Goal: Communication & Community: Answer question/provide support

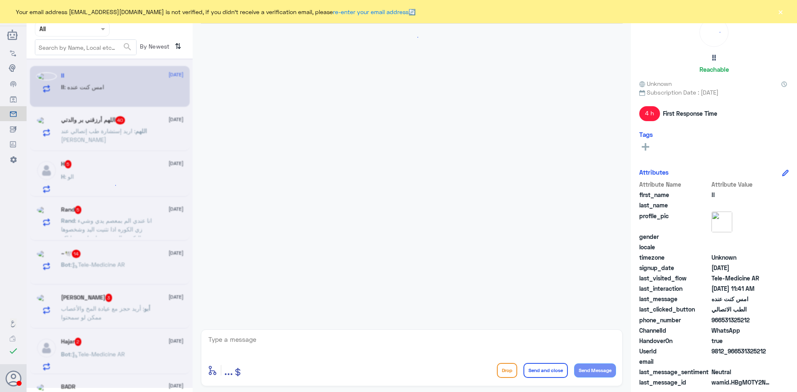
scroll to position [863, 0]
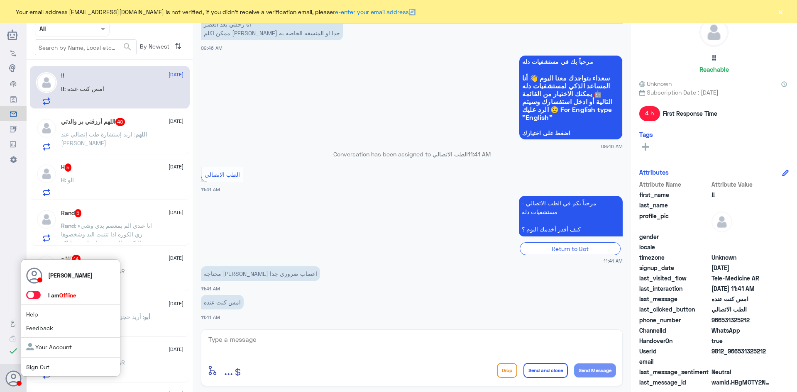
click at [35, 293] on span at bounding box center [33, 295] width 15 height 8
click at [0, 0] on input "checkbox" at bounding box center [0, 0] width 0 height 0
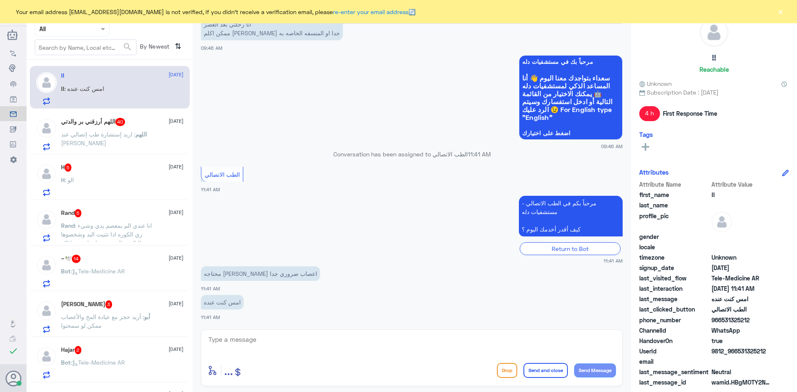
click at [782, 13] on button "×" at bounding box center [781, 11] width 8 height 8
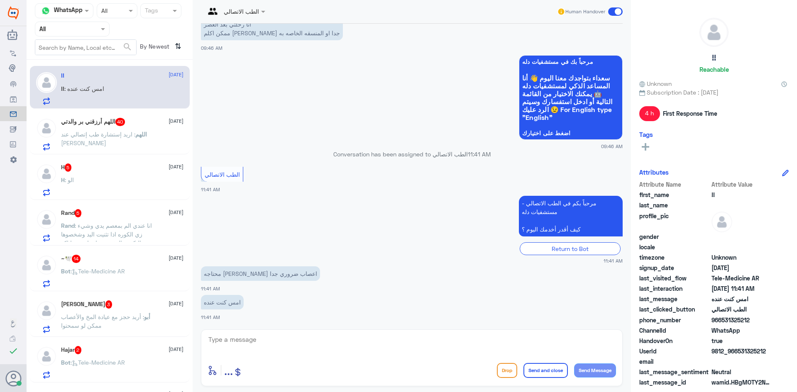
click at [137, 134] on span "اللهم" at bounding box center [141, 134] width 12 height 7
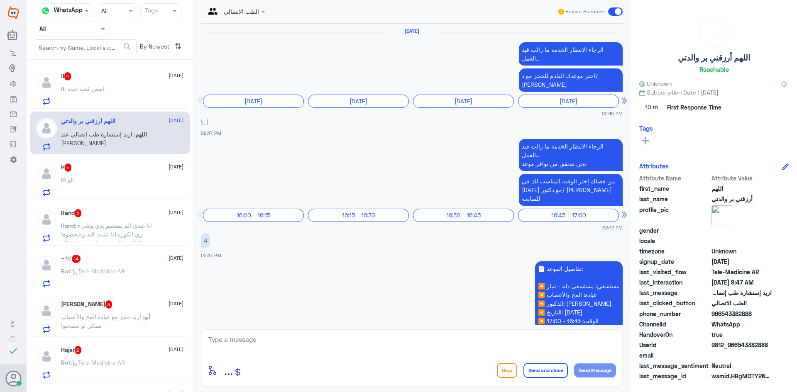
scroll to position [698, 0]
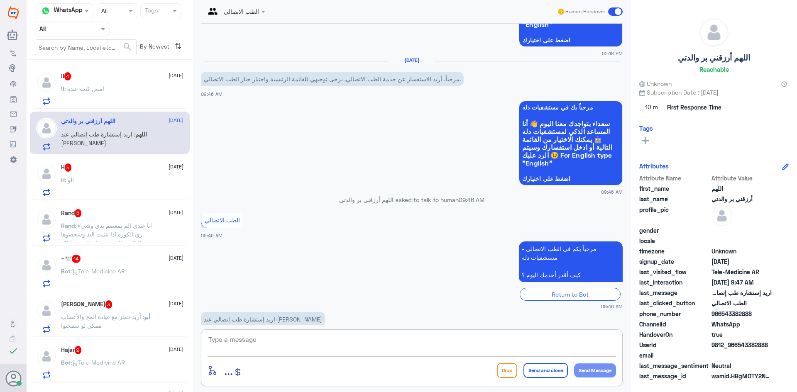
click at [260, 341] on textarea at bounding box center [412, 344] width 409 height 20
paste textarea "مرحبا معك [PERSON_NAME] من الطب الاتصالي"
type textarea "مرحبا معك [PERSON_NAME] من الطب الاتصالي"
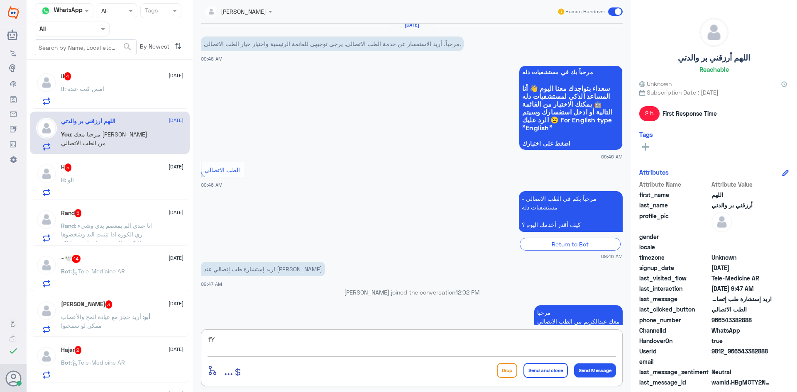
type textarea "f"
type textarea "بإمكانك حجز موعد مع الدكتور عبدالواحد من خلال التطبيق"
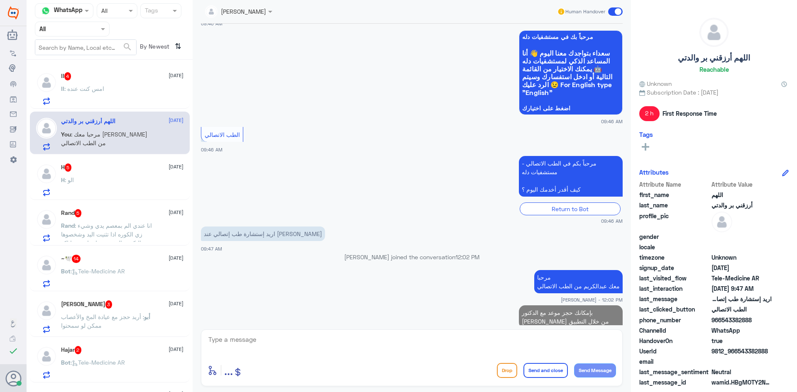
click at [126, 82] on div "!! 4 18 August !! : امس كنت عنده" at bounding box center [122, 88] width 123 height 33
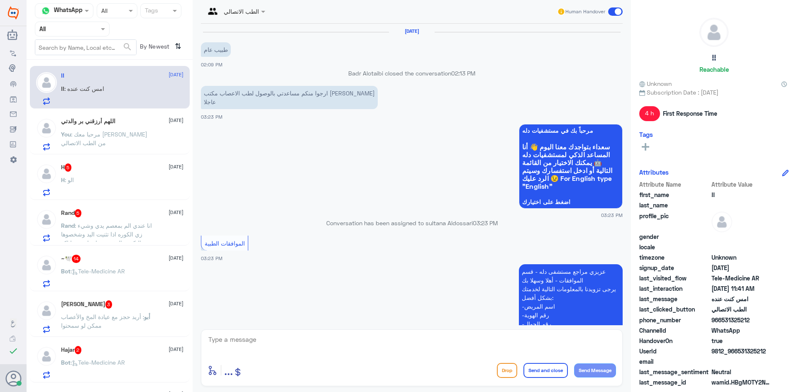
scroll to position [863, 0]
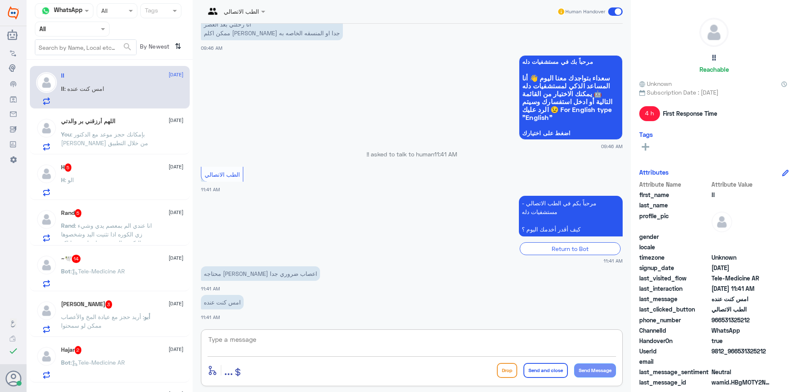
click at [333, 342] on textarea at bounding box center [412, 344] width 409 height 20
paste textarea "مرحبا معك عبدالكريم من الطب الاتصالي"
type textarea "مرحبا معك عبدالكريم من الطب الاتصالي"
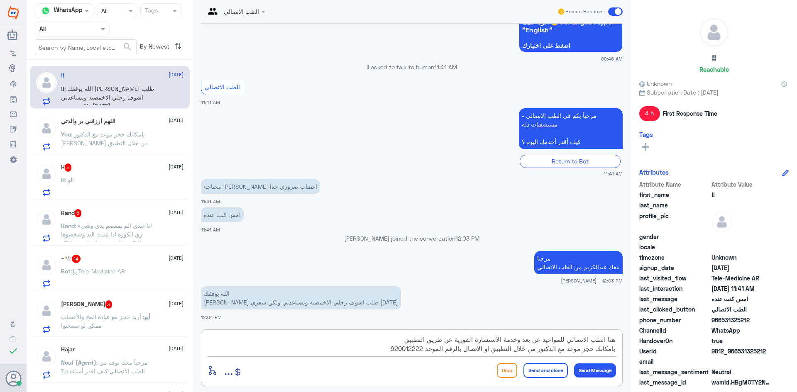
scroll to position [963, 0]
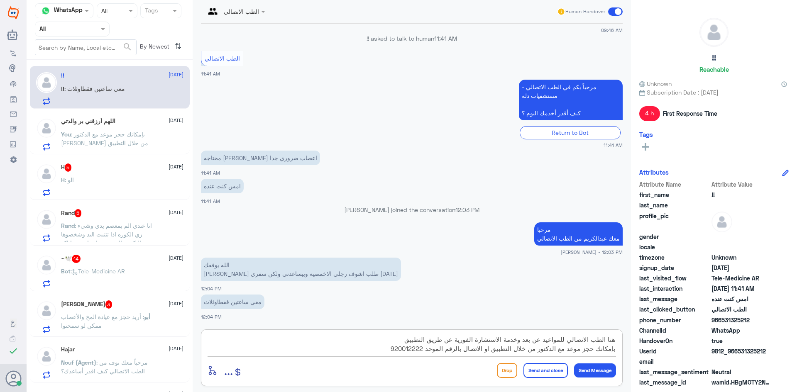
type textarea "هنا الطب الاتصالي للمواعيد عن بعد وخدمة الاستشارة الفورية عن طريق التطبيق بإمكا…"
click at [547, 370] on button "Send and close" at bounding box center [546, 370] width 44 height 15
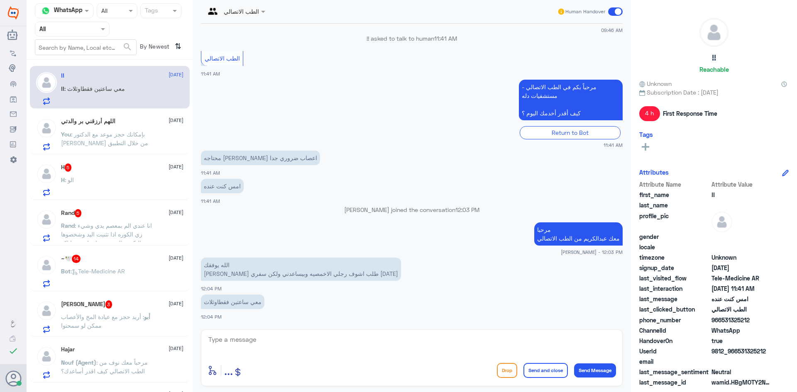
scroll to position [1034, 0]
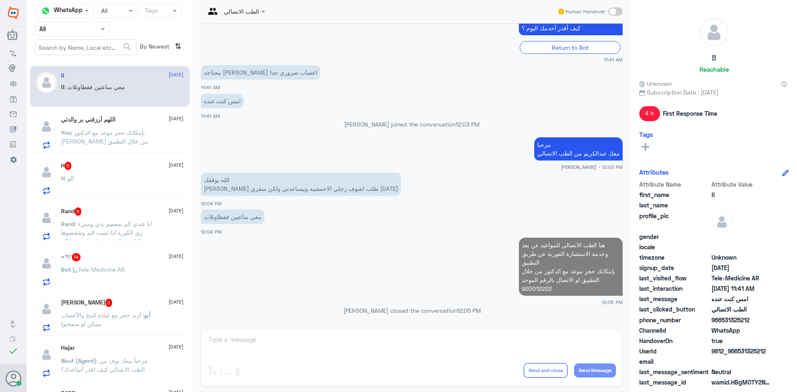
click at [130, 172] on div "H 5 18 August H : الو" at bounding box center [122, 178] width 123 height 33
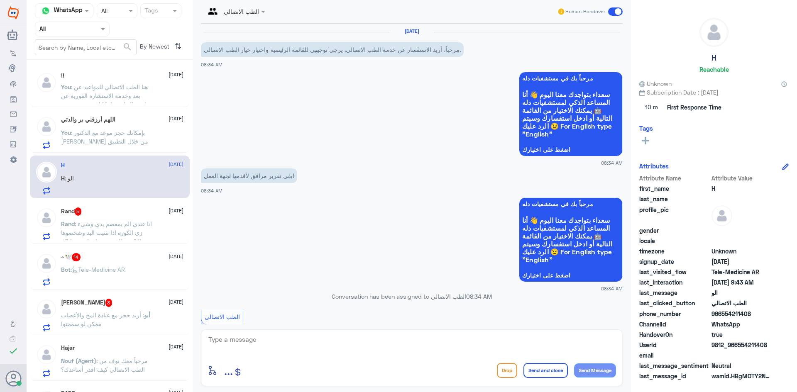
scroll to position [174, 0]
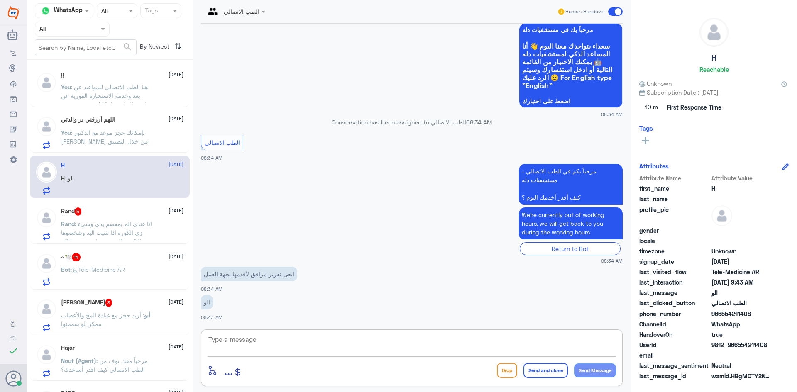
click at [314, 337] on textarea at bounding box center [412, 344] width 409 height 20
paste textarea "مرحبا معك عبدالكريم من الطب الاتصالي"
type textarea "مرحبا معك عبدالكريم من الطب الاتصالي"
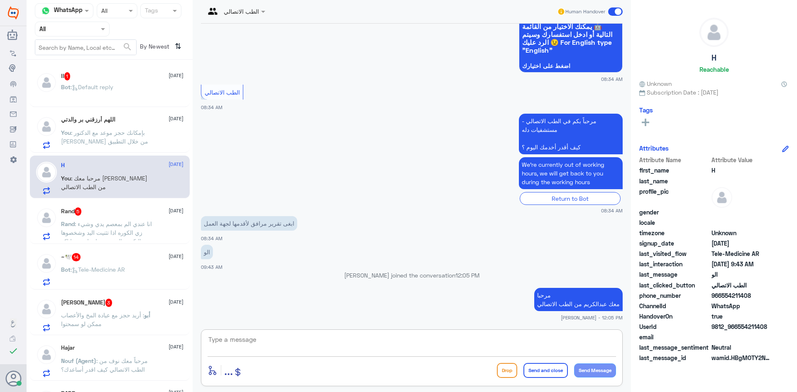
click at [362, 344] on textarea at bounding box center [412, 344] width 409 height 20
type textarea "بإمكانك التواصل مع واتس التقارير الطبية على الرقم : 0550181732"
click at [533, 370] on button "Send and close" at bounding box center [546, 370] width 44 height 15
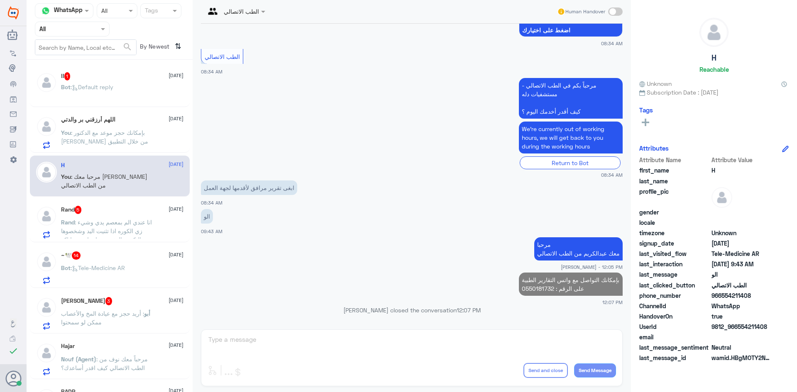
click at [129, 81] on div "!! 1 18 August Bot : Default reply" at bounding box center [122, 87] width 123 height 31
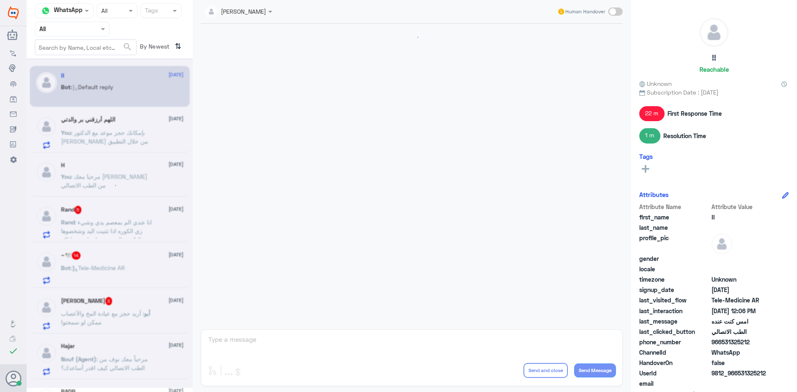
scroll to position [752, 0]
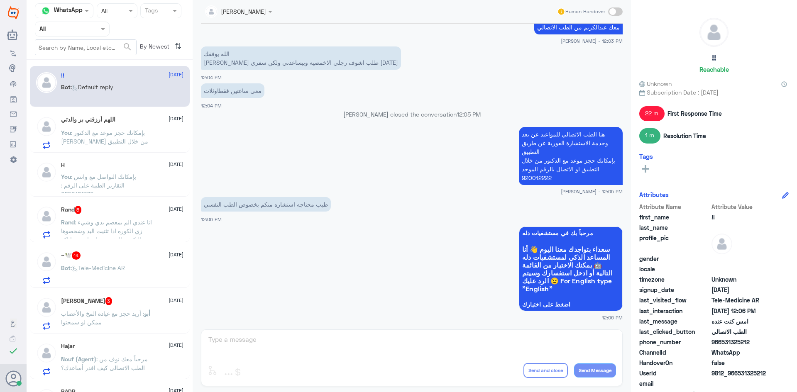
click at [620, 12] on span at bounding box center [615, 11] width 15 height 8
click at [0, 0] on input "checkbox" at bounding box center [0, 0] width 0 height 0
click at [455, 348] on textarea at bounding box center [412, 344] width 409 height 20
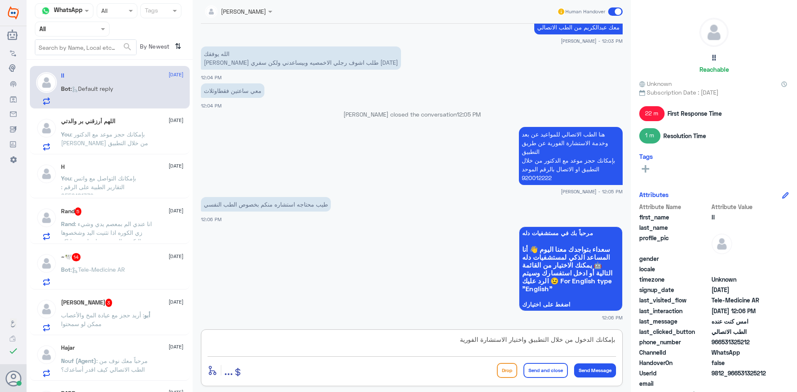
type textarea "بإمكانك الدخول من خلال التطبيق واختيار الاستشارة الفورية"
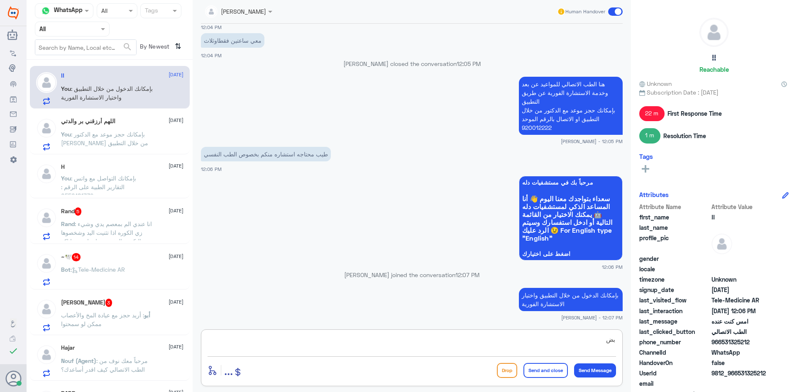
type textarea "ب"
type textarea "بضغطة زر راح تكون مع الطبيب"
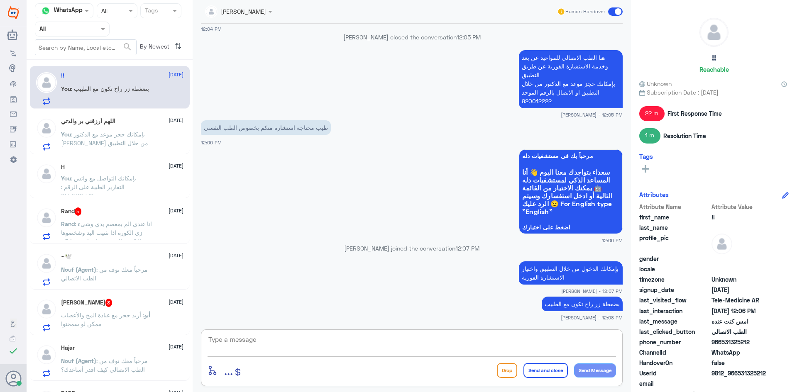
click at [131, 233] on span ": انا عندي الم بمعصم يدي وشيء زي الكوره اذا تثنيت اليد وشخصوها بالتكيس العقدي و…" at bounding box center [106, 242] width 91 height 42
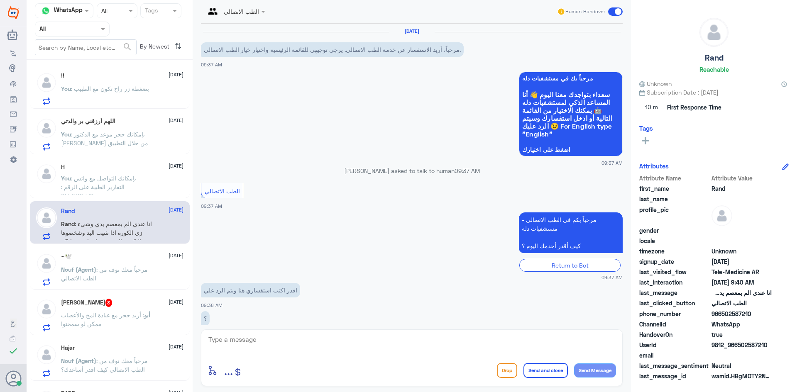
scroll to position [45, 0]
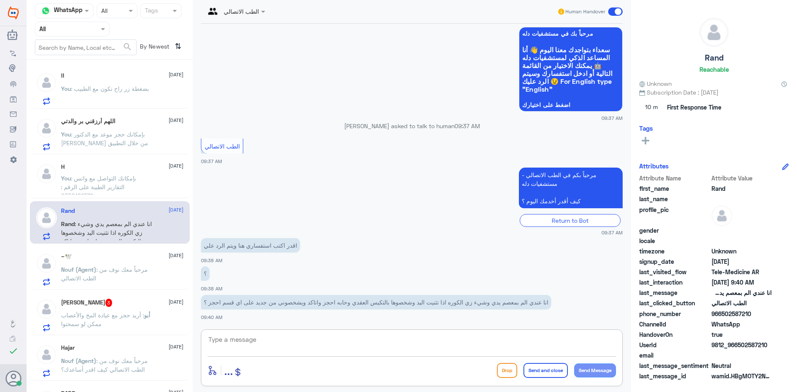
click at [278, 337] on textarea at bounding box center [412, 344] width 409 height 20
type textarea "ب"
paste textarea "مرحبا معك [PERSON_NAME] من الطب الاتصالي"
type textarea "مرحبا معك [PERSON_NAME] من الطب الاتصالي"
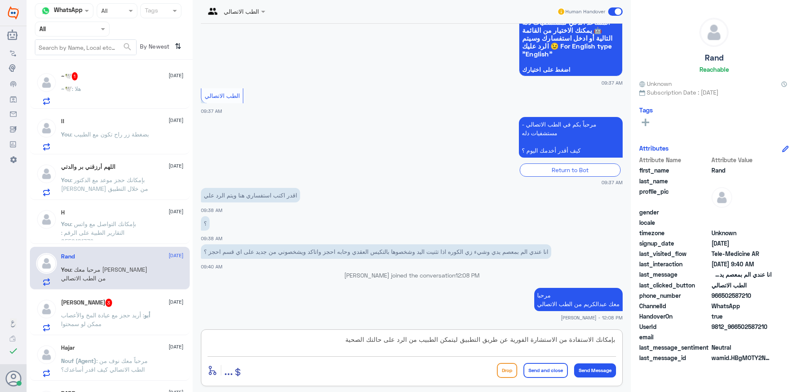
type textarea "بإمكانك الاستفادة من الاستشارة الفورية عن طريق التطبيق ليتمكن الطبيب من الرد عل…"
click at [538, 374] on button "Send and close" at bounding box center [546, 370] width 44 height 15
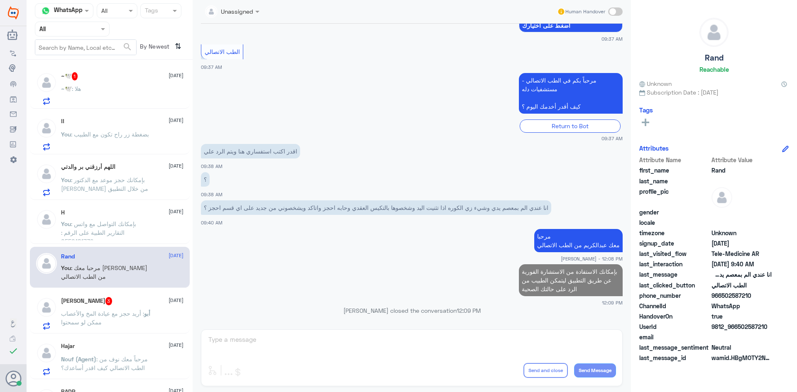
click at [135, 322] on p "أبو : أريد حجز مع عيادة المخ والأعصاب ممكن لو سمحتوا" at bounding box center [107, 319] width 93 height 21
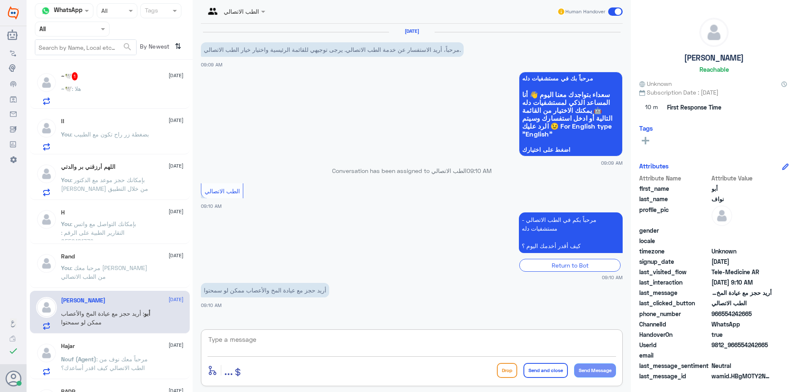
click at [300, 340] on textarea at bounding box center [412, 344] width 409 height 20
click at [140, 78] on div "~🕊️ 18 August" at bounding box center [122, 75] width 123 height 7
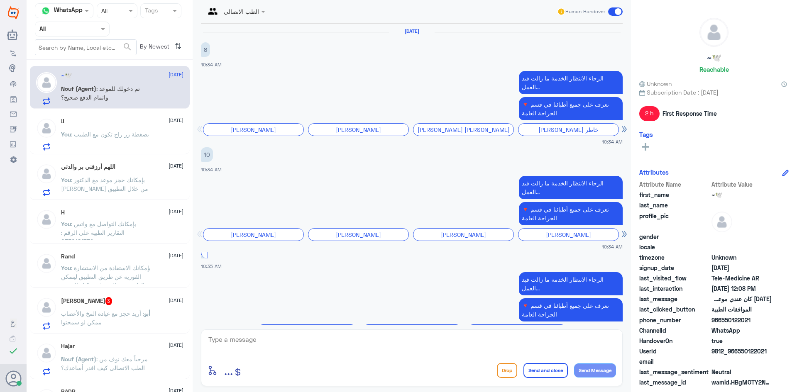
scroll to position [482, 0]
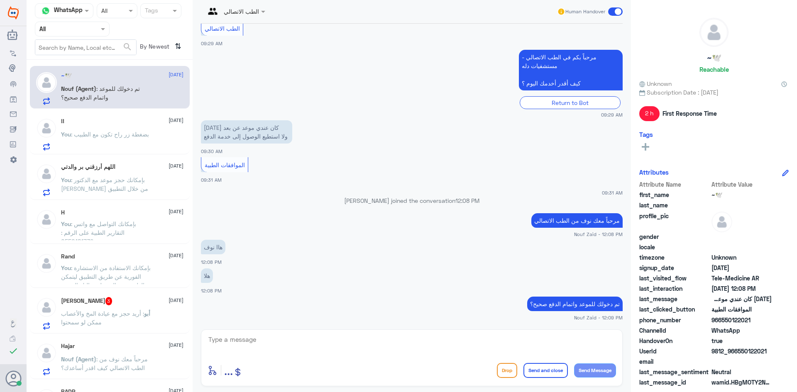
click at [129, 305] on div "أبو نواف 3 18 August" at bounding box center [122, 301] width 123 height 8
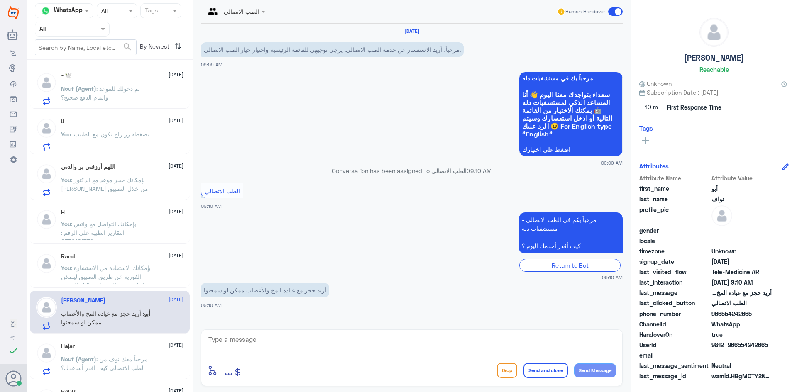
click at [277, 338] on textarea at bounding box center [412, 344] width 409 height 20
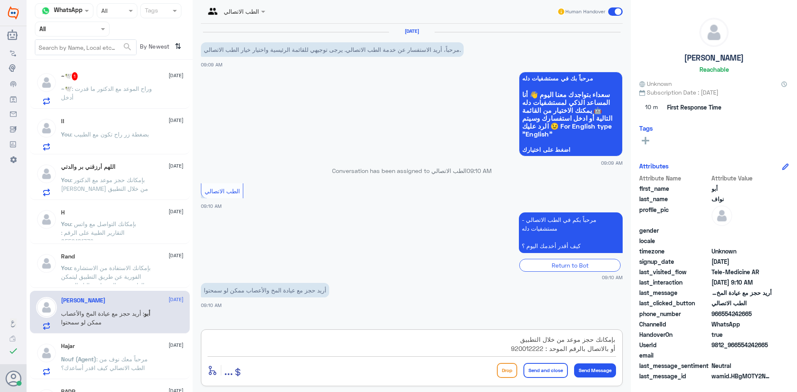
type textarea "بإمكانك حجز موعد من خلال التطبيق أو بالاتصال بالرقم الموحد : 920012222"
click at [539, 373] on button "Send and close" at bounding box center [546, 370] width 44 height 15
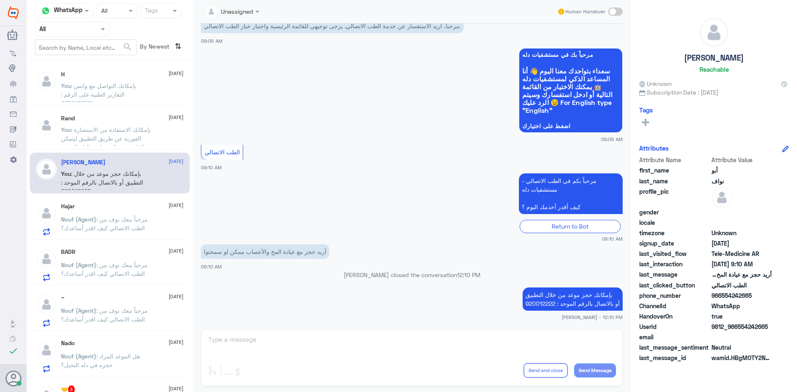
scroll to position [208, 0]
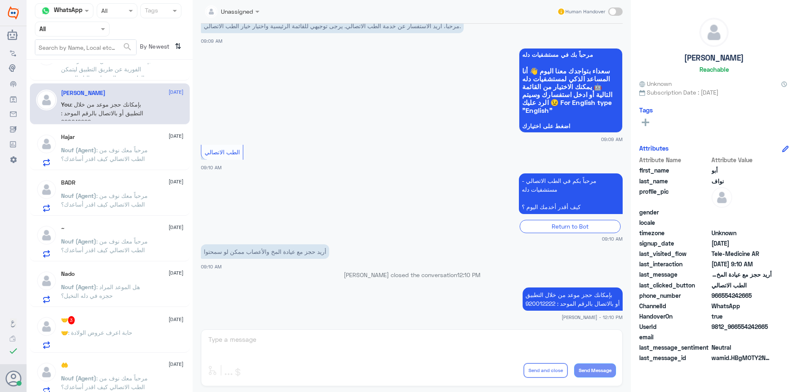
click at [132, 328] on div "🤝 3 18 August 🤝 : حابة اعرف عروض الولادة" at bounding box center [122, 332] width 123 height 33
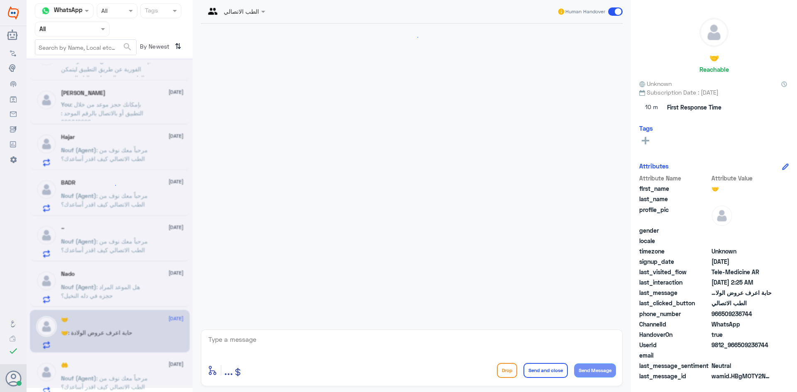
scroll to position [20, 0]
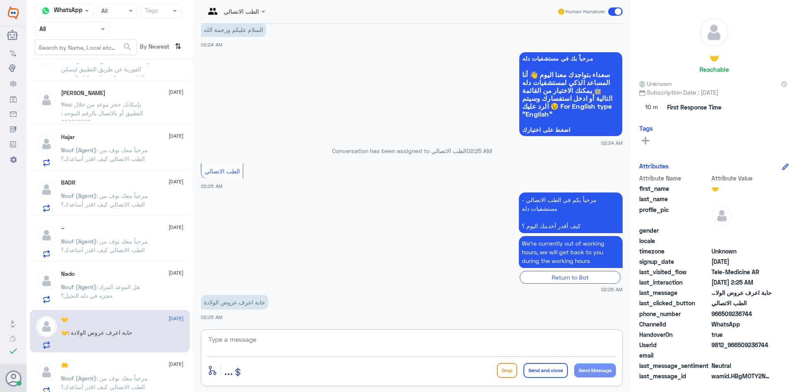
click at [484, 347] on textarea at bounding box center [412, 344] width 409 height 20
click at [596, 157] on div "Conversation has been assigned to الطب الاتصالي 02:25 AM" at bounding box center [412, 154] width 422 height 15
click at [448, 341] on textarea at bounding box center [412, 344] width 409 height 20
paste textarea "مرحبا معك [PERSON_NAME] من الطب الاتصالي"
type textarea "مرحبا معك [PERSON_NAME] من الطب الاتصالي"
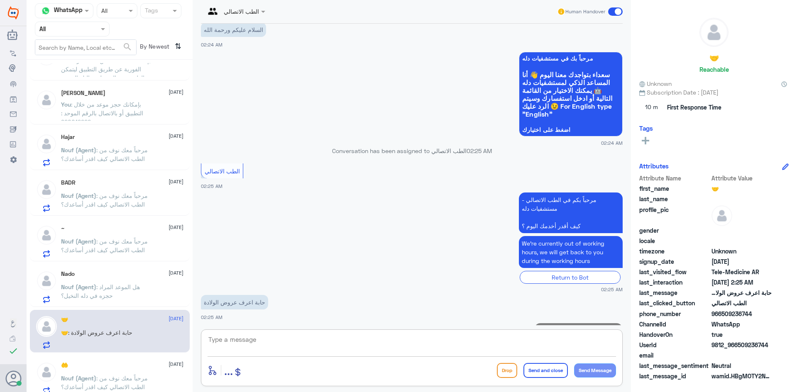
scroll to position [56, 0]
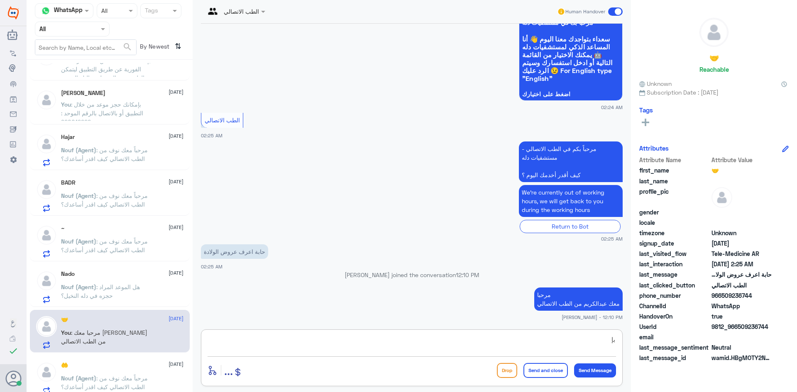
type textarea "ب"
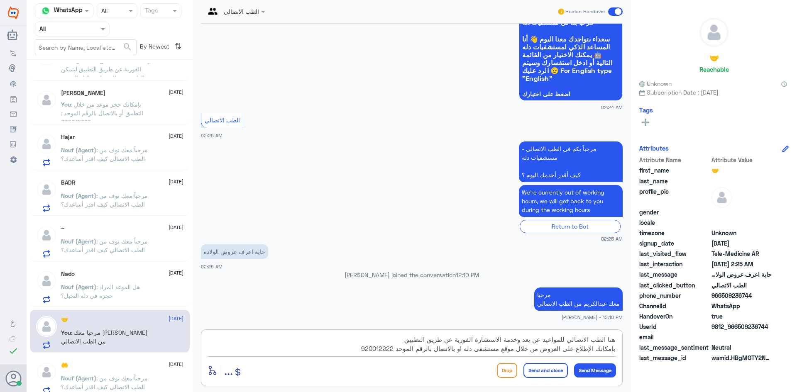
type textarea "هنا الطب الاتصالي للمواعيد عن بعد وخدمة الاستشارة الفورية عن طريق التطبيق بإمكا…"
click at [546, 371] on button "Send and close" at bounding box center [546, 370] width 44 height 15
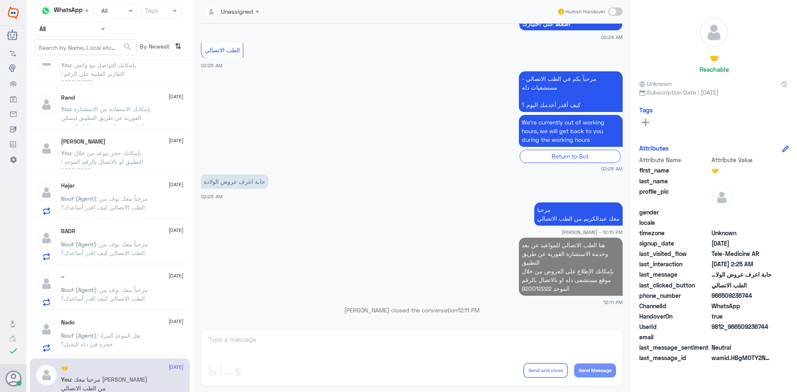
scroll to position [0, 0]
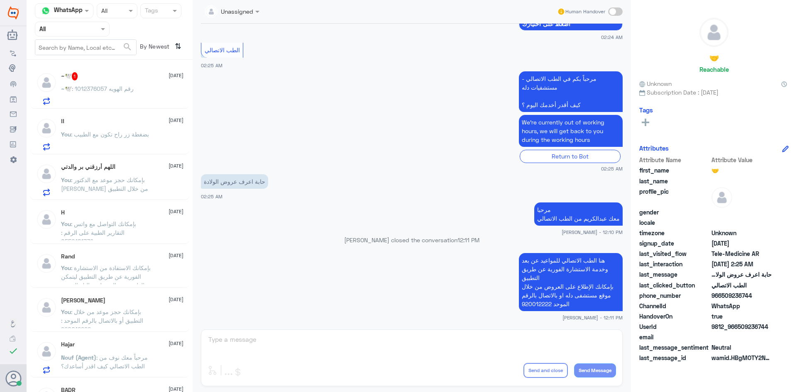
click at [150, 191] on p "You : بإمكانك حجز موعد مع الدكتور عبدالواحد من خلال التطبيق" at bounding box center [107, 186] width 93 height 21
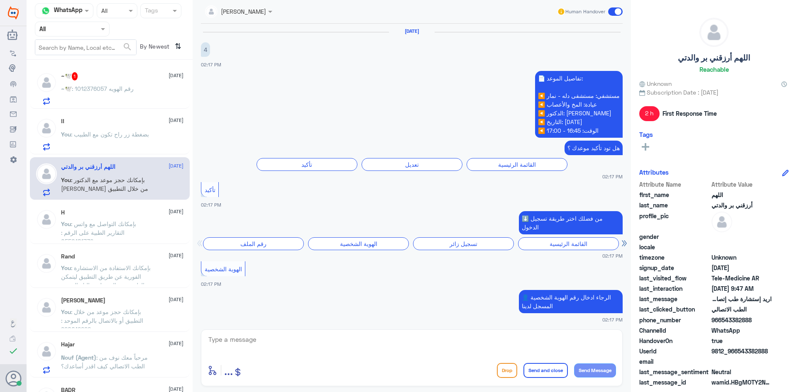
scroll to position [593, 0]
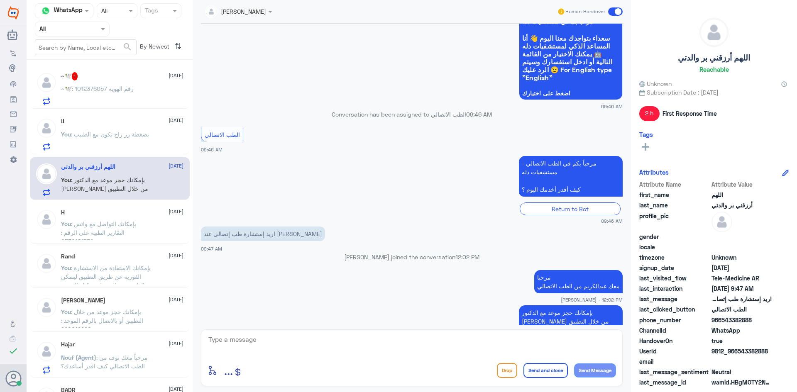
click at [615, 13] on span at bounding box center [615, 11] width 15 height 8
click at [0, 0] on input "checkbox" at bounding box center [0, 0] width 0 height 0
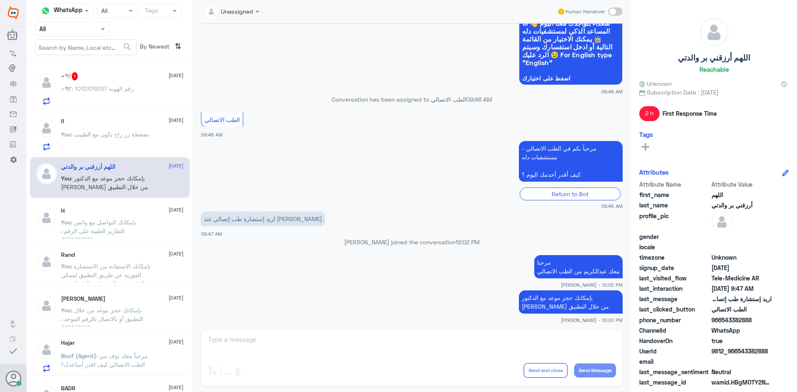
click at [140, 130] on p "You : بضغطة زر راح تكون مع الطبيب" at bounding box center [105, 140] width 88 height 21
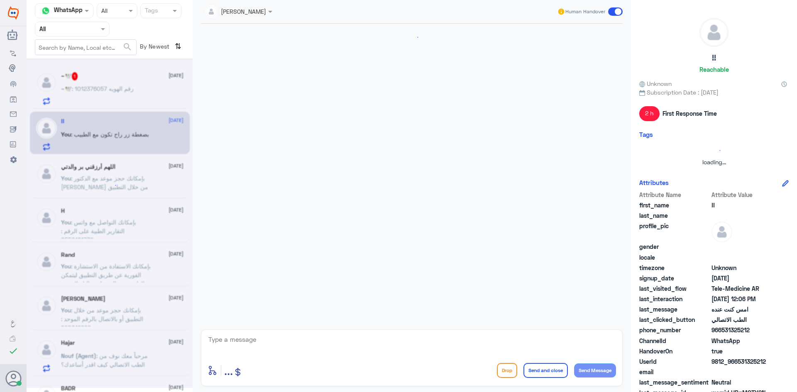
scroll to position [512, 0]
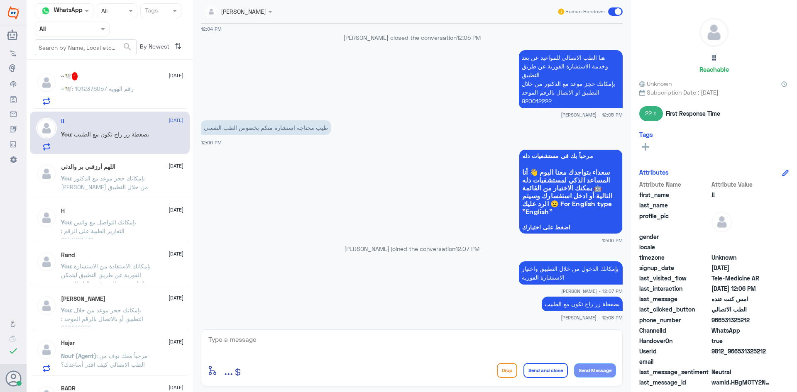
click at [612, 12] on span at bounding box center [615, 11] width 15 height 8
click at [0, 0] on input "checkbox" at bounding box center [0, 0] width 0 height 0
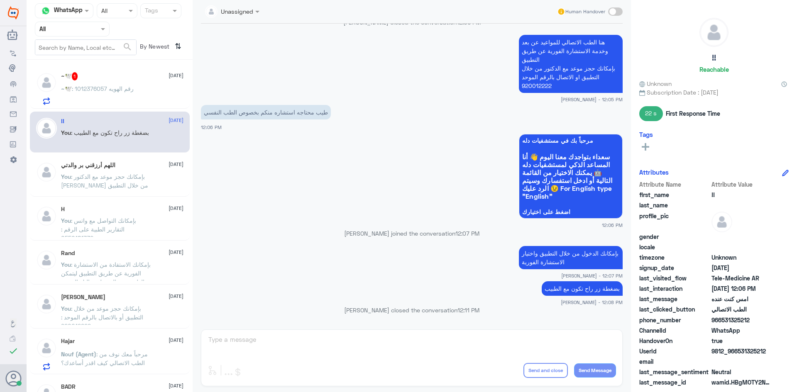
click at [118, 228] on span ": بإمكانك التواصل مع واتس التقارير الطبية على الرقم : 0550181732" at bounding box center [98, 229] width 75 height 25
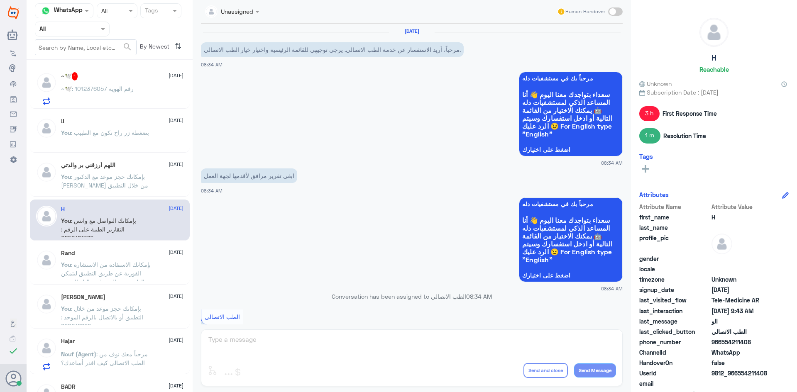
scroll to position [275, 0]
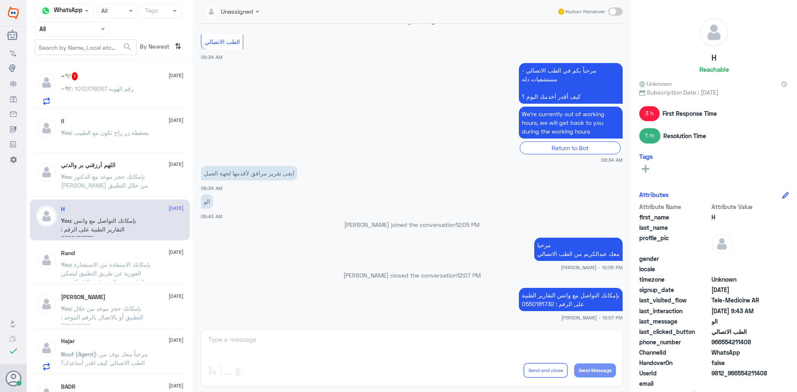
click at [125, 270] on span ": بإمكانك الاستفادة من الاستشارة الفورية عن طريق التطبيق ليتمكن الطبيب من الرد …" at bounding box center [106, 273] width 90 height 25
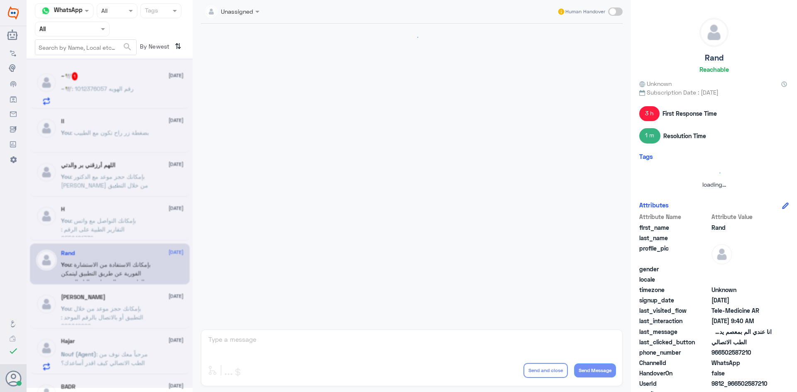
scroll to position [154, 0]
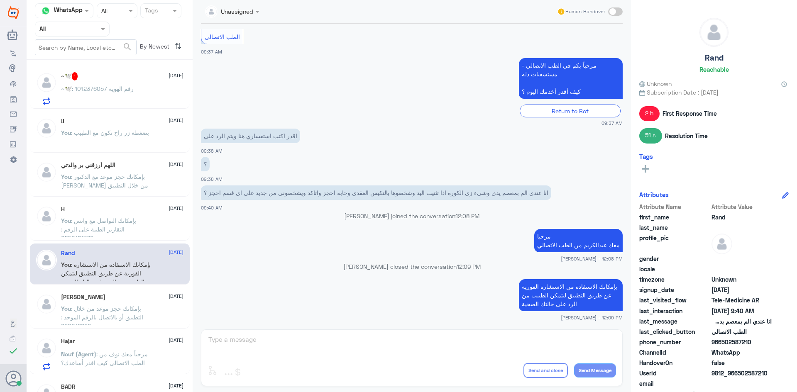
click at [130, 301] on div "أبو نواف 18 August You : بإمكانك حجز موعد من خلال التطبيق أو بالاتصال بالرقم ال…" at bounding box center [122, 309] width 123 height 31
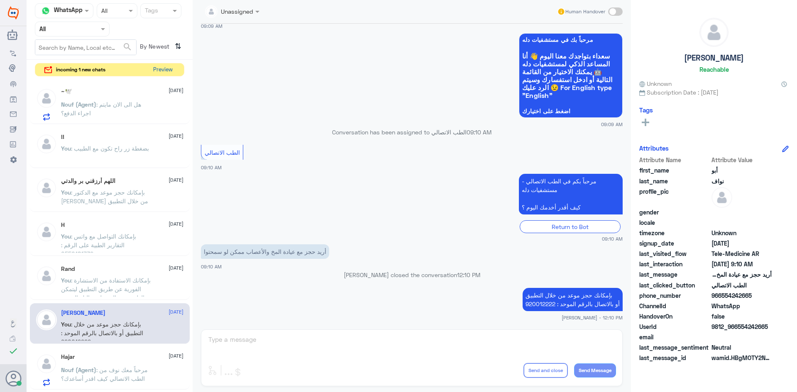
click at [168, 71] on button "Preview" at bounding box center [163, 70] width 26 height 13
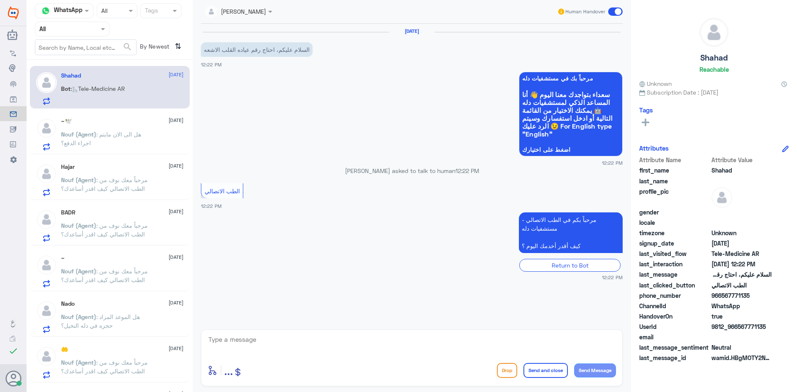
click at [294, 339] on textarea at bounding box center [412, 344] width 409 height 20
paste textarea "مرحبا معك [PERSON_NAME] من الطب الاتصالي"
type textarea "مرحبا معك [PERSON_NAME] من الطب الاتصالي"
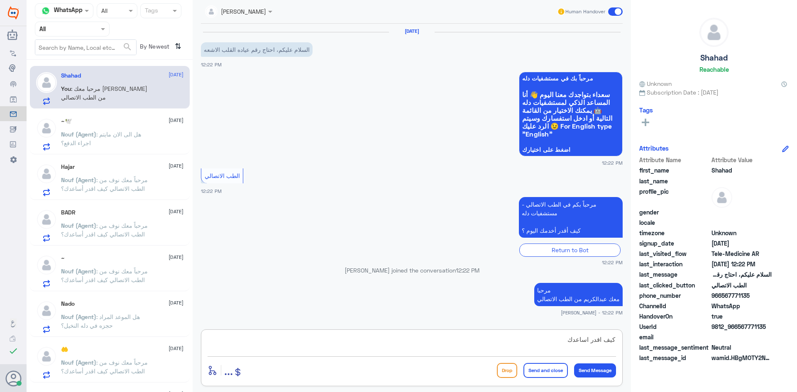
type textarea "كيف اقدر اساعدك ؟"
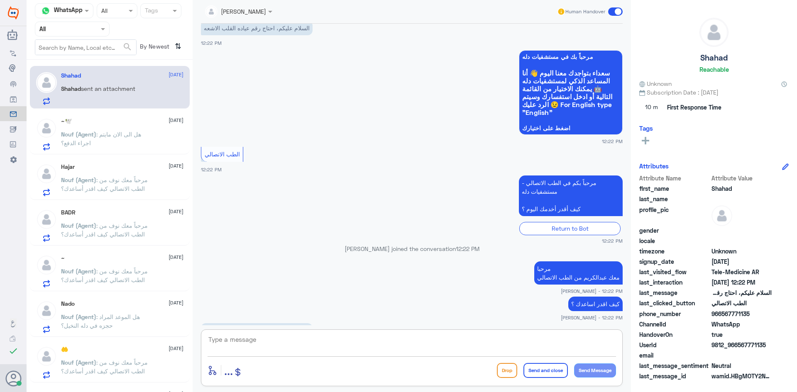
scroll to position [193, 0]
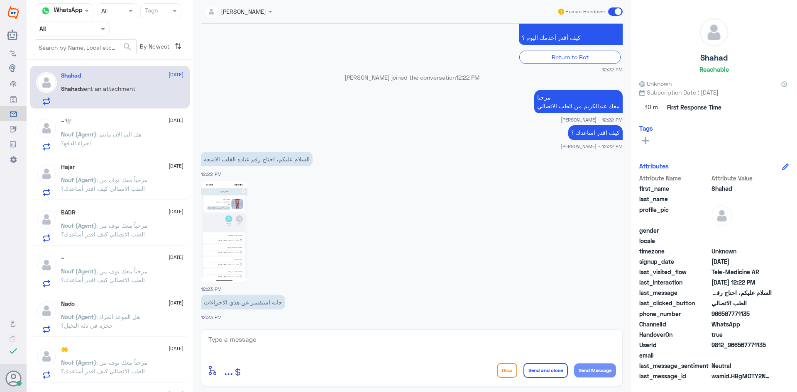
click at [295, 333] on div "enter flow name ... Drop Send and close Send Message" at bounding box center [412, 358] width 422 height 57
click at [240, 238] on img at bounding box center [224, 231] width 47 height 101
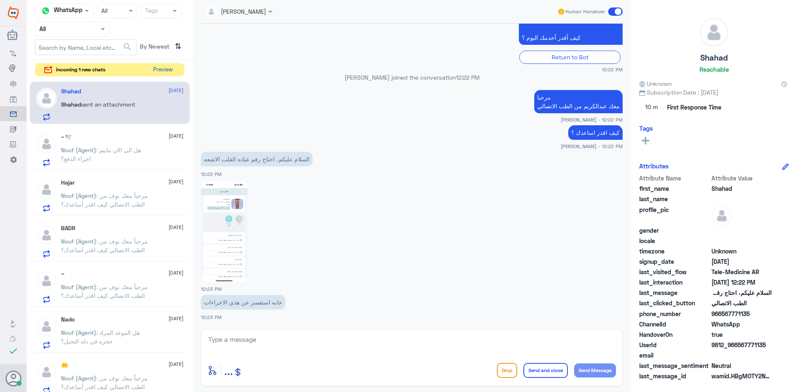
click at [159, 71] on button "Preview" at bounding box center [163, 70] width 26 height 13
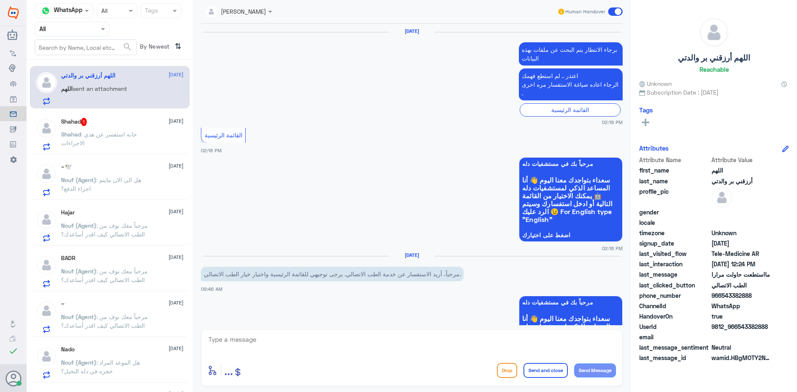
scroll to position [546, 0]
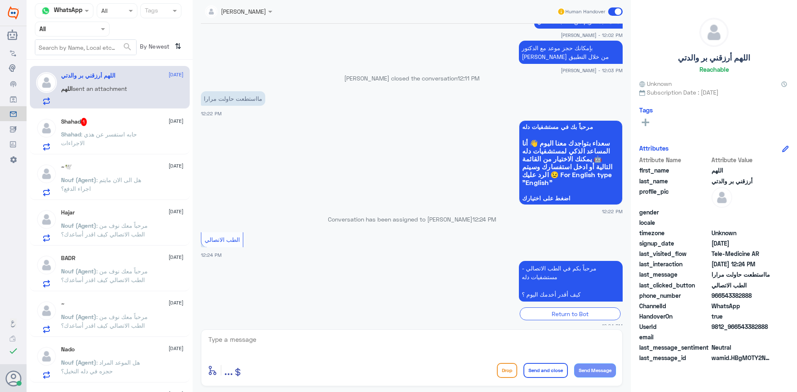
click at [129, 132] on span ": حابه استفسر عن هذي الاجراءات" at bounding box center [99, 139] width 76 height 16
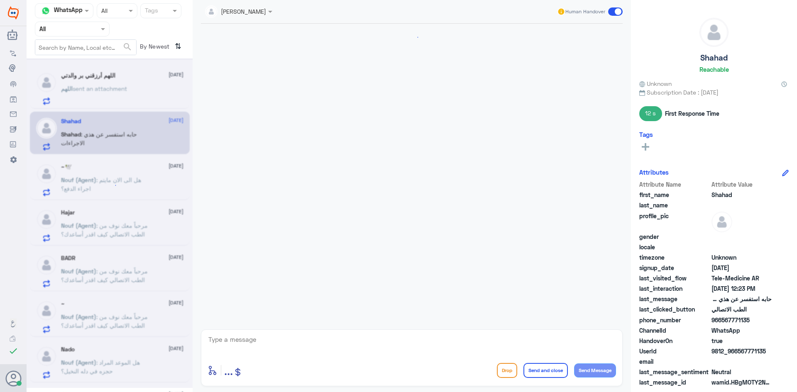
scroll to position [208, 0]
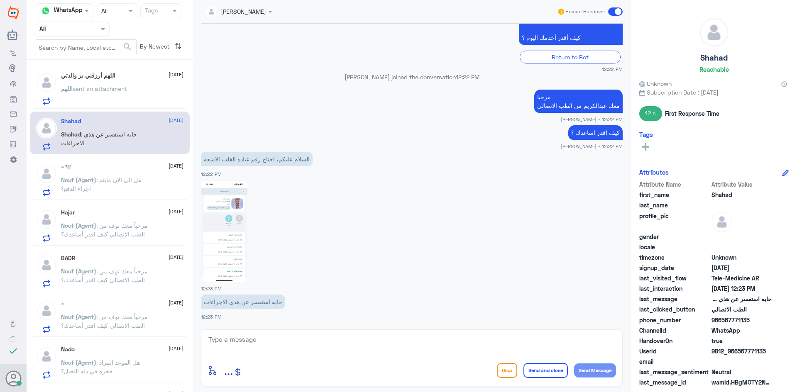
click at [266, 343] on textarea at bounding box center [412, 344] width 409 height 20
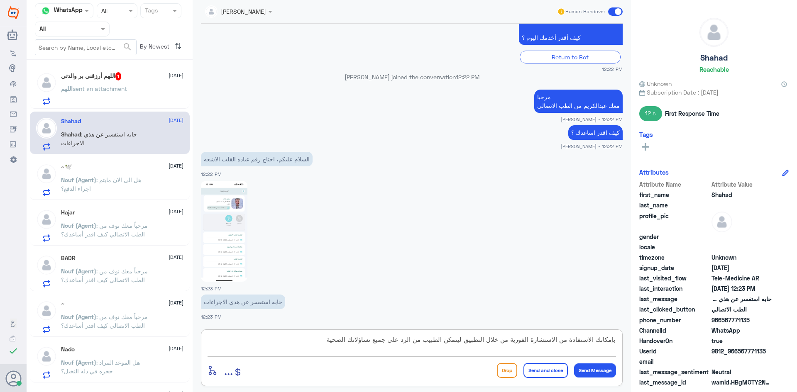
type textarea "بإمكانك الاستفادة من الاستشارة الفورية من خلال التطبيق ليتمكن الطبيب من الرد عل…"
click at [558, 376] on button "Send and close" at bounding box center [546, 370] width 44 height 15
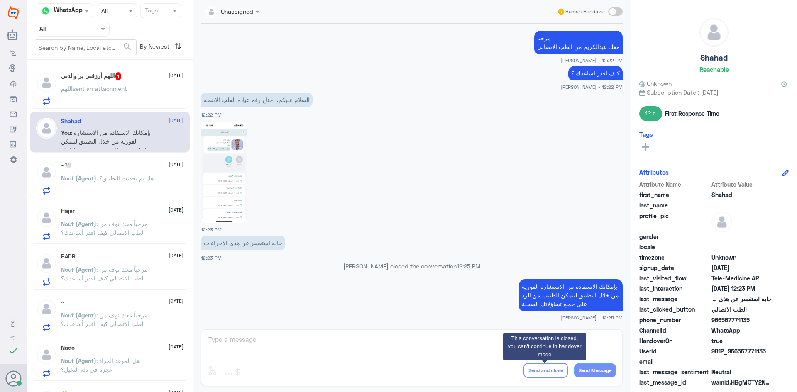
click at [136, 83] on div "اللهم أرزقني بر والدتي 1 18 August اللهم sent an attachment" at bounding box center [122, 88] width 123 height 33
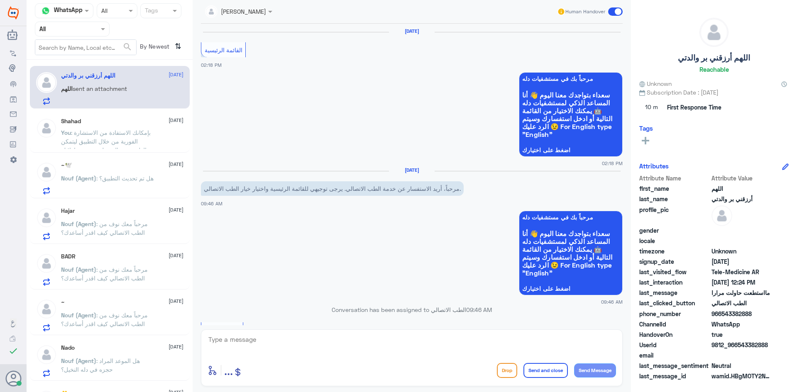
scroll to position [497, 0]
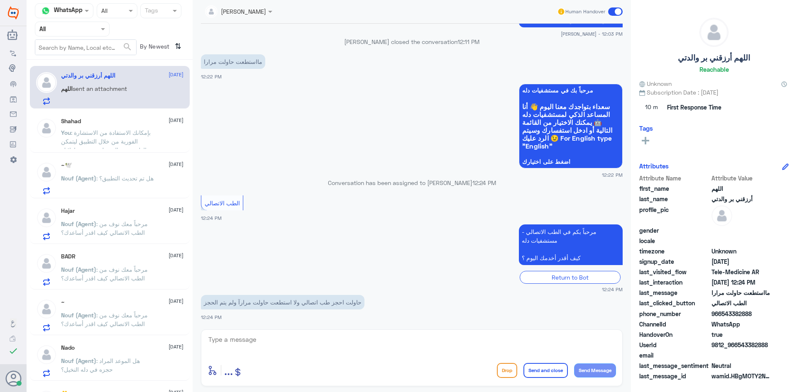
click at [336, 338] on textarea at bounding box center [412, 344] width 409 height 20
paste textarea "مرحبا معك [PERSON_NAME] من الطب الاتصالي"
type textarea "مرحبا معك [PERSON_NAME] من الطب الاتصالي"
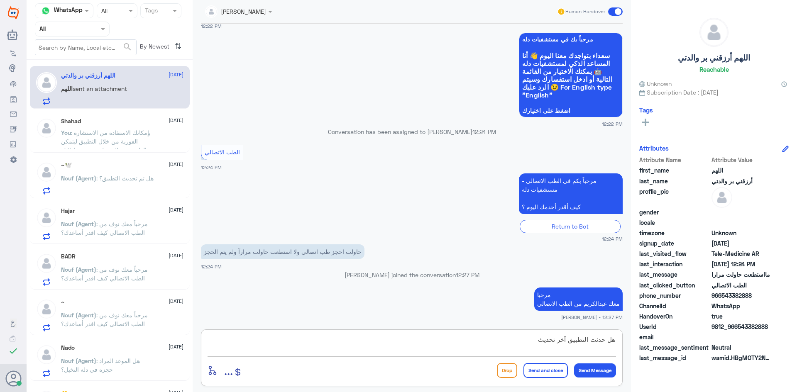
type textarea "هل حدثت التطبيق آخر تحديث ؟"
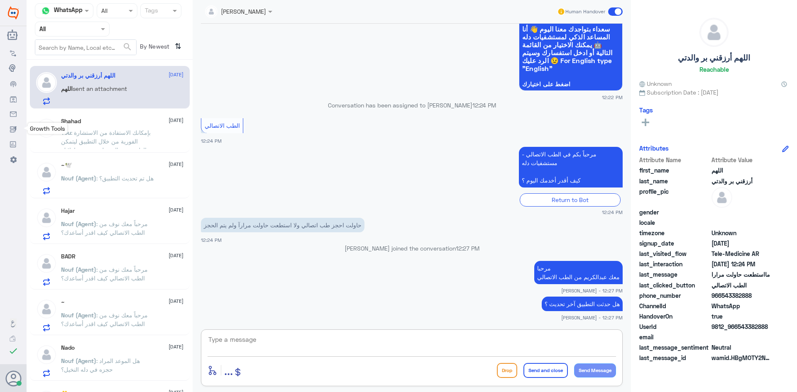
scroll to position [588, 0]
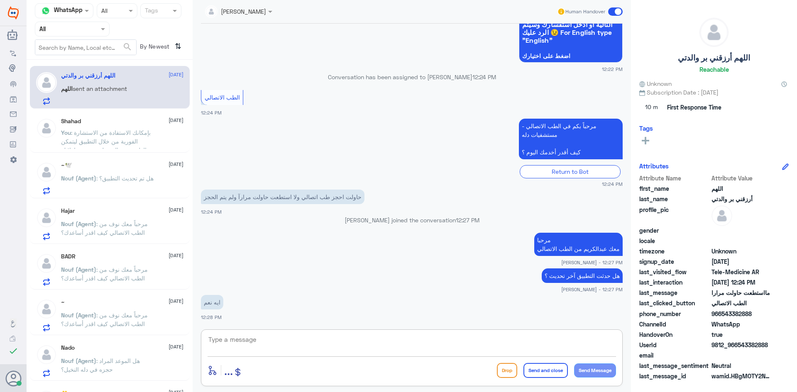
click at [302, 344] on textarea at bounding box center [412, 344] width 409 height 20
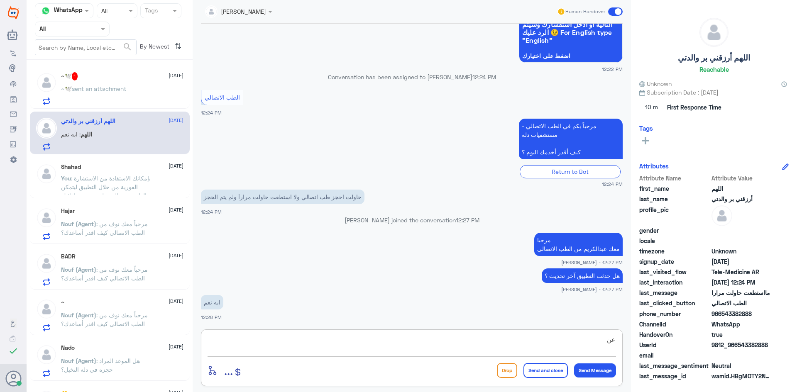
type textarea "ع"
type textarea "ب"
type textarea "عند اي طبيب ؟"
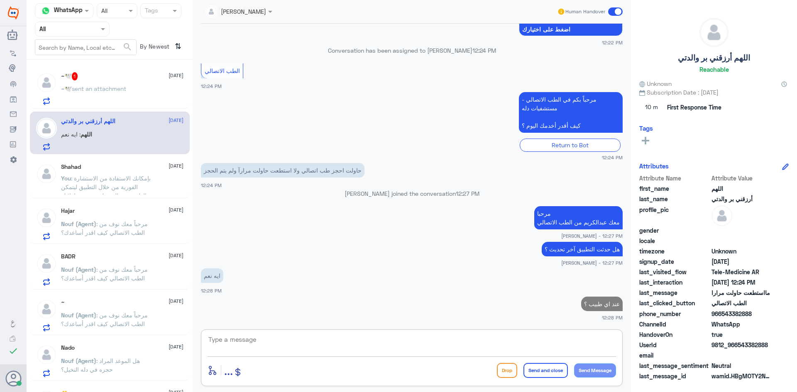
click at [122, 84] on div "~🕊️ 1 18 August ~🕊️ sent an attachment" at bounding box center [122, 88] width 123 height 33
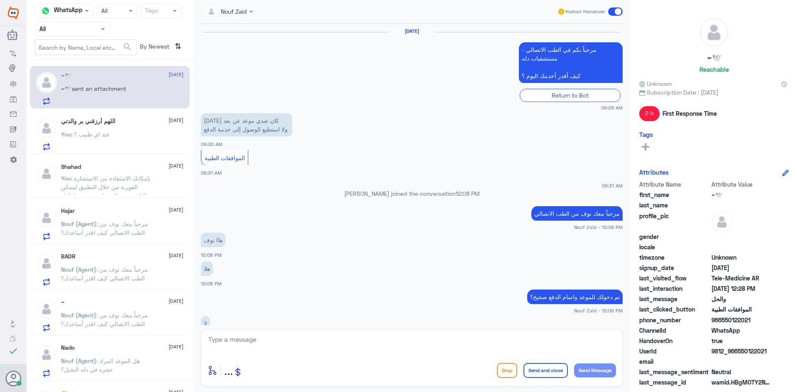
scroll to position [305, 0]
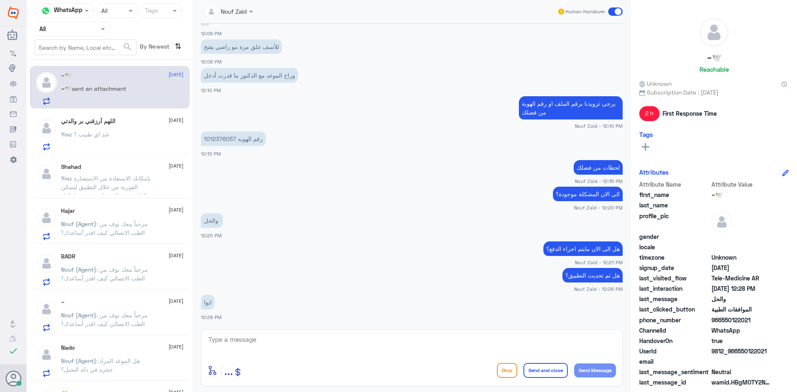
click at [292, 338] on textarea at bounding box center [412, 344] width 409 height 20
click at [116, 137] on div "You : عند اي طبيب ؟" at bounding box center [122, 141] width 123 height 19
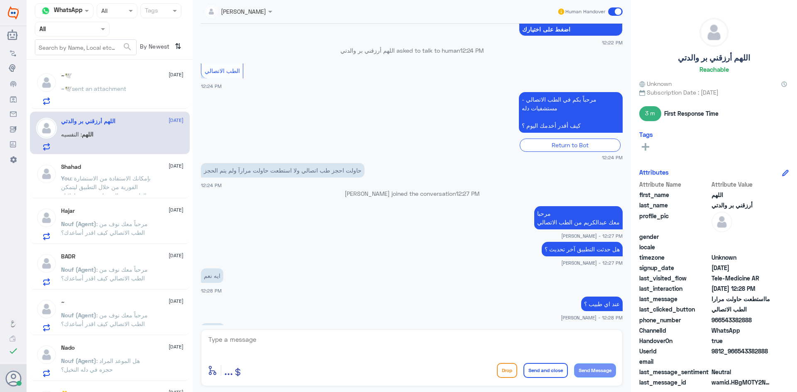
scroll to position [395, 0]
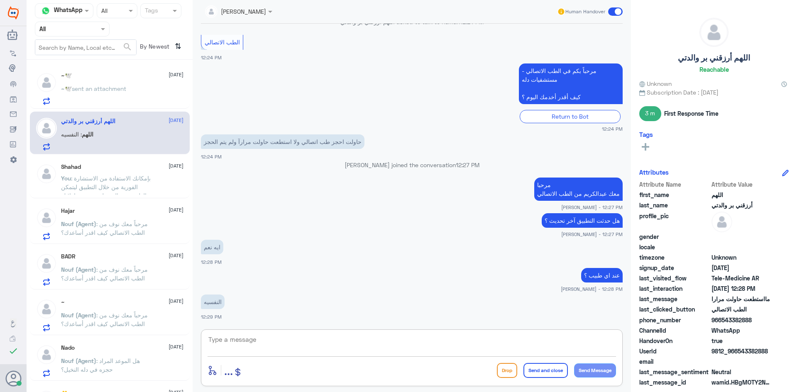
click at [454, 345] on textarea at bounding box center [412, 344] width 409 height 20
click at [291, 347] on textarea at bounding box center [412, 344] width 409 height 20
type textarea "الدكتور عبدالواحد ابو جازية"
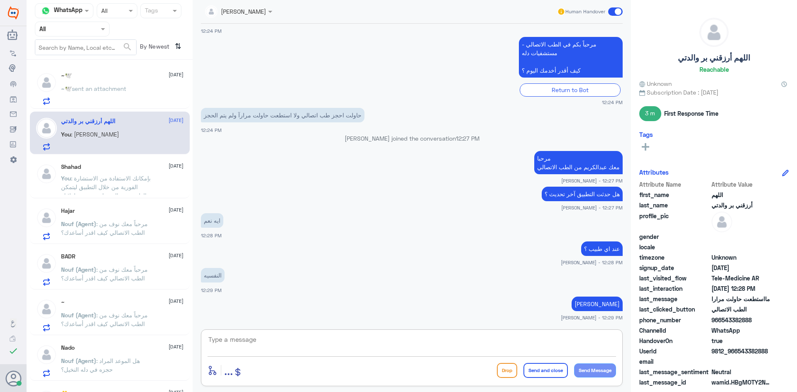
scroll to position [450, 0]
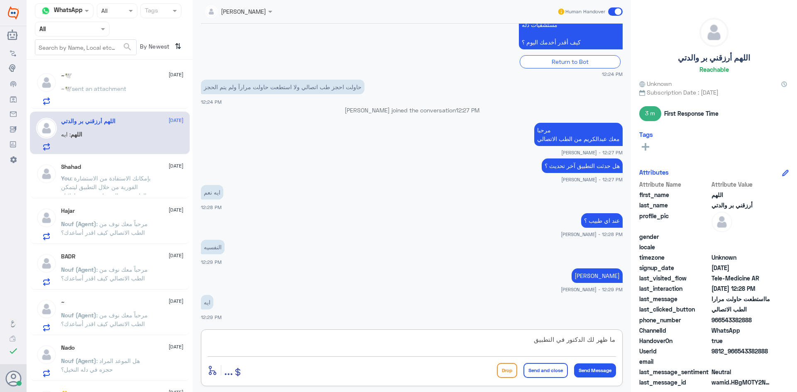
type textarea "ما ظهر لك الدكتور في التطبيق ؟"
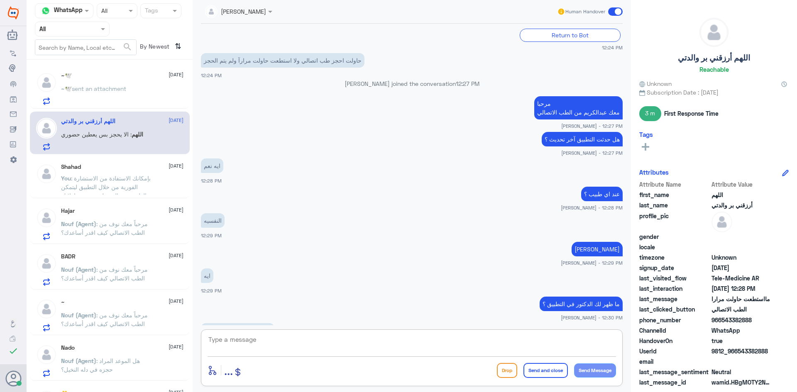
scroll to position [505, 0]
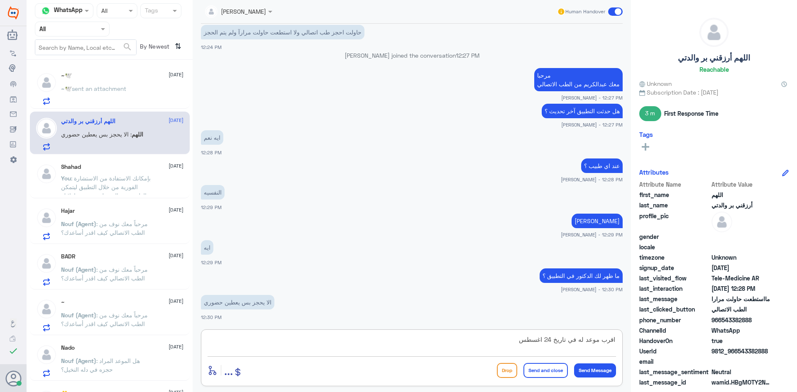
type textarea "اقرب موعد له في تاريخ 24 اغسطس"
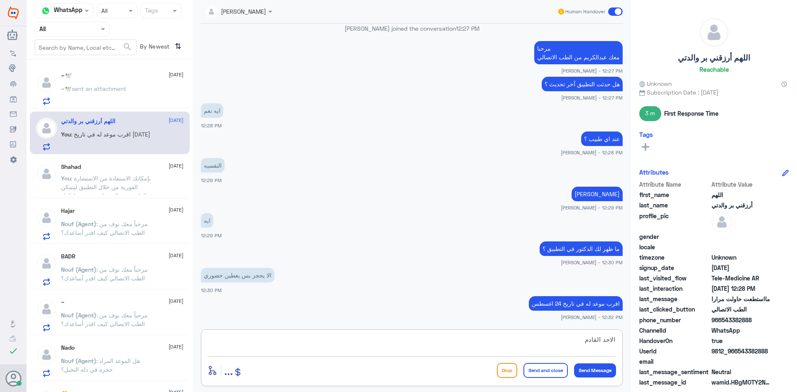
type textarea "الاحد القادم"
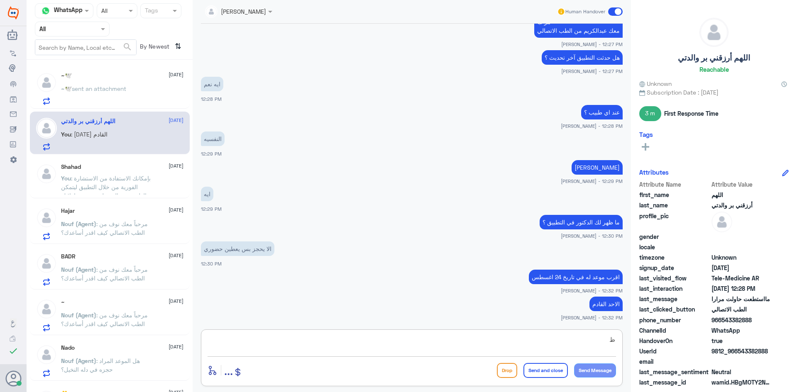
scroll to position [586, 0]
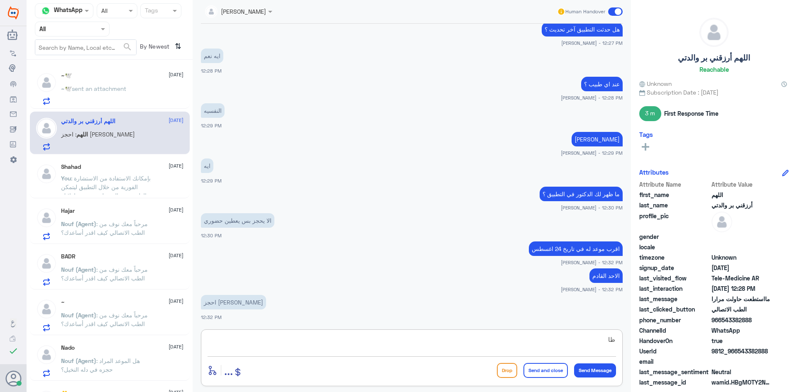
type textarea "ظ"
type textarea "ا"
type textarea "هل اخترت المواعيد عن بعد ؟"
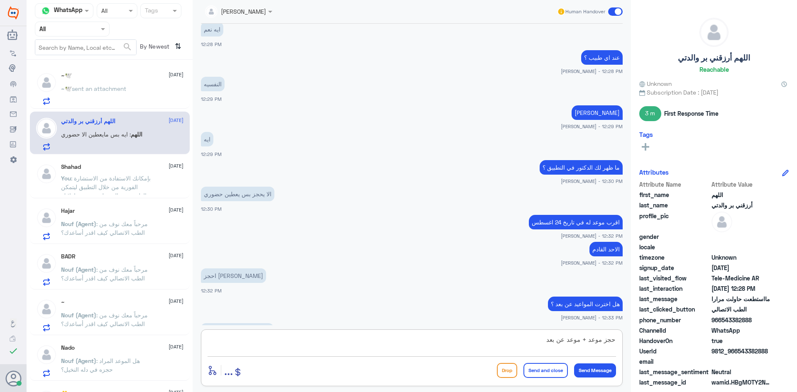
scroll to position [642, 0]
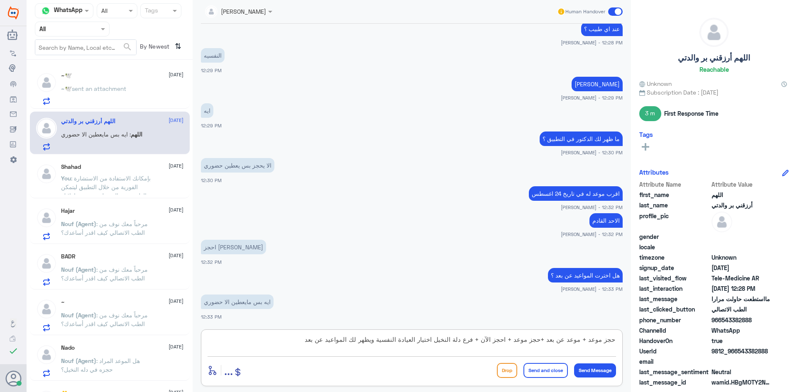
type textarea "حجز موعد + موعد عن بعد +حجز موعد + احجز الآن + فرع دلة النخيل اختيار العيادة ال…"
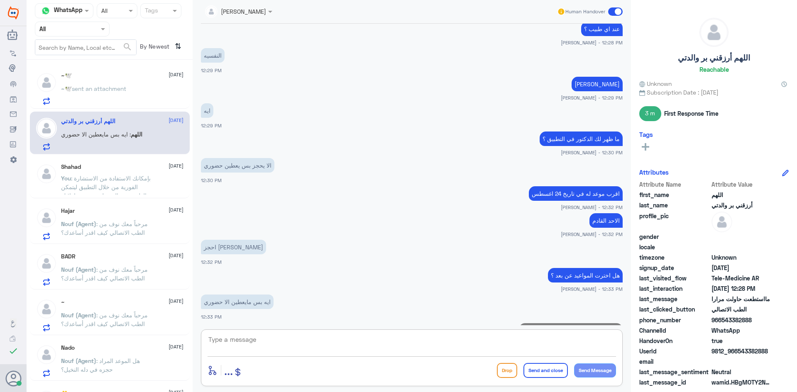
scroll to position [694, 0]
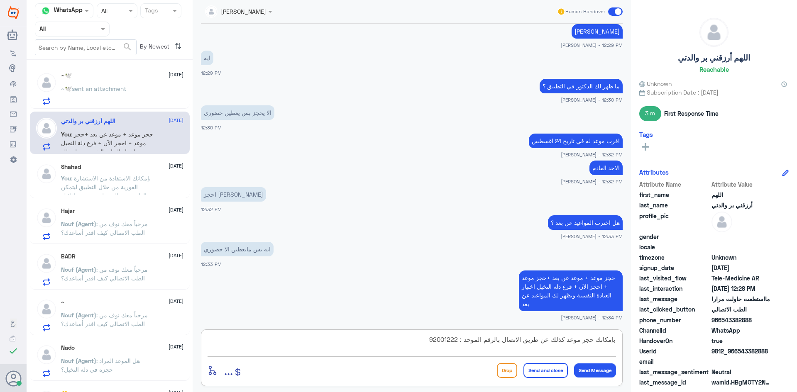
type textarea "بإمكانك حجز موعد كذلك عن طريق الاتصال بالرقم الموحد : 920012222"
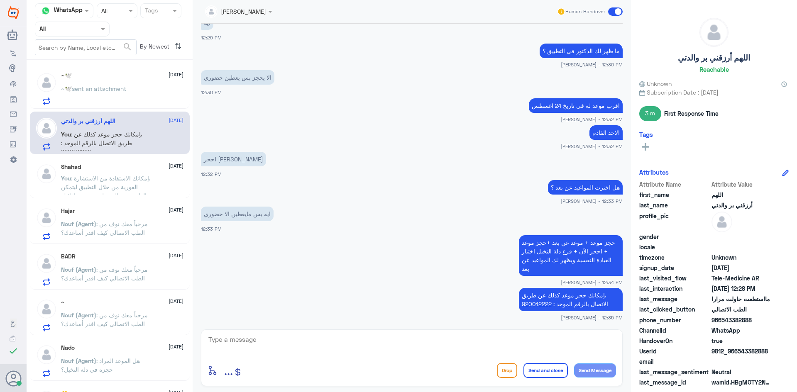
click at [610, 11] on span at bounding box center [615, 11] width 15 height 8
click at [0, 0] on input "checkbox" at bounding box center [0, 0] width 0 height 0
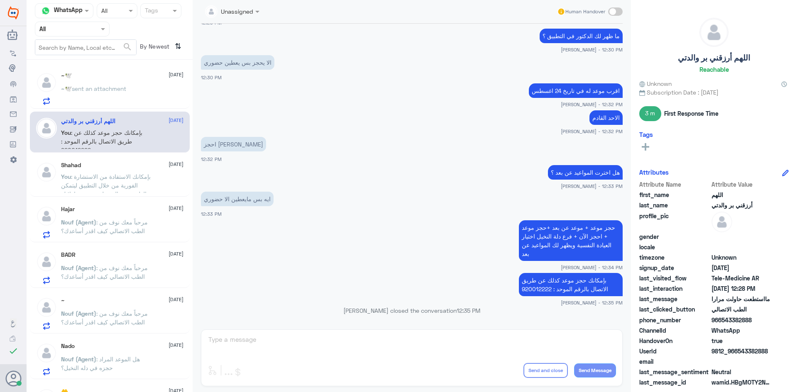
click at [139, 80] on div "~🕊️ 18 August ~🕊️ sent an attachment" at bounding box center [122, 88] width 123 height 33
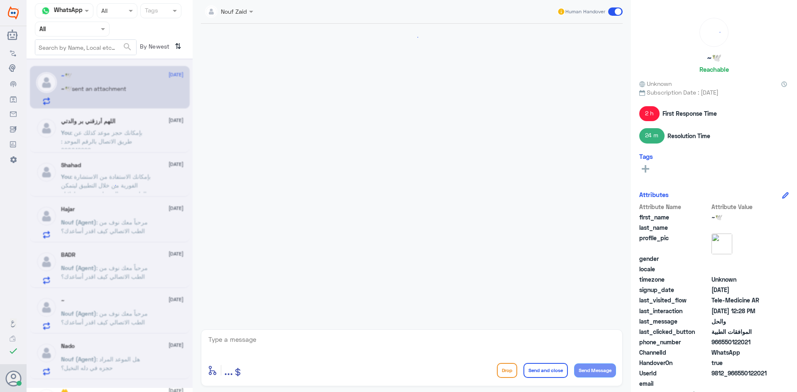
scroll to position [248, 0]
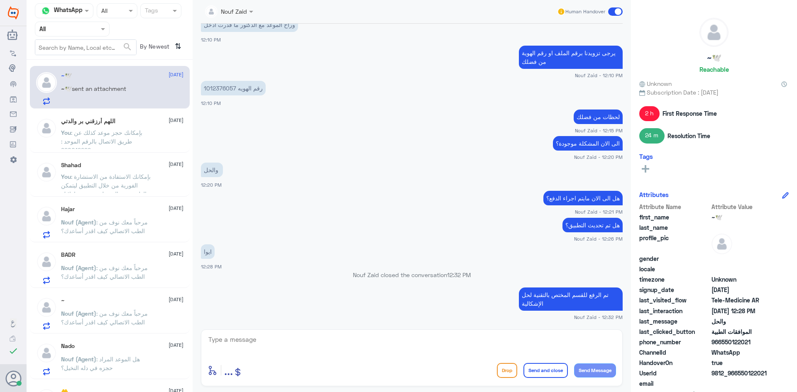
click at [123, 175] on span ": بإمكانك الاستفادة من الاستشارة الفورية من خلال التطبيق ليتمكن الطبيب من الرد …" at bounding box center [106, 189] width 90 height 33
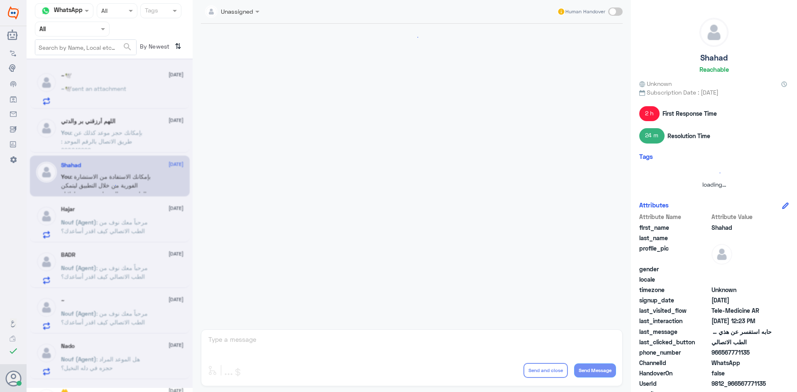
scroll to position [267, 0]
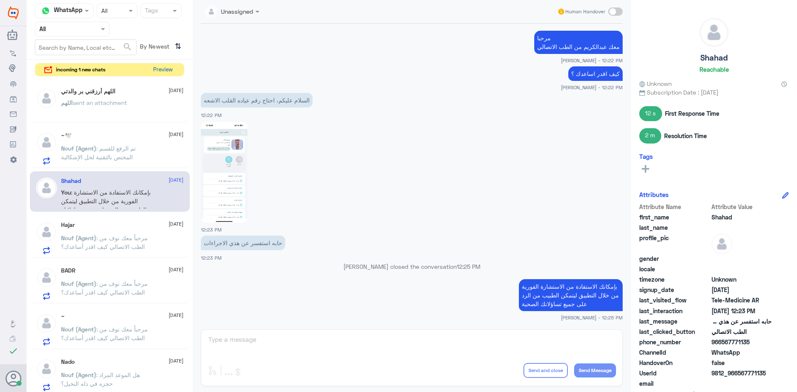
click at [158, 71] on button "Preview" at bounding box center [163, 70] width 26 height 13
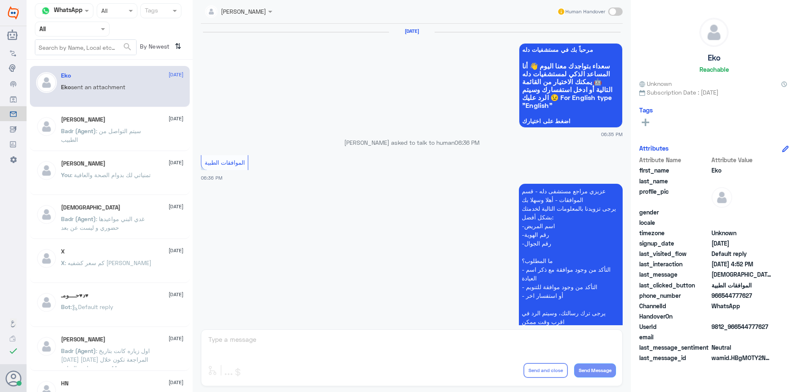
scroll to position [793, 0]
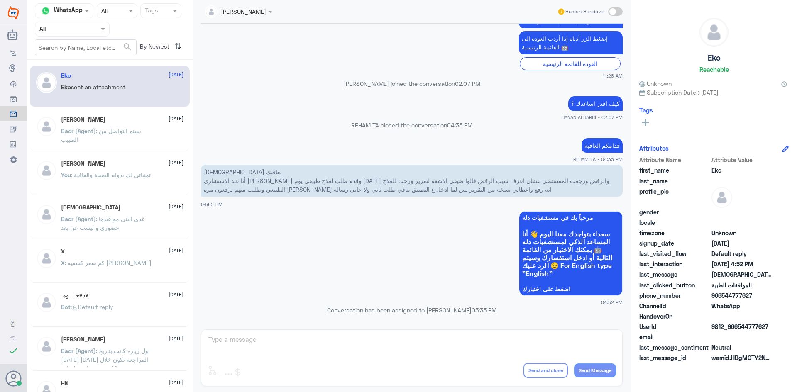
click at [126, 129] on span ": سيتم التواصل من الطبيب" at bounding box center [101, 135] width 80 height 16
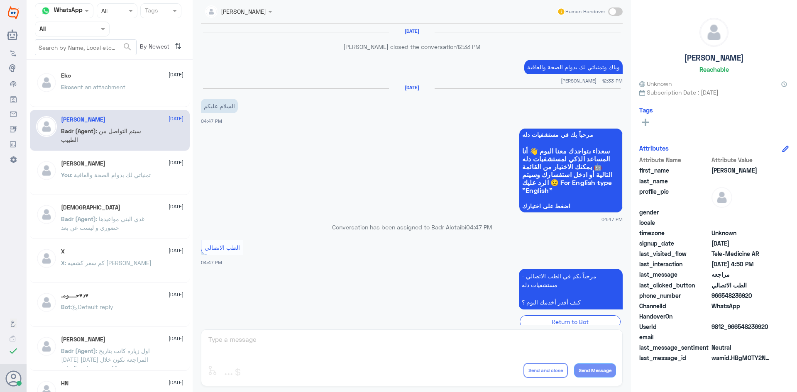
scroll to position [307, 0]
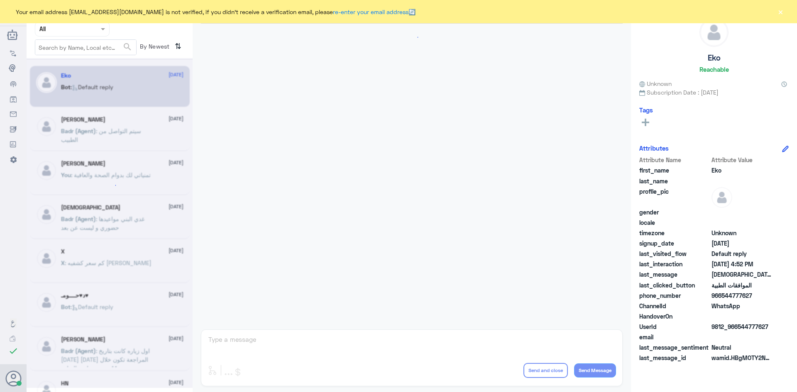
scroll to position [793, 0]
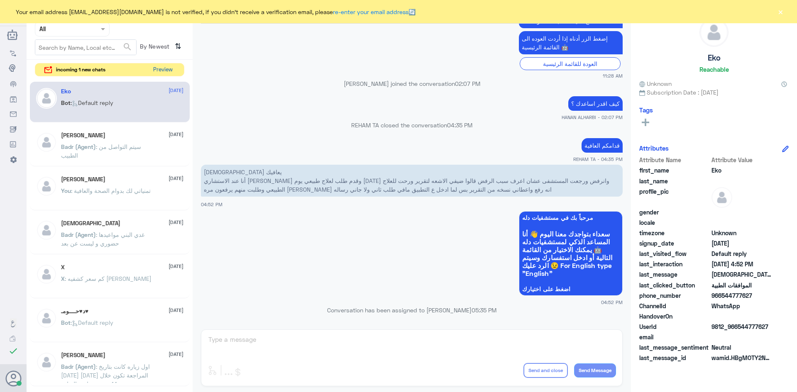
click at [159, 73] on button "Preview" at bounding box center [163, 70] width 26 height 13
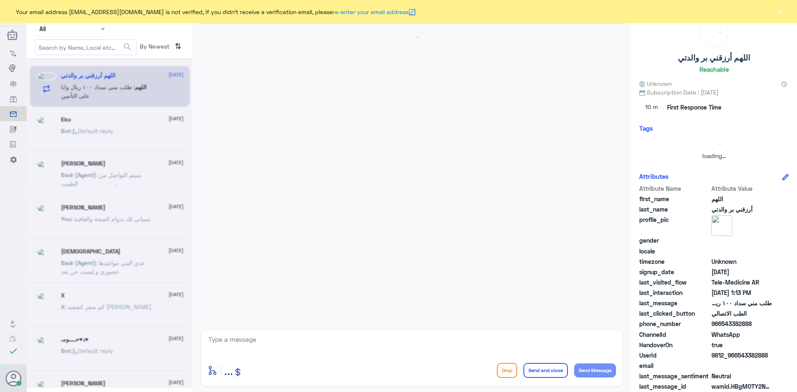
scroll to position [393, 0]
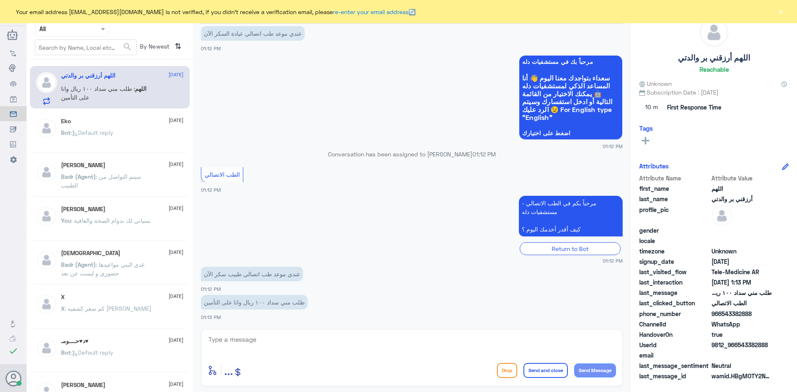
click at [292, 334] on textarea at bounding box center [412, 344] width 409 height 20
paste textarea "مرحبا معك [PERSON_NAME] من الطب الاتصالي"
type textarea "مرحبا معك [PERSON_NAME] من الطب الاتصالي"
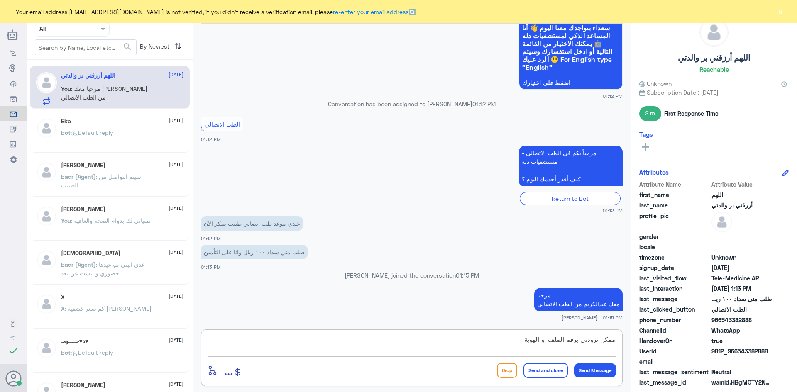
type textarea "ممكن تزودني برقم الملف او الهوية ؟"
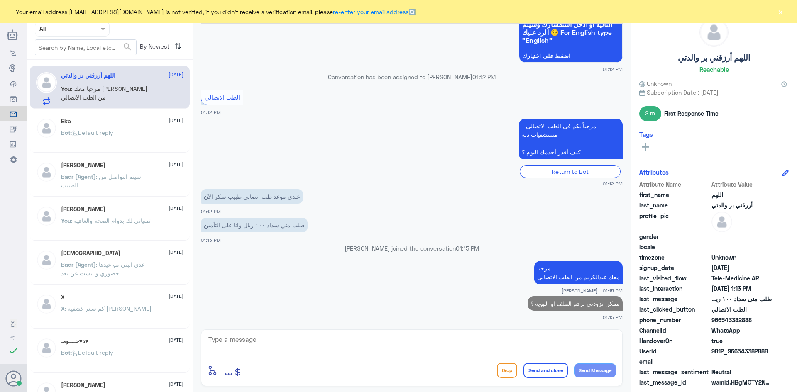
drag, startPoint x: 752, startPoint y: 320, endPoint x: 722, endPoint y: 320, distance: 30.7
click at [722, 320] on span "966543382888" at bounding box center [742, 320] width 60 height 9
copy span "543382888"
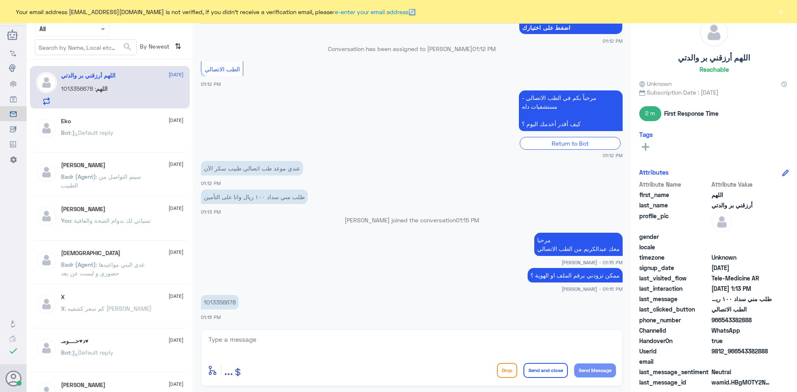
click at [358, 343] on textarea at bounding box center [412, 344] width 409 height 20
type textarea "تمام هذا هو سعر الكشفية بعد تغطية التأمين"
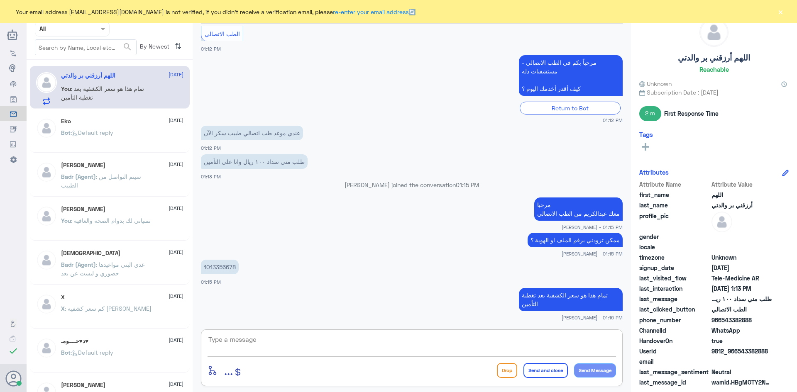
click at [493, 345] on textarea at bounding box center [412, 344] width 409 height 20
click at [784, 12] on button "×" at bounding box center [781, 11] width 8 height 8
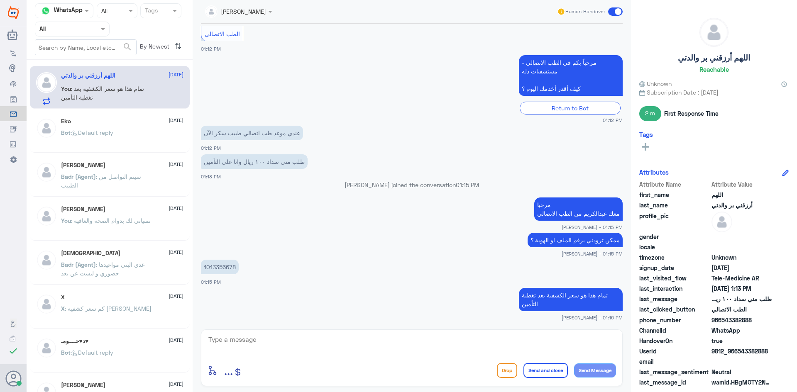
click at [612, 10] on span at bounding box center [615, 11] width 15 height 8
click at [0, 0] on input "checkbox" at bounding box center [0, 0] width 0 height 0
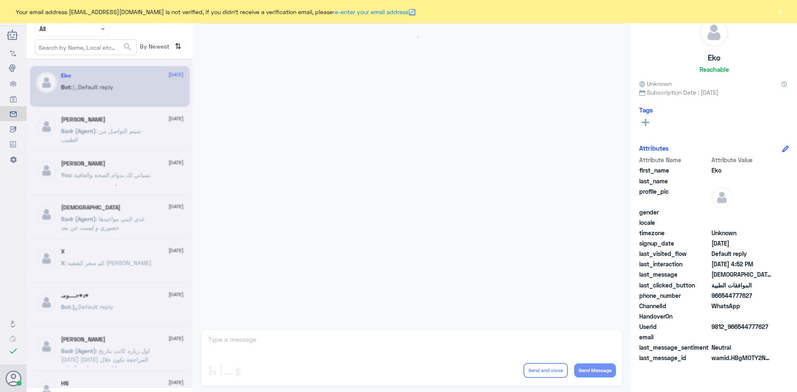
scroll to position [793, 0]
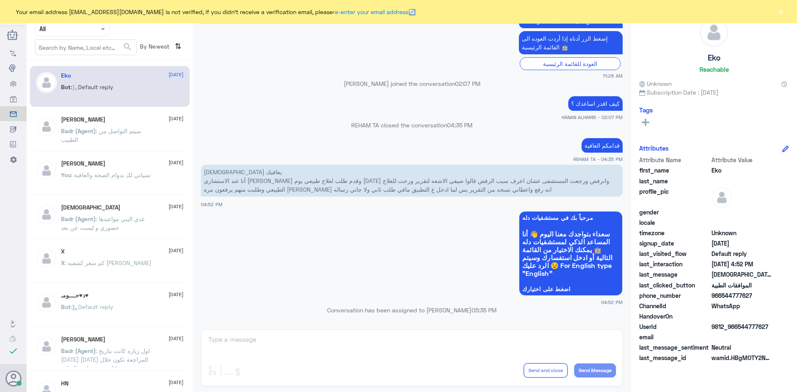
click at [780, 11] on button "×" at bounding box center [781, 11] width 8 height 8
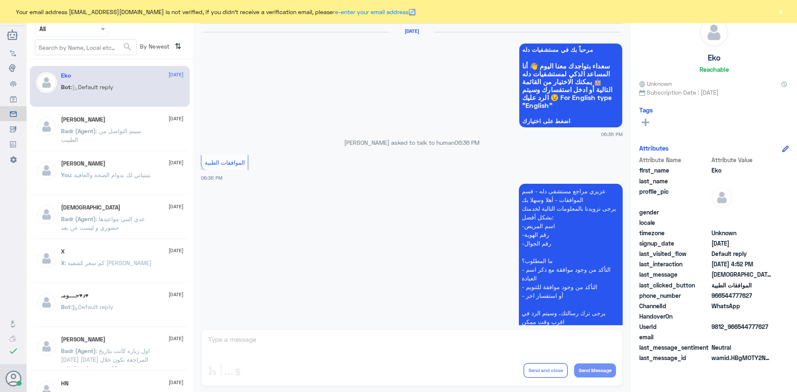
scroll to position [793, 0]
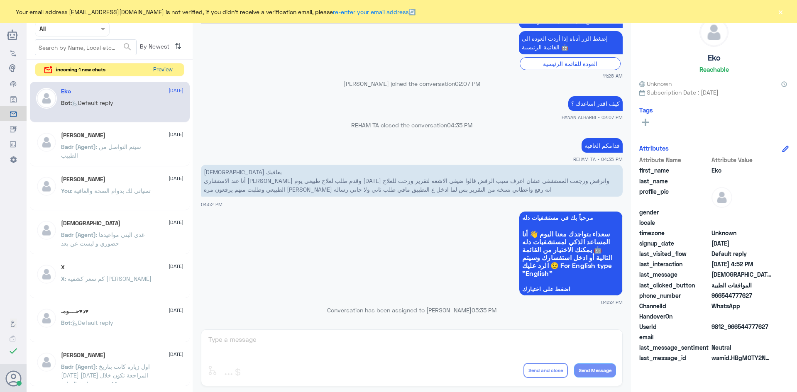
click at [158, 71] on button "Preview" at bounding box center [163, 70] width 26 height 13
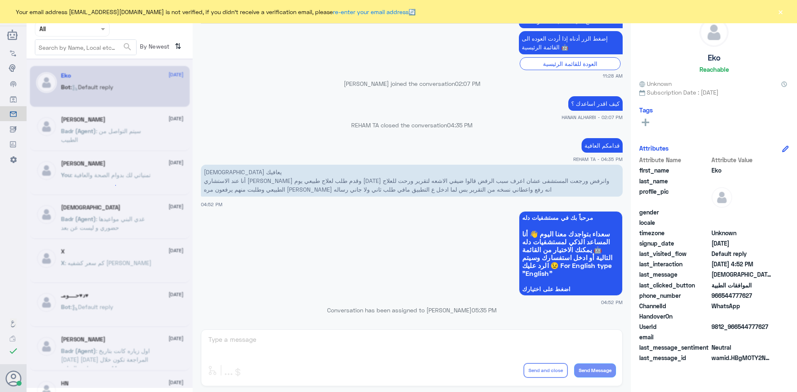
scroll to position [0, 0]
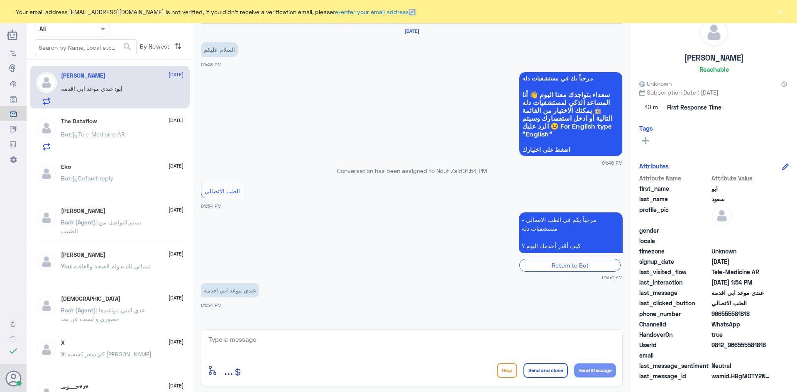
click at [262, 340] on textarea at bounding box center [412, 344] width 409 height 20
paste textarea "مرحبا معك [PERSON_NAME] من الطب الاتصالي"
type textarea "مرحبا معك [PERSON_NAME] من الطب الاتصالي"
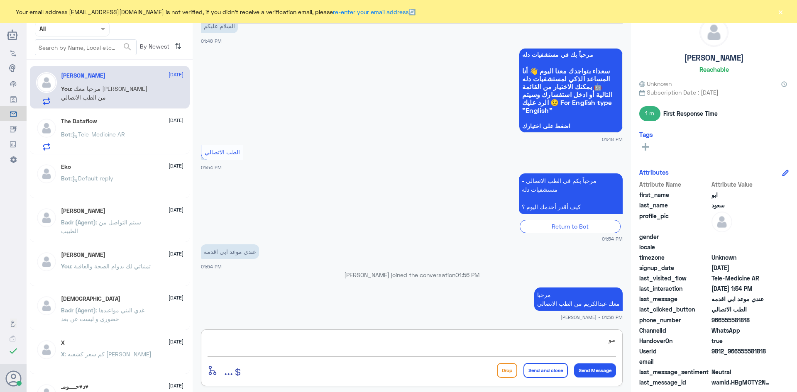
type textarea "م"
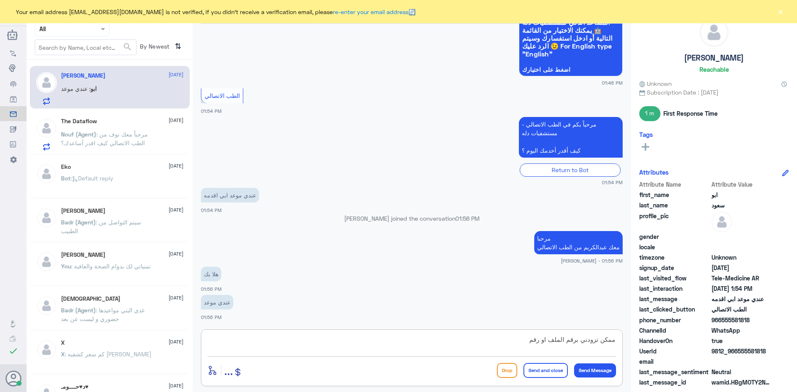
scroll to position [109, 0]
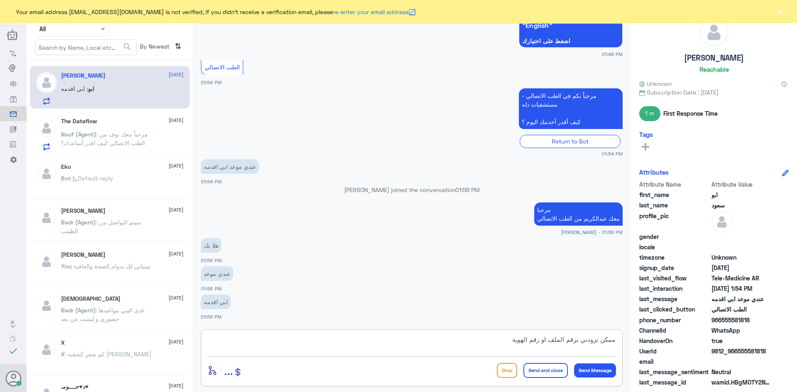
type textarea "ممكن تزودني برقم الملف او رقم الهوية"
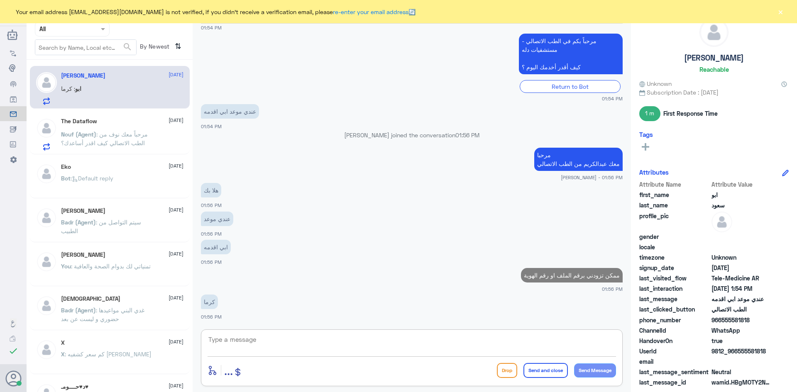
scroll to position [164, 0]
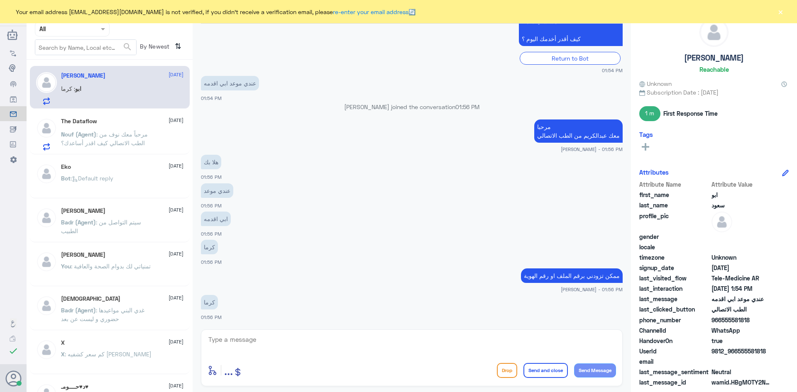
drag, startPoint x: 751, startPoint y: 322, endPoint x: 723, endPoint y: 321, distance: 27.4
click at [723, 321] on span "966555581818" at bounding box center [742, 320] width 60 height 9
copy span "555581818"
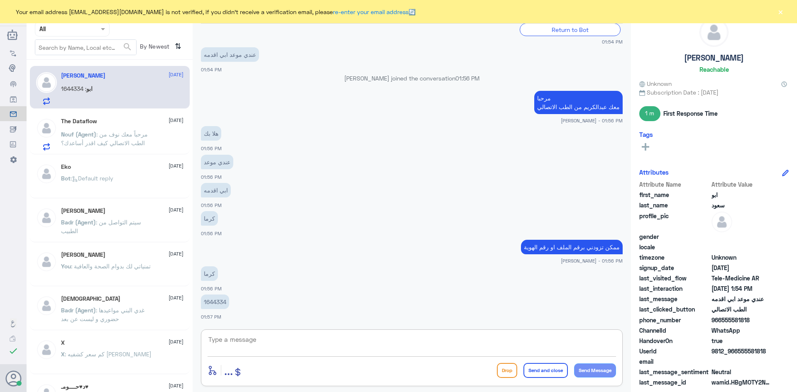
click at [345, 338] on textarea at bounding box center [412, 344] width 409 height 20
type textarea "لحظات من فضلك"
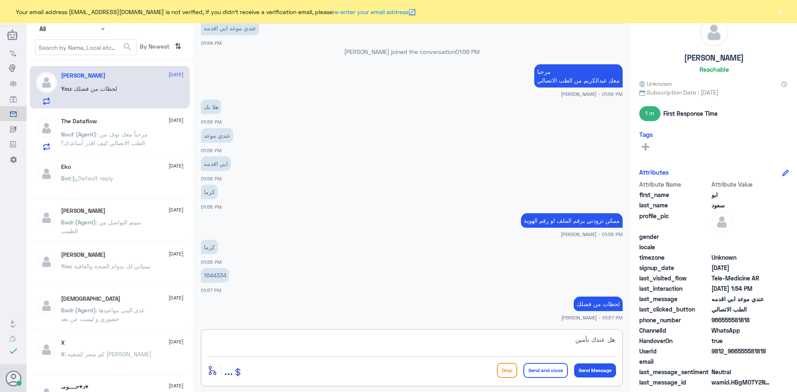
type textarea "هل عندك تأمين ؟"
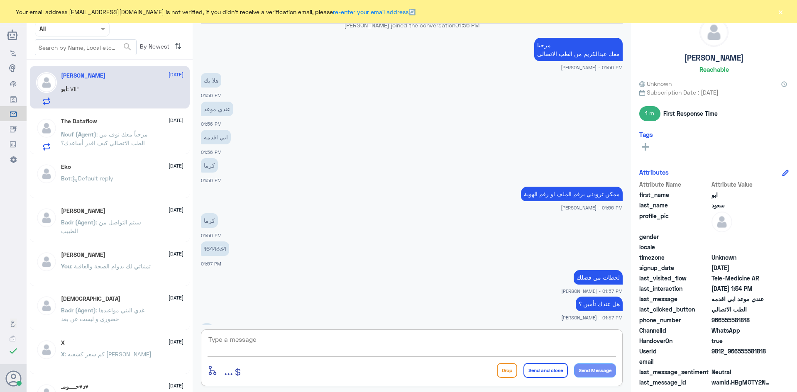
scroll to position [331, 0]
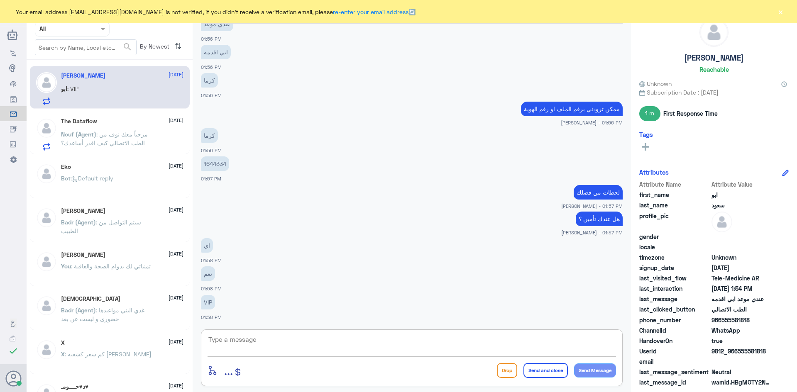
click at [360, 343] on textarea at bounding box center [412, 344] width 409 height 20
type textarea "عزيزي ممكن تزودني برقم الهوية"
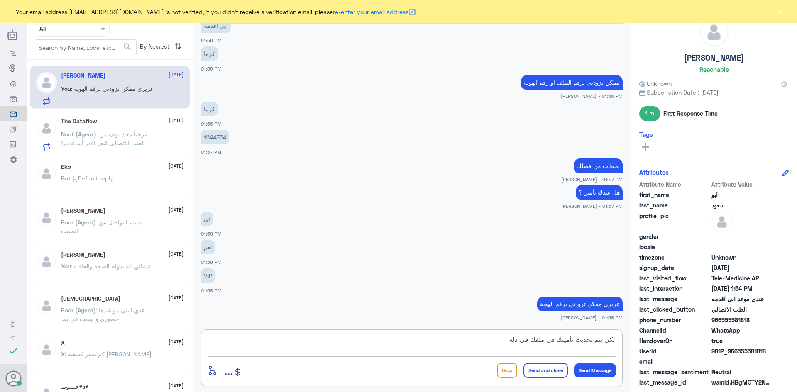
type textarea "لكي يتم تحديث تأمينك في ملفك في دله"
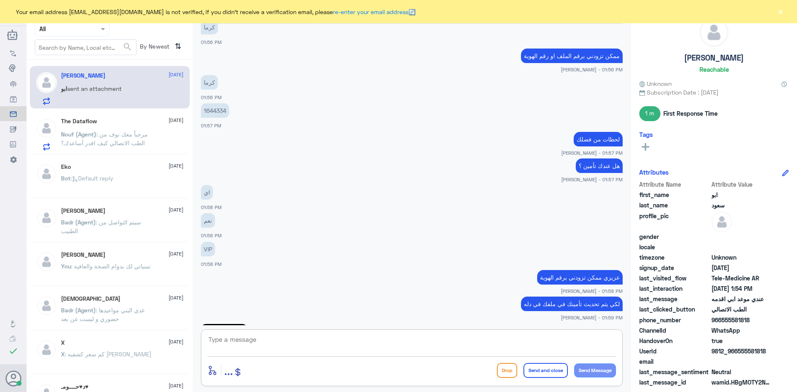
scroll to position [499, 0]
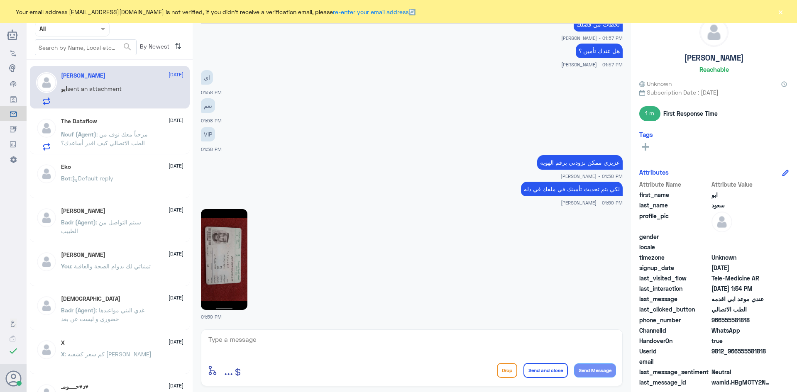
click at [240, 270] on img at bounding box center [224, 259] width 47 height 101
click at [230, 270] on img at bounding box center [224, 259] width 47 height 101
click at [237, 238] on img at bounding box center [224, 259] width 47 height 101
click at [335, 338] on textarea at bounding box center [412, 344] width 409 height 20
type textarea "تم تحديث تأمينك"
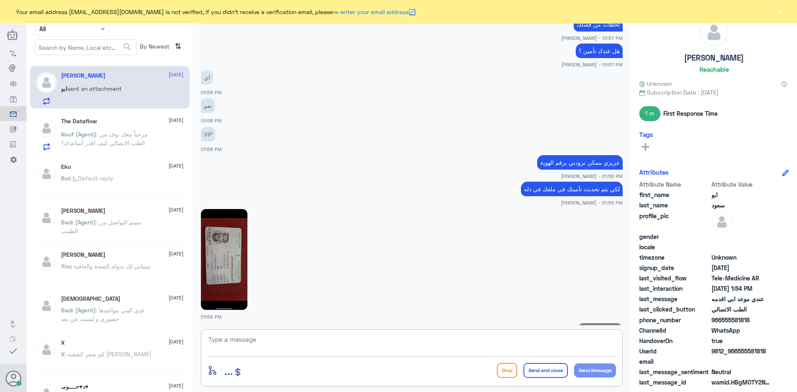
scroll to position [525, 0]
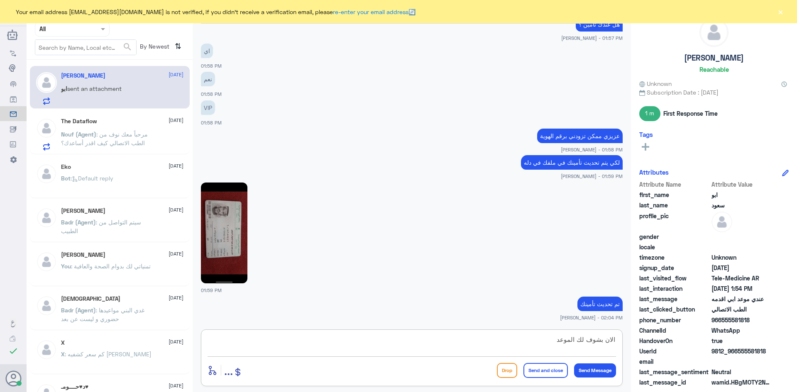
type textarea "الان بشوف لك الموعد"
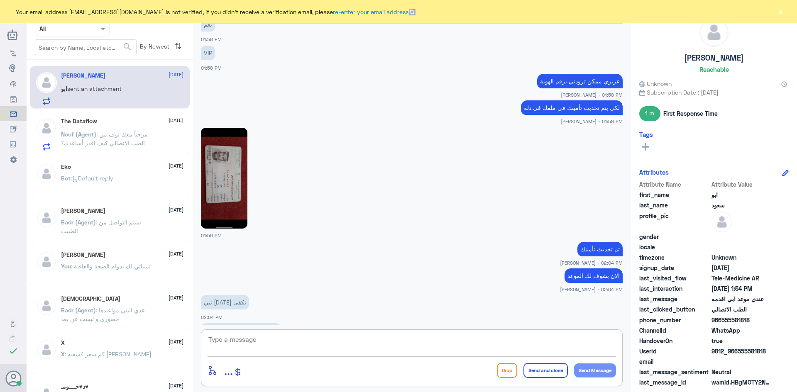
scroll to position [608, 0]
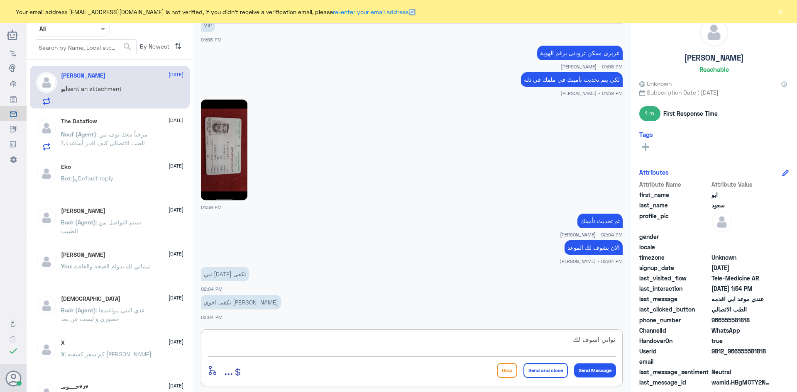
type textarea "ثواني اشوف لك"
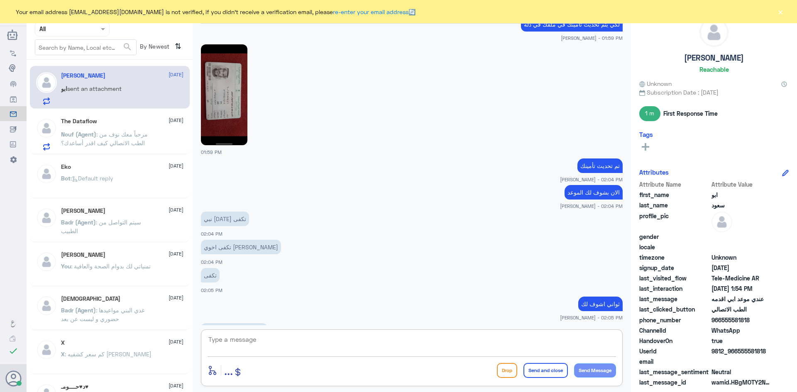
scroll to position [692, 0]
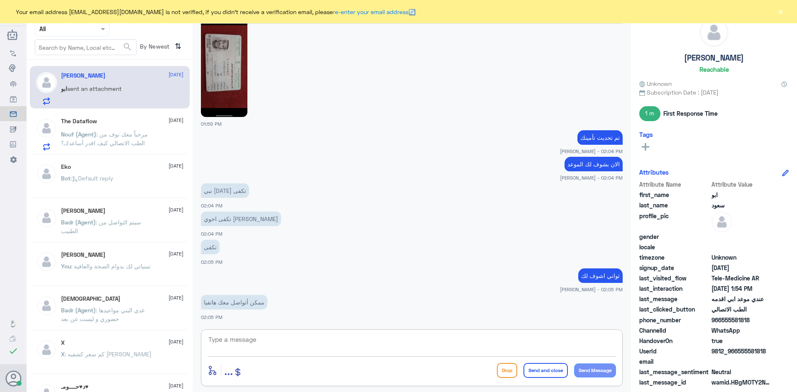
click at [366, 341] on textarea at bounding box center [412, 344] width 409 height 20
type textarea "ابشر الان"
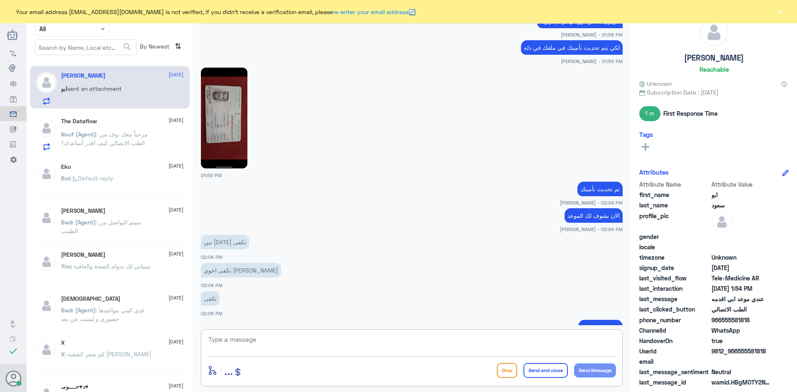
scroll to position [718, 0]
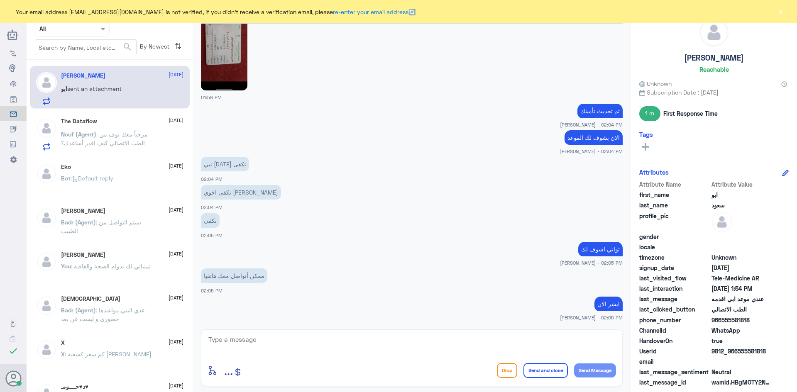
click at [782, 14] on button "×" at bounding box center [781, 11] width 8 height 8
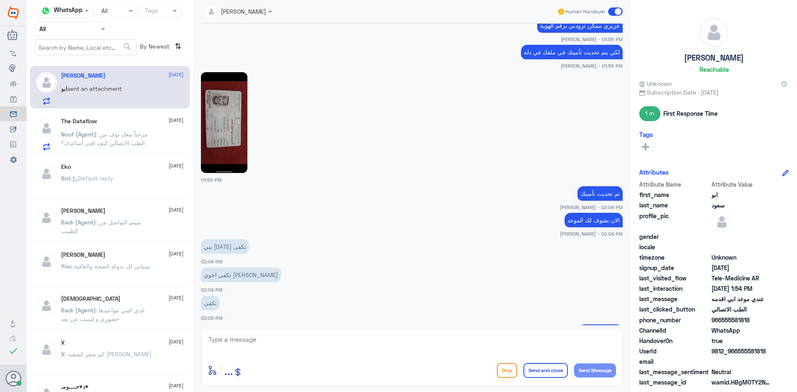
scroll to position [635, 0]
click at [245, 119] on img at bounding box center [224, 123] width 47 height 101
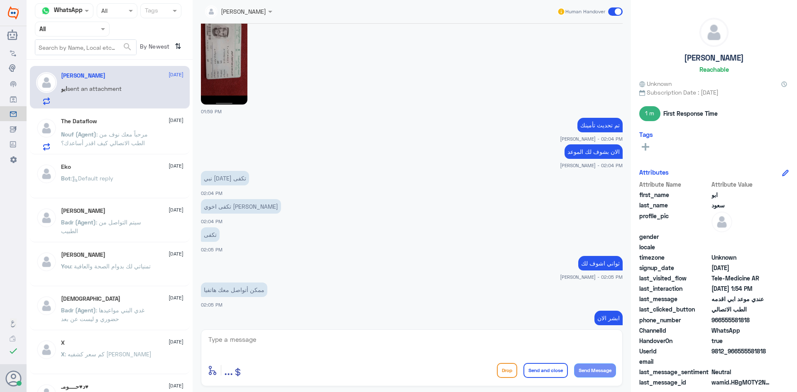
scroll to position [718, 0]
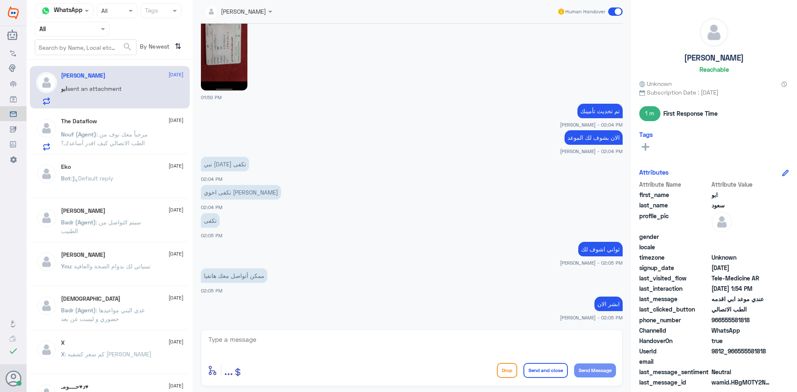
click at [613, 10] on span at bounding box center [615, 11] width 15 height 8
click at [0, 0] on input "checkbox" at bounding box center [0, 0] width 0 height 0
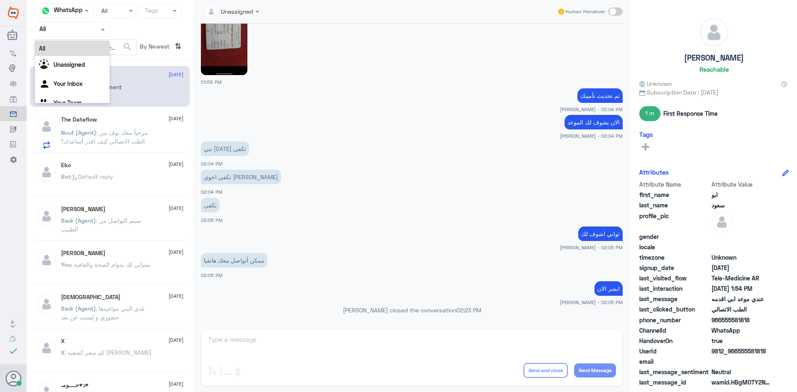
click at [101, 27] on span at bounding box center [104, 29] width 10 height 9
click at [90, 64] on div "Unassigned" at bounding box center [72, 65] width 75 height 19
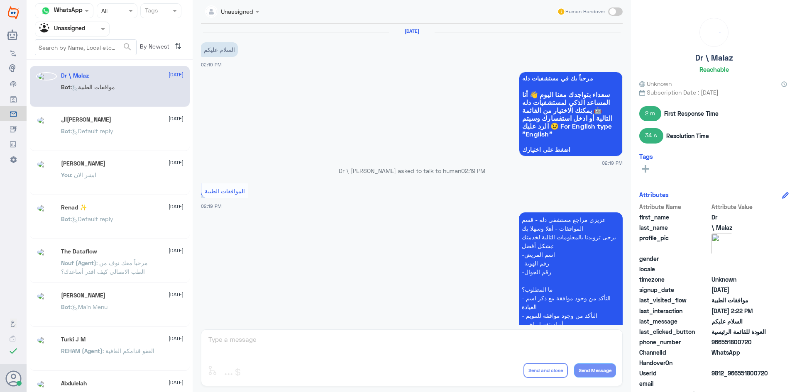
scroll to position [226, 0]
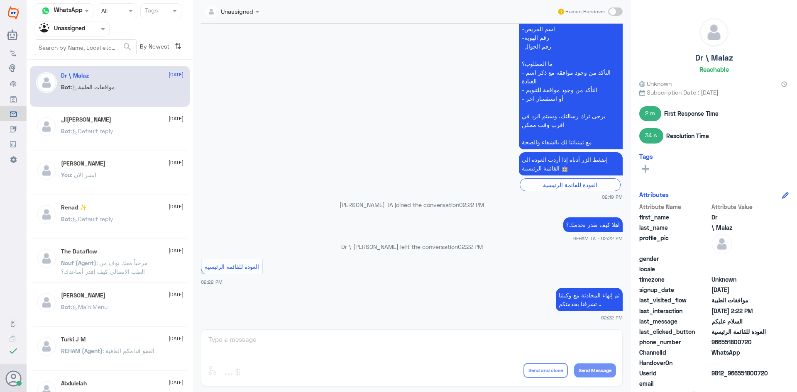
click at [132, 133] on div "Bot : Default reply" at bounding box center [122, 138] width 123 height 19
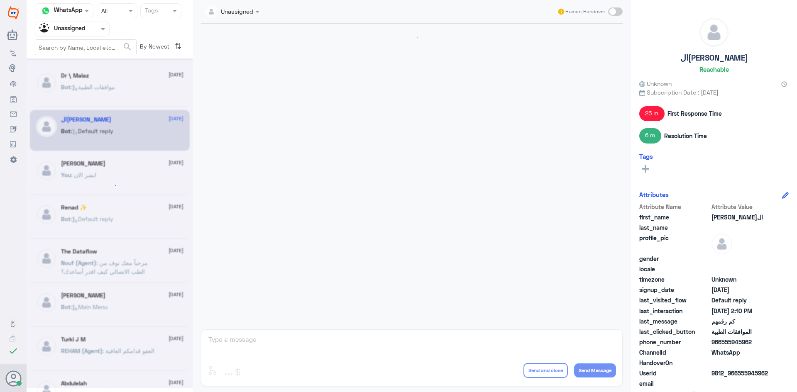
scroll to position [544, 0]
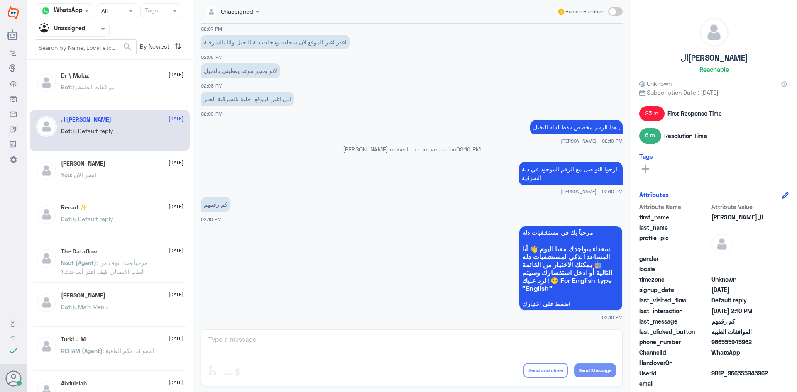
click at [149, 176] on div "You : ابشر الان" at bounding box center [122, 182] width 123 height 19
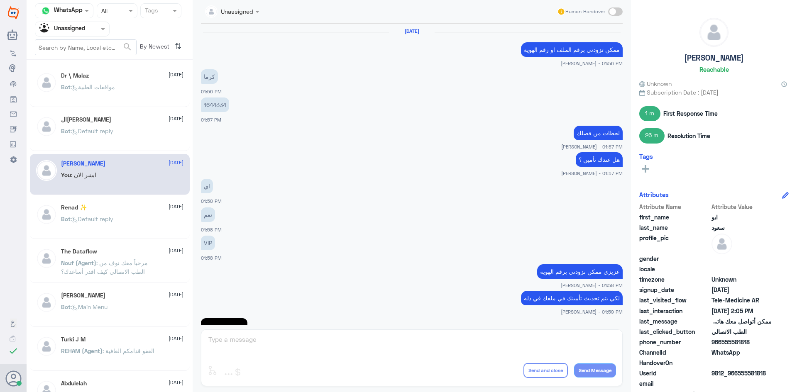
scroll to position [344, 0]
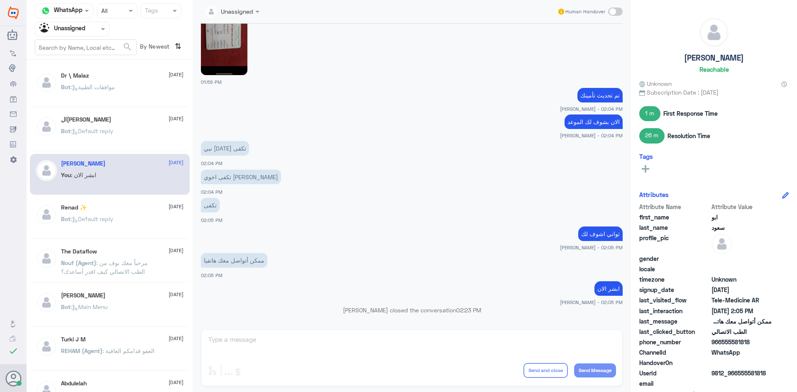
click at [143, 221] on div "Bot : Default reply" at bounding box center [122, 226] width 123 height 19
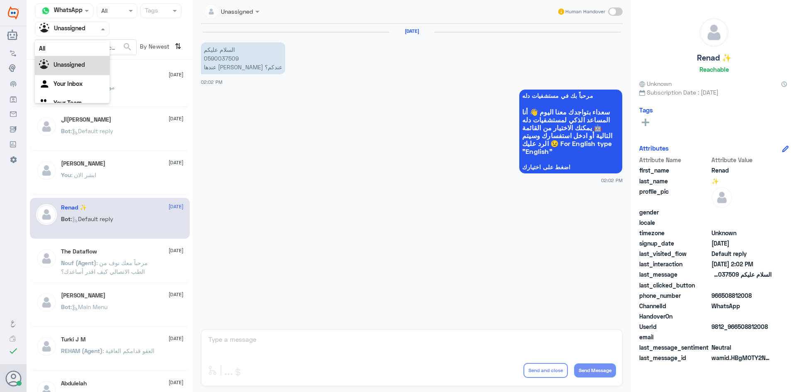
click at [102, 32] on span at bounding box center [104, 29] width 10 height 9
click at [69, 49] on div "All" at bounding box center [72, 48] width 75 height 15
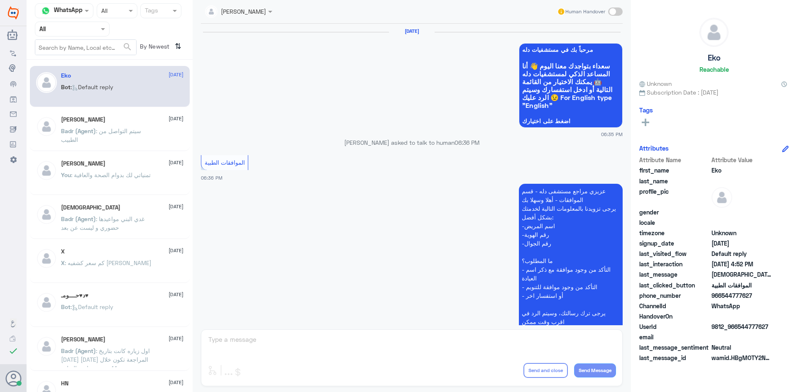
scroll to position [793, 0]
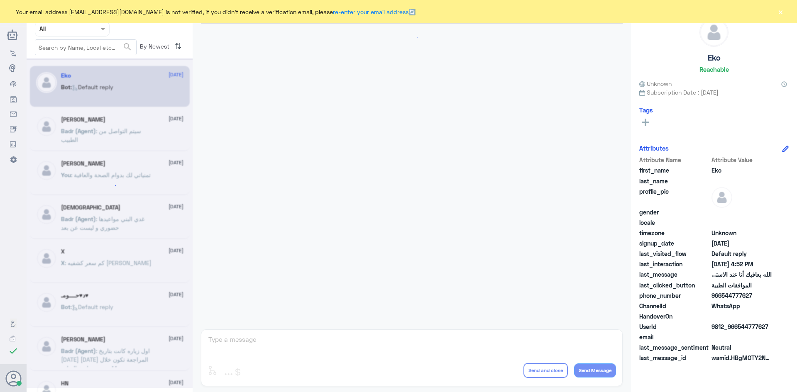
scroll to position [793, 0]
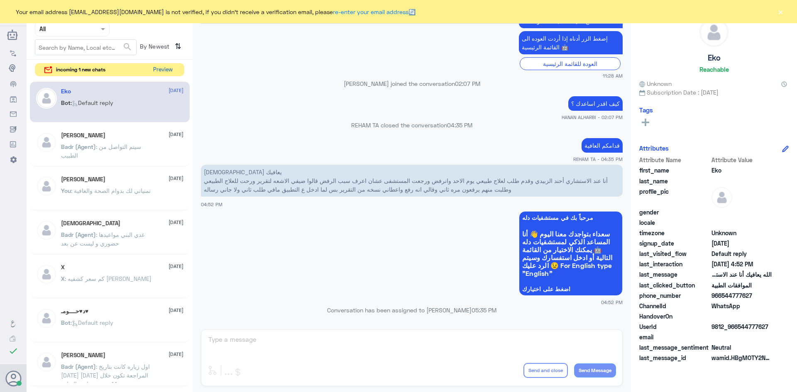
click at [165, 73] on button "Preview" at bounding box center [163, 70] width 26 height 13
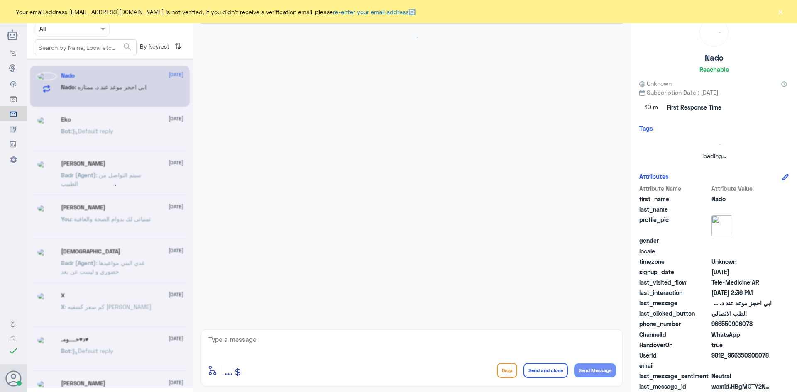
scroll to position [373, 0]
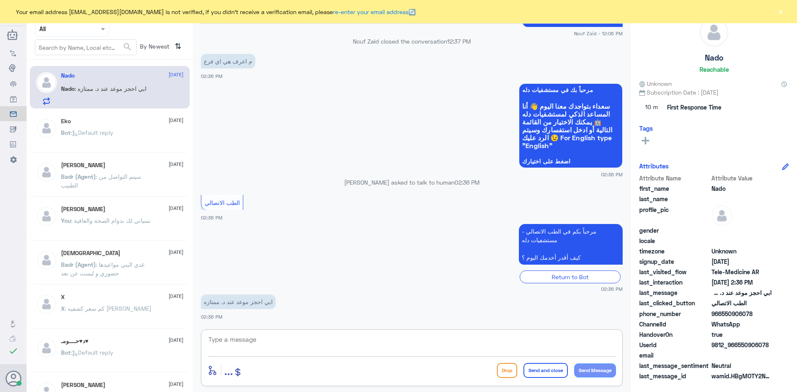
click at [313, 338] on textarea at bounding box center [412, 344] width 409 height 20
paste textarea "مرحبا معك [PERSON_NAME] من الطب الاتصالي"
type textarea "مرحبا معك [PERSON_NAME] من الطب الاتصالي"
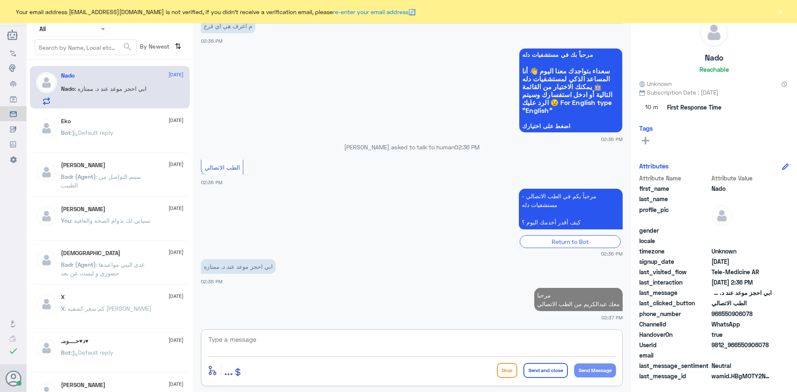
scroll to position [408, 0]
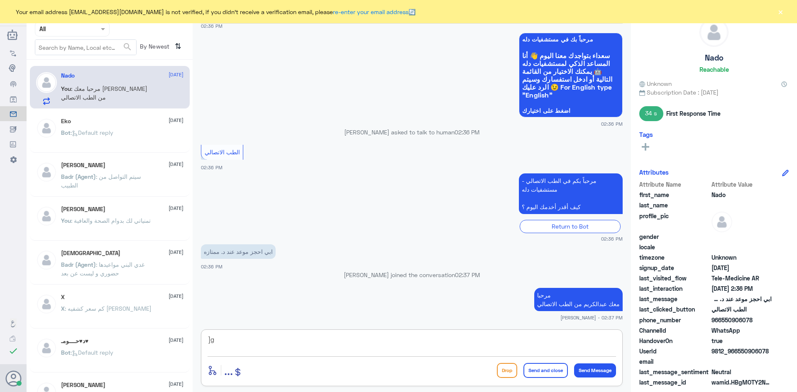
type textarea "]"
type textarea "دله النخيل ؟"
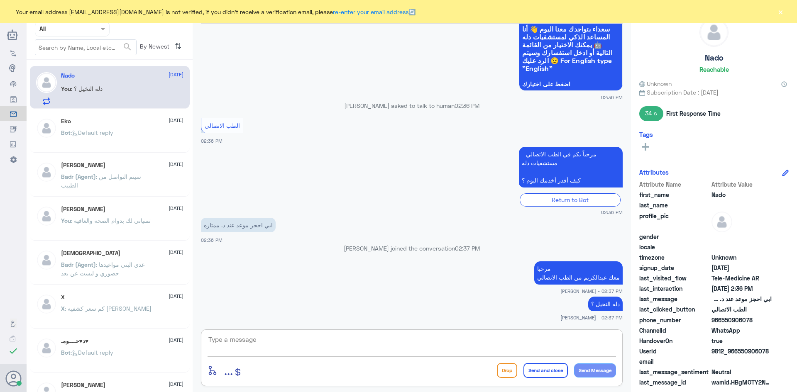
scroll to position [463, 0]
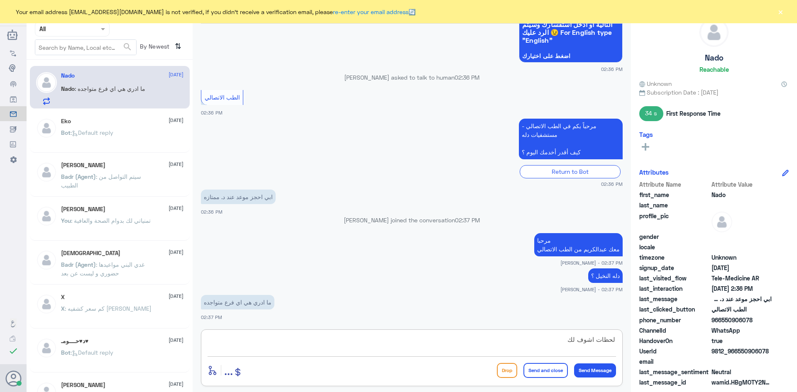
type textarea "لحظات اشوف لك"
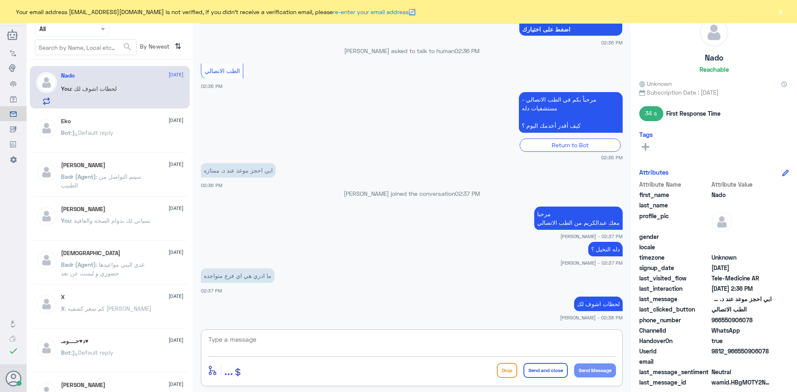
click at [416, 341] on textarea at bounding box center [412, 344] width 409 height 20
type textarea "للأسف هذه الدكتورة غير متواجدة في دله النخيل"
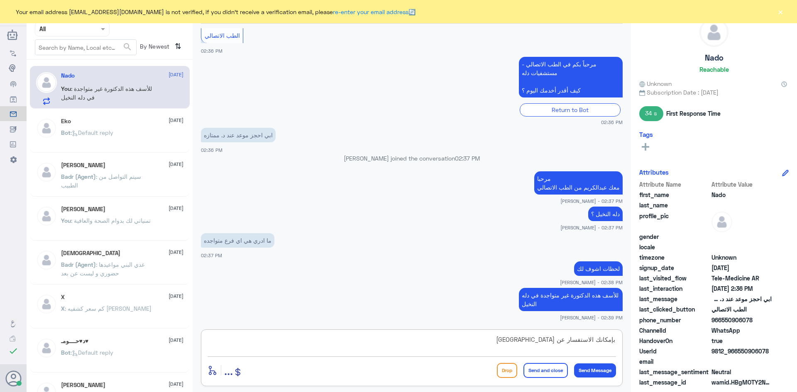
scroll to position [554, 0]
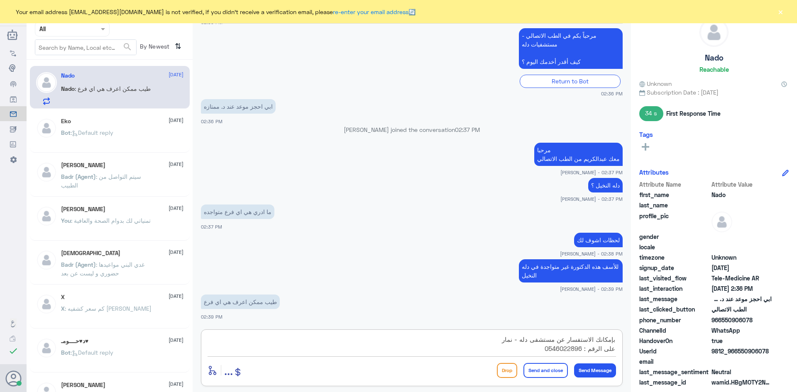
type textarea "بإمكانك الاستفسار عن مستشفى دله - نمار على الرقم : 0546022896"
click at [550, 373] on button "Send and close" at bounding box center [546, 370] width 44 height 15
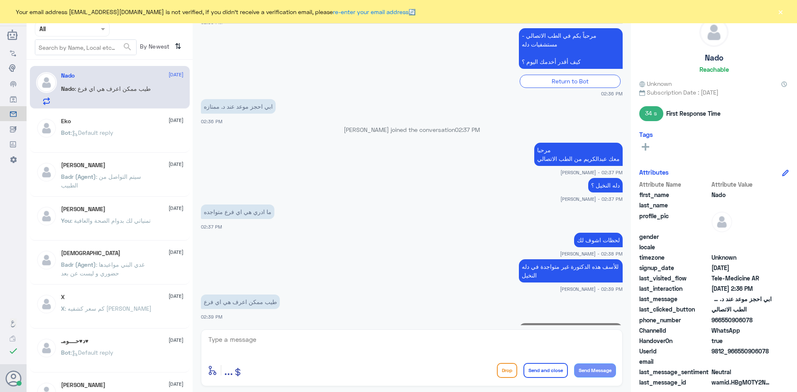
scroll to position [598, 0]
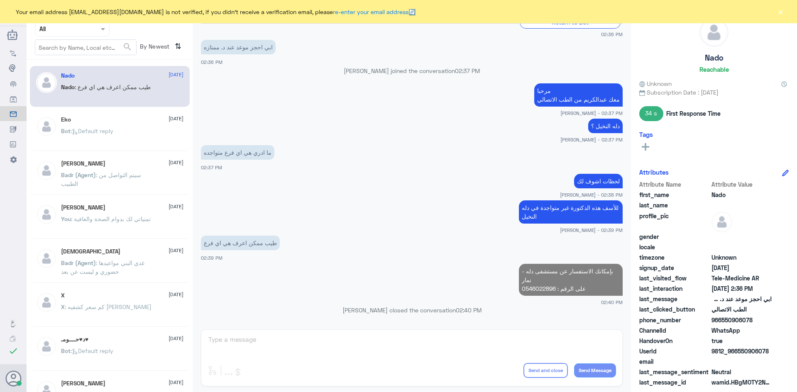
drag, startPoint x: 754, startPoint y: 320, endPoint x: 722, endPoint y: 321, distance: 31.6
click at [722, 321] on span "966550906078" at bounding box center [742, 320] width 60 height 9
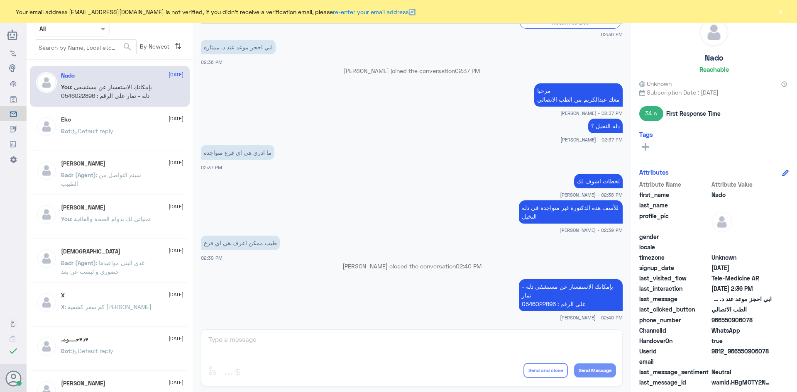
copy span "550906078"
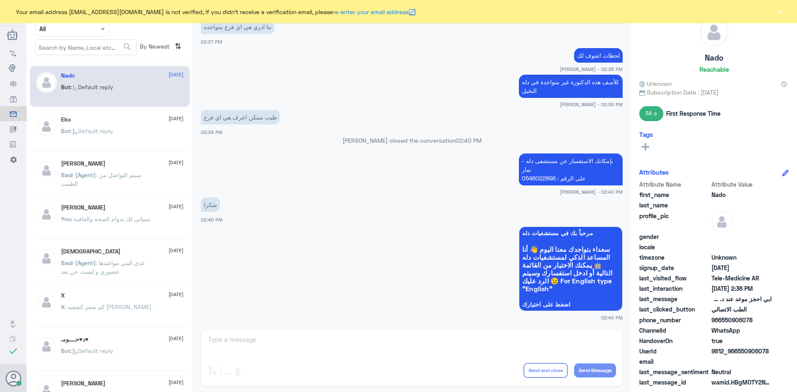
click at [782, 12] on button "×" at bounding box center [781, 11] width 8 height 8
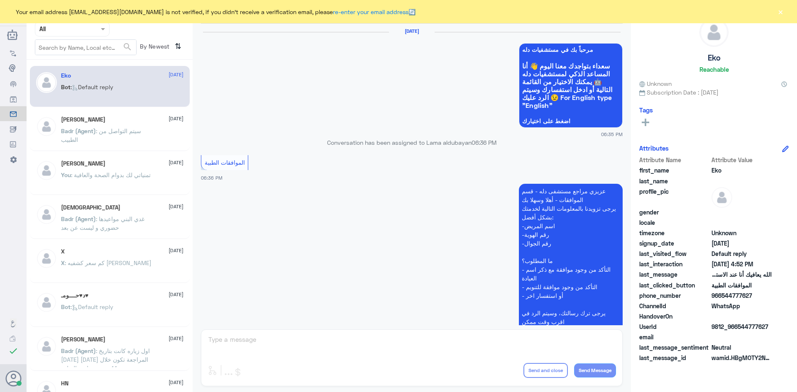
scroll to position [793, 0]
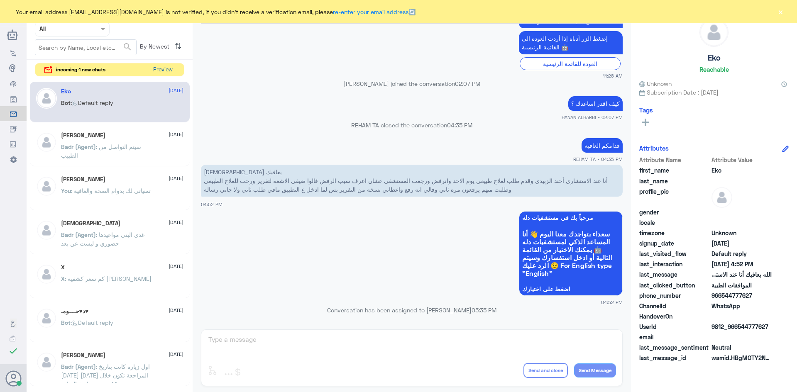
click at [161, 68] on button "Preview" at bounding box center [163, 70] width 26 height 13
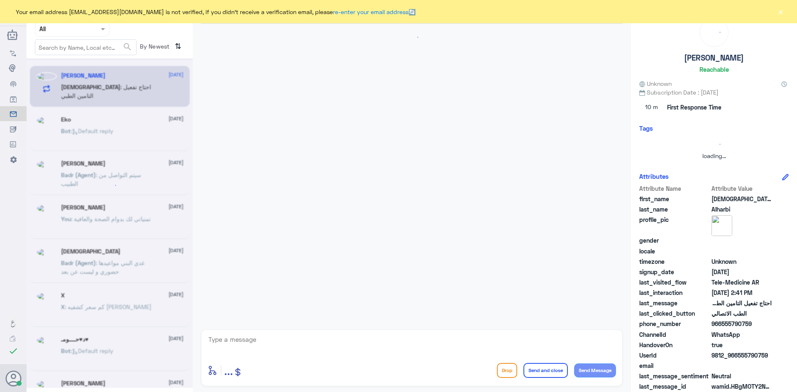
scroll to position [5, 0]
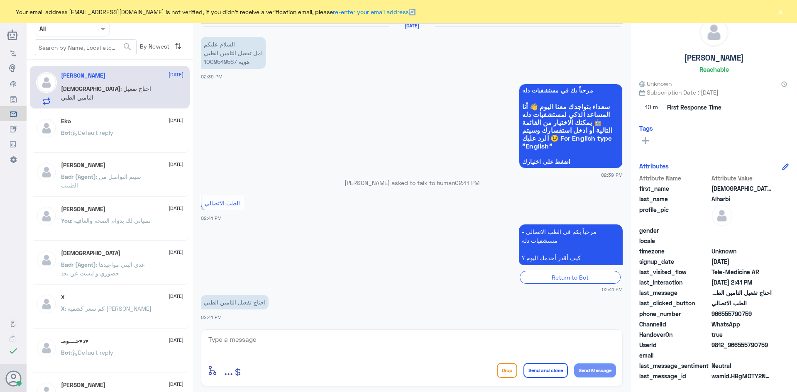
click at [402, 348] on textarea at bounding box center [412, 344] width 409 height 20
paste textarea "مرحبا معك عبدالكريم من الطب الاتصالي"
type textarea "مرحبا معك عبدالكريم من الطب الاتصالي"
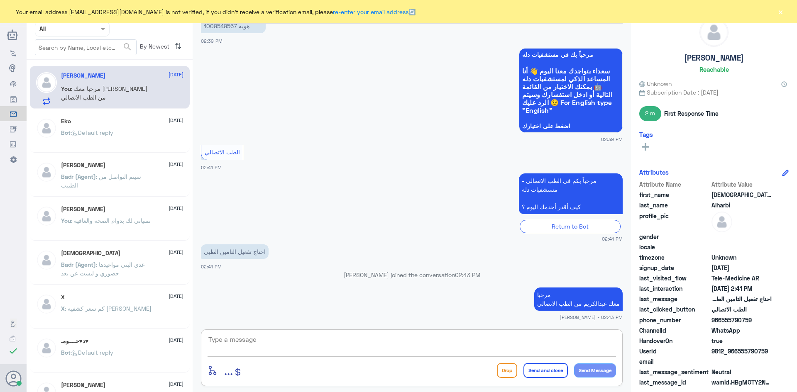
click at [544, 348] on textarea at bounding box center [412, 344] width 409 height 20
type textarea "ممكن تزودني برقم ملفك او رقم الهوية"
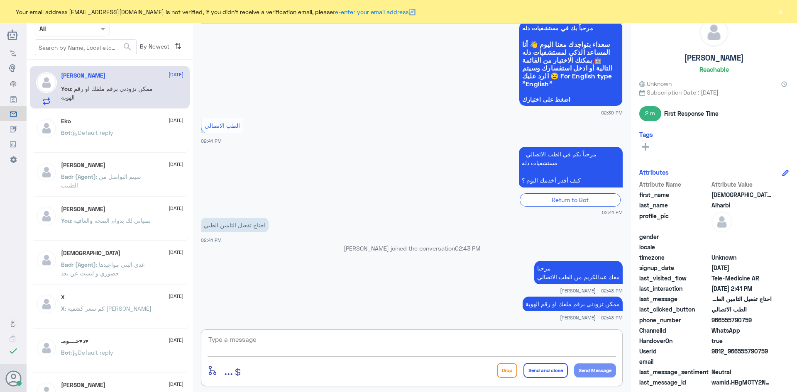
click at [348, 338] on textarea at bounding box center [412, 344] width 409 height 20
click at [257, 339] on textarea at bounding box center [412, 344] width 409 height 20
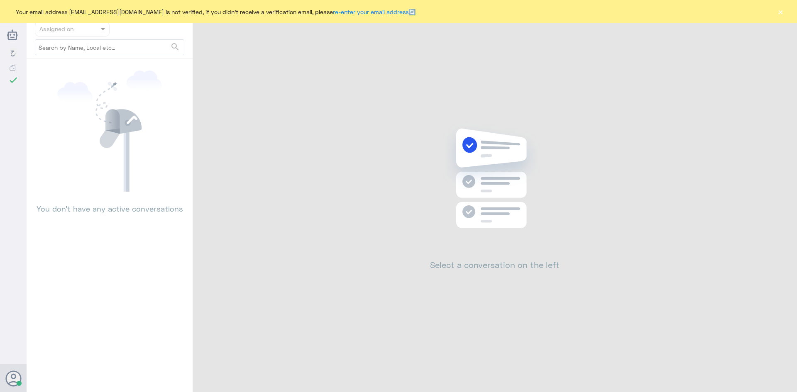
click at [781, 12] on button "×" at bounding box center [781, 11] width 8 height 8
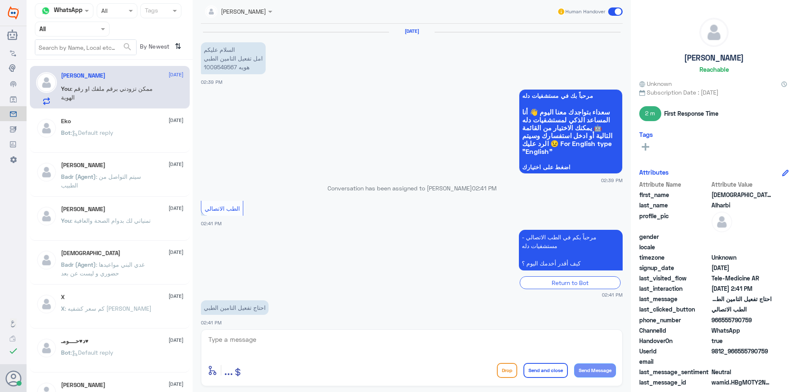
scroll to position [83, 0]
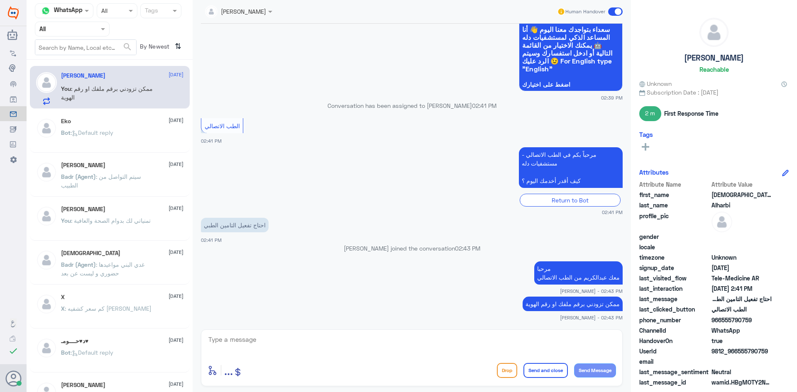
drag, startPoint x: 768, startPoint y: 352, endPoint x: 739, endPoint y: 355, distance: 29.3
click at [739, 355] on span "9812_966555790759" at bounding box center [742, 351] width 60 height 9
copy span "555790759"
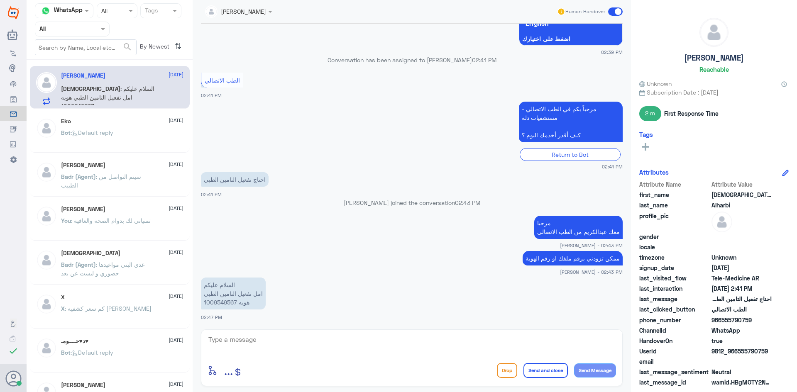
click at [272, 336] on textarea at bounding box center [412, 344] width 409 height 20
type textarea "تم التفعيل"
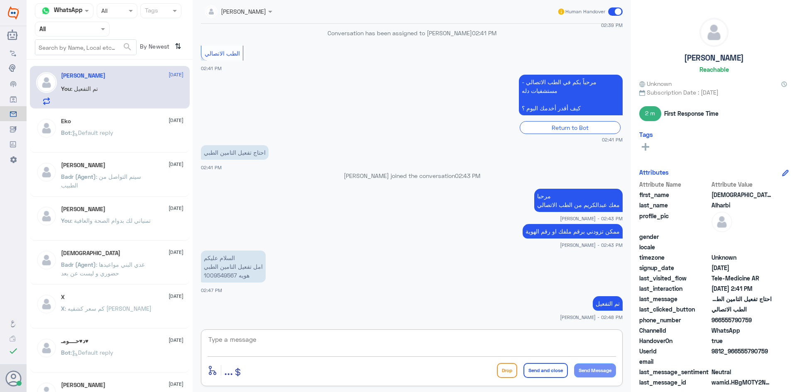
click at [614, 13] on span at bounding box center [615, 11] width 15 height 8
click at [0, 0] on input "checkbox" at bounding box center [0, 0] width 0 height 0
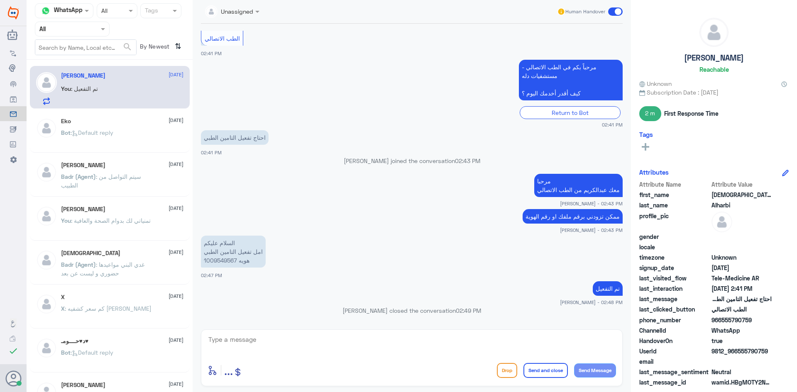
click at [618, 12] on span at bounding box center [615, 11] width 15 height 8
click at [0, 0] on input "checkbox" at bounding box center [0, 0] width 0 height 0
click at [617, 11] on span at bounding box center [615, 11] width 15 height 8
click at [0, 0] on input "checkbox" at bounding box center [0, 0] width 0 height 0
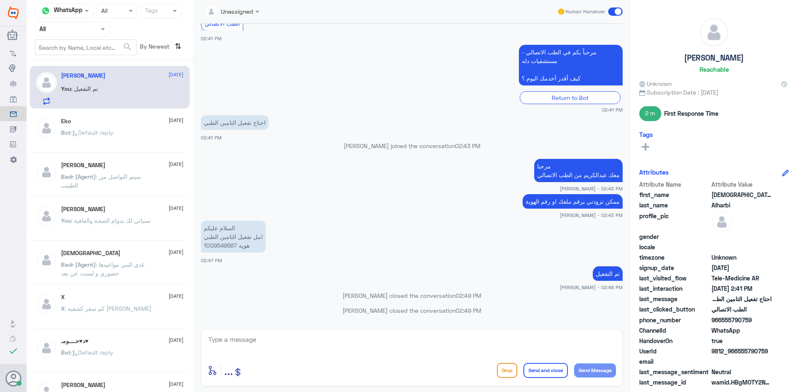
drag, startPoint x: 620, startPoint y: 12, endPoint x: 609, endPoint y: 13, distance: 10.5
click at [609, 13] on span at bounding box center [615, 11] width 15 height 8
click at [0, 0] on input "checkbox" at bounding box center [0, 0] width 0 height 0
click at [609, 13] on span at bounding box center [615, 11] width 15 height 8
click at [0, 0] on input "checkbox" at bounding box center [0, 0] width 0 height 0
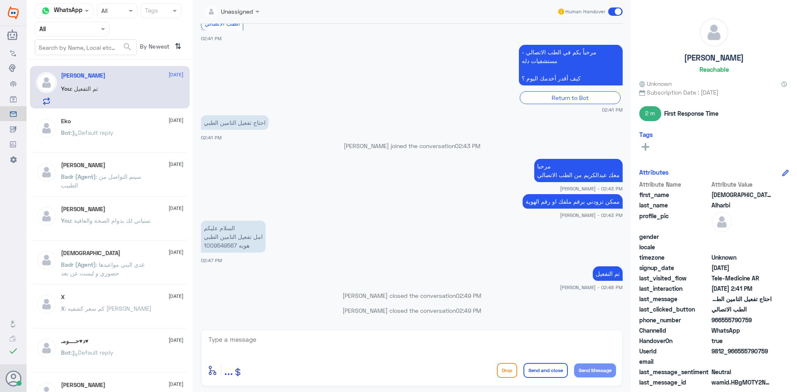
scroll to position [201, 0]
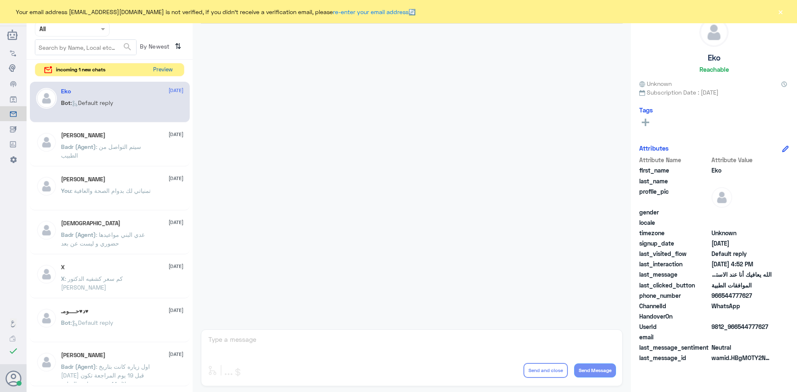
click at [164, 66] on button "Preview" at bounding box center [163, 70] width 26 height 13
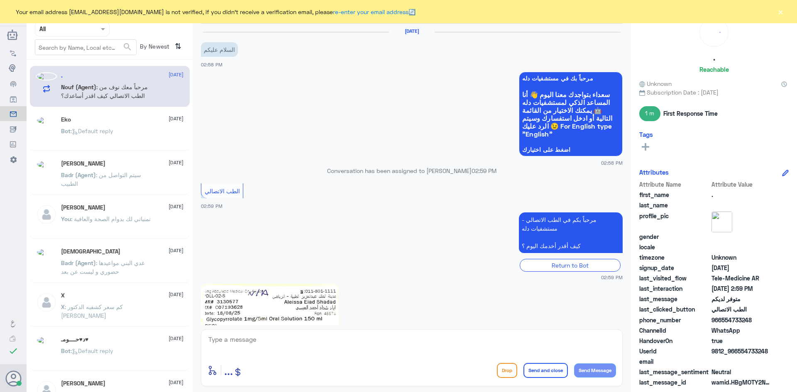
scroll to position [125, 0]
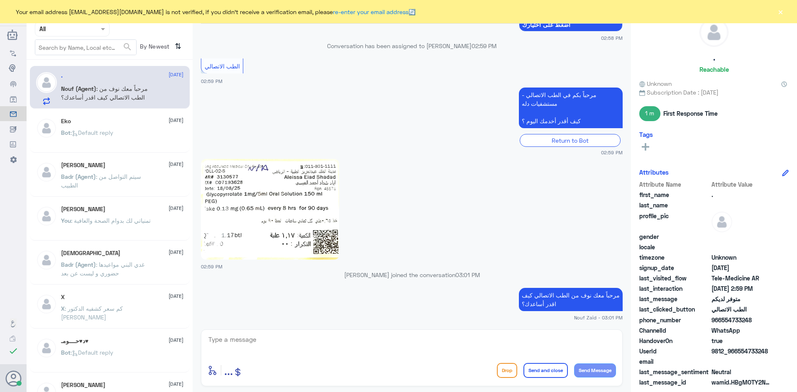
drag, startPoint x: 754, startPoint y: 318, endPoint x: 721, endPoint y: 321, distance: 33.0
click at [721, 321] on span "966554733248" at bounding box center [742, 320] width 60 height 9
copy span "554733248"
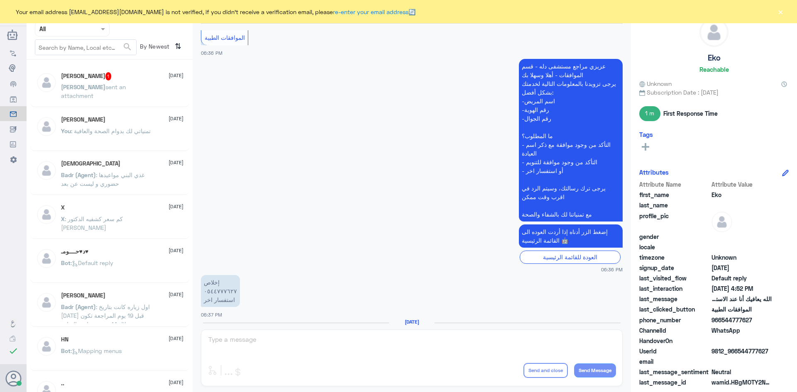
scroll to position [793, 0]
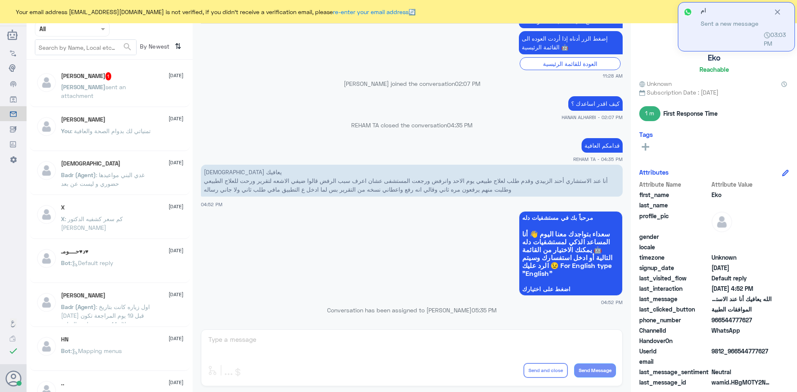
click at [110, 77] on div "Anas 1 18 August" at bounding box center [122, 76] width 123 height 8
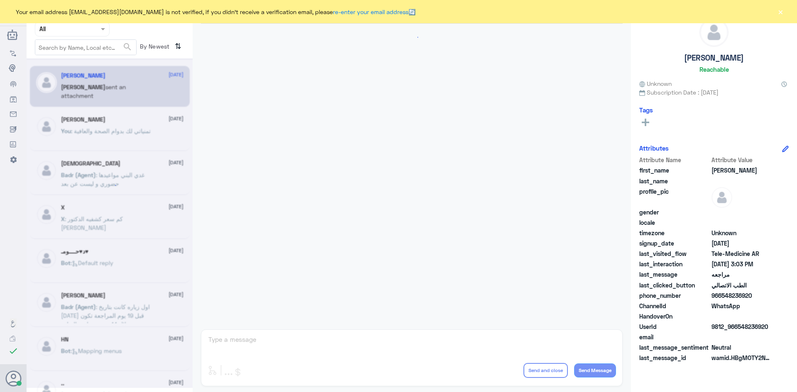
scroll to position [307, 0]
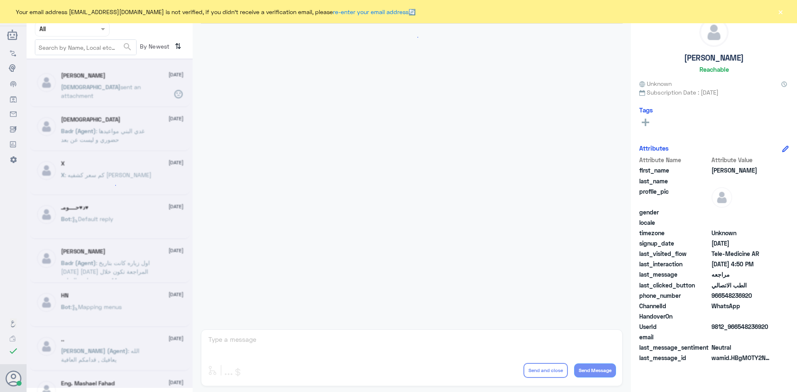
scroll to position [793, 0]
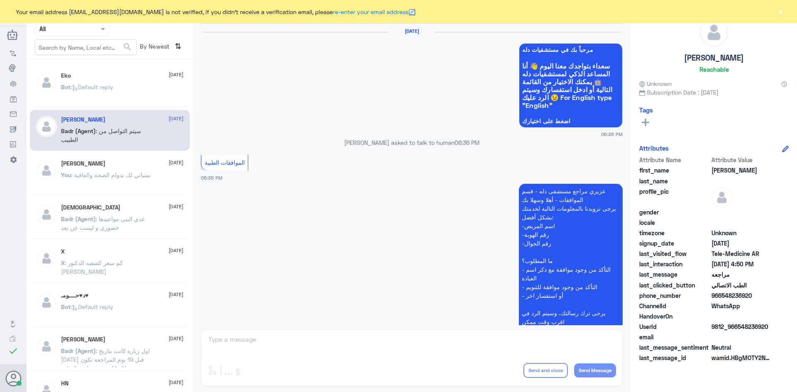
scroll to position [793, 0]
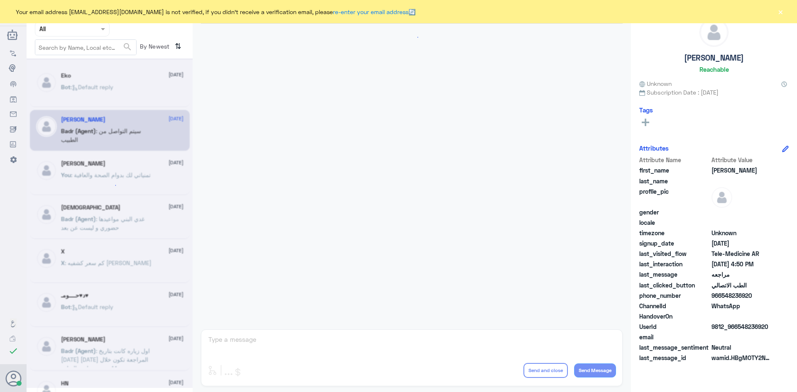
scroll to position [793, 0]
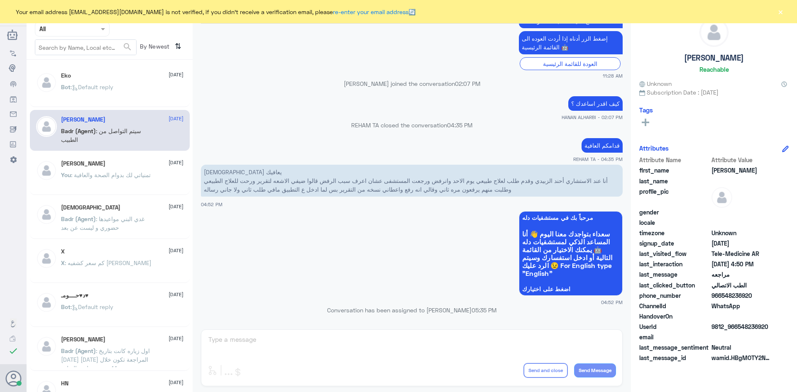
click at [135, 95] on div "Bot : Default reply" at bounding box center [122, 94] width 123 height 19
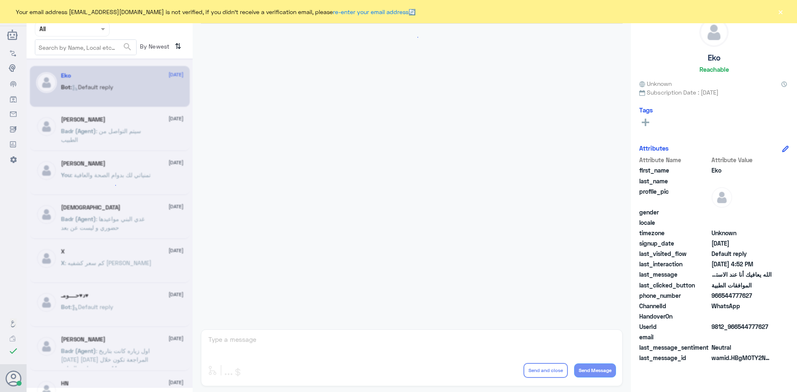
scroll to position [793, 0]
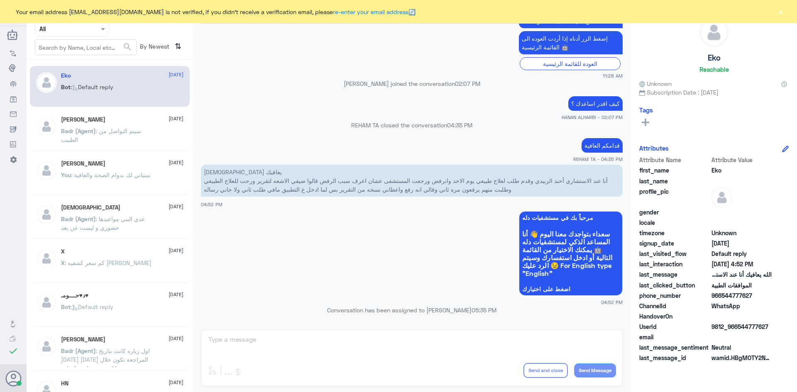
click at [103, 27] on span at bounding box center [104, 29] width 10 height 9
click at [68, 101] on Team "Your Team" at bounding box center [68, 102] width 28 height 7
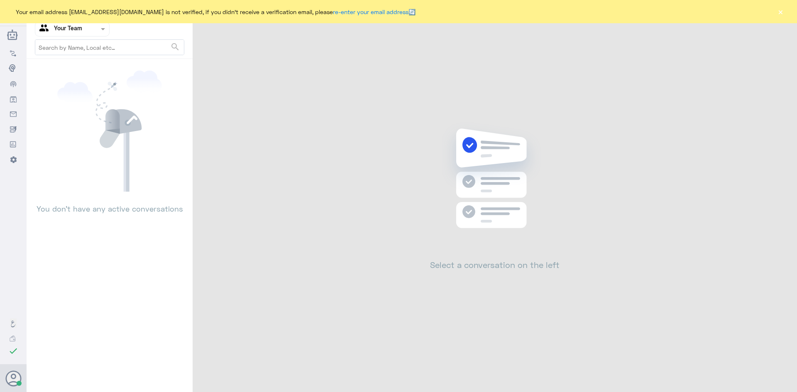
click at [67, 31] on input "text" at bounding box center [62, 29] width 46 height 10
click at [69, 51] on div "All" at bounding box center [72, 48] width 75 height 15
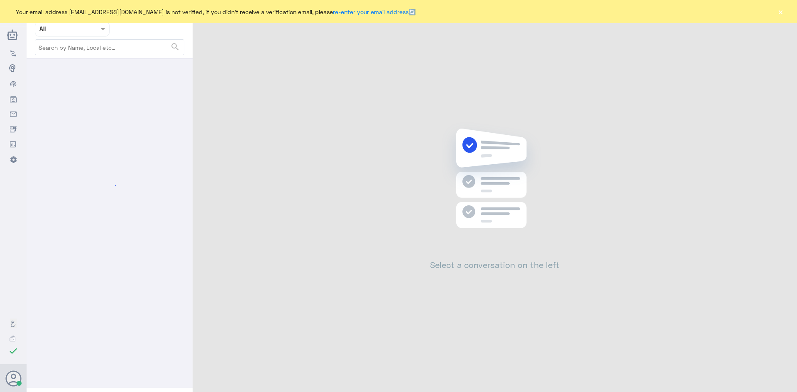
drag, startPoint x: 75, startPoint y: 27, endPoint x: 75, endPoint y: 35, distance: 7.9
click at [75, 28] on input "text" at bounding box center [62, 29] width 46 height 10
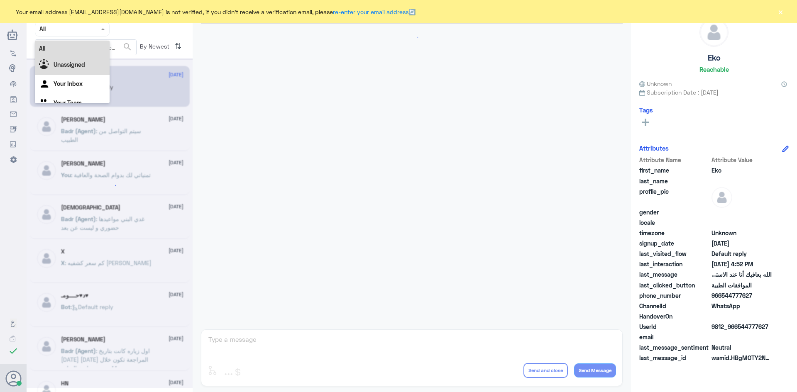
click at [70, 66] on b "Unassigned" at bounding box center [70, 64] width 32 height 7
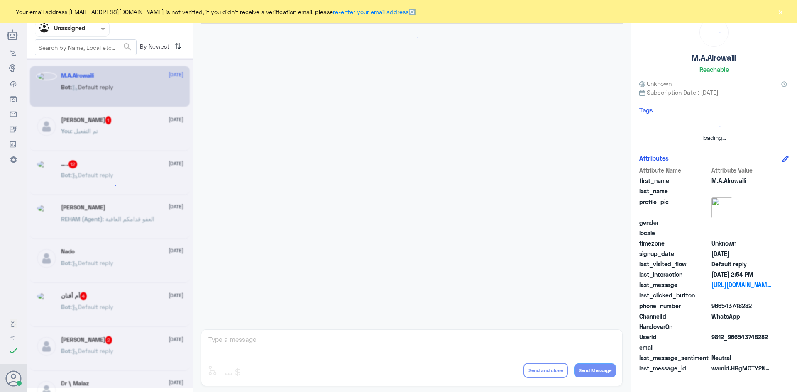
scroll to position [57, 0]
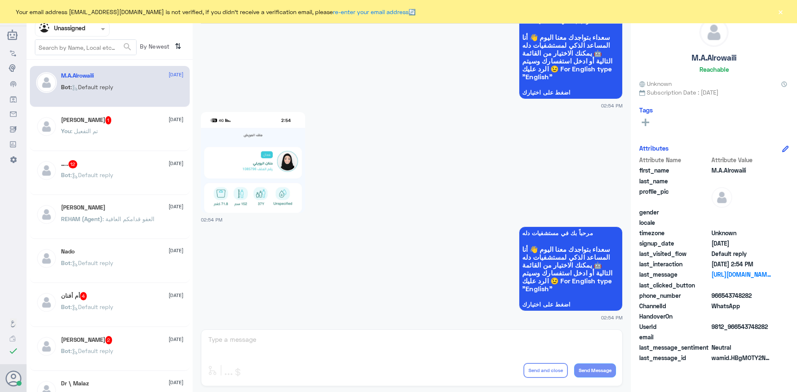
click at [87, 34] on div "Agent Filter Unassigned" at bounding box center [67, 29] width 64 height 12
click at [90, 41] on div "All" at bounding box center [72, 37] width 75 height 15
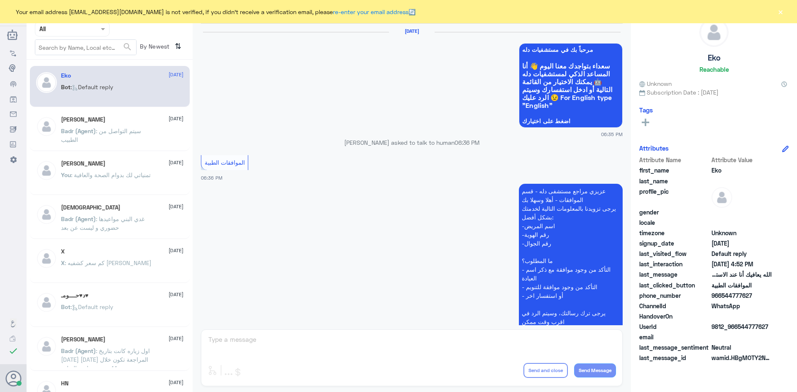
scroll to position [793, 0]
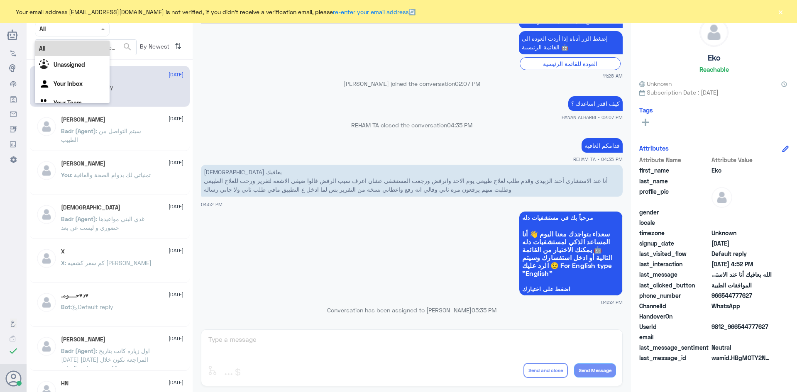
click at [104, 31] on span at bounding box center [104, 29] width 10 height 9
click at [86, 69] on div "Unassigned" at bounding box center [72, 65] width 75 height 19
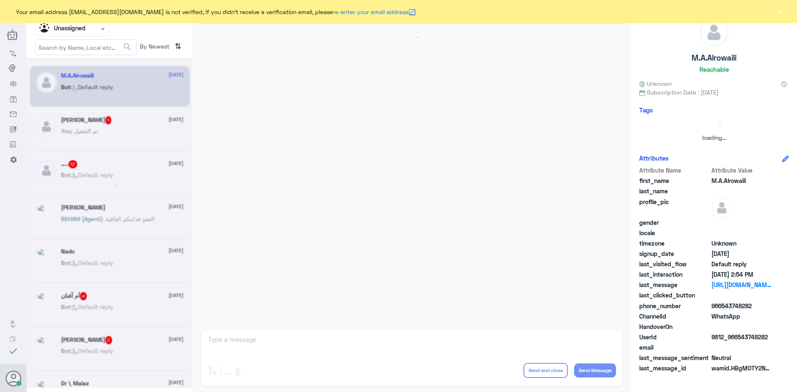
scroll to position [57, 0]
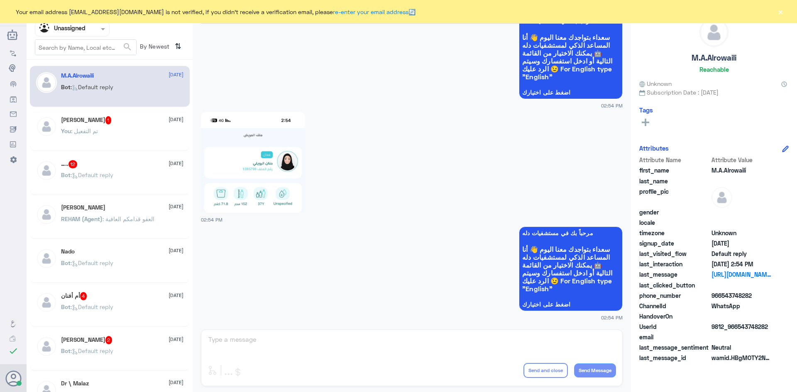
click at [138, 179] on div "Bot : Default reply" at bounding box center [122, 182] width 123 height 19
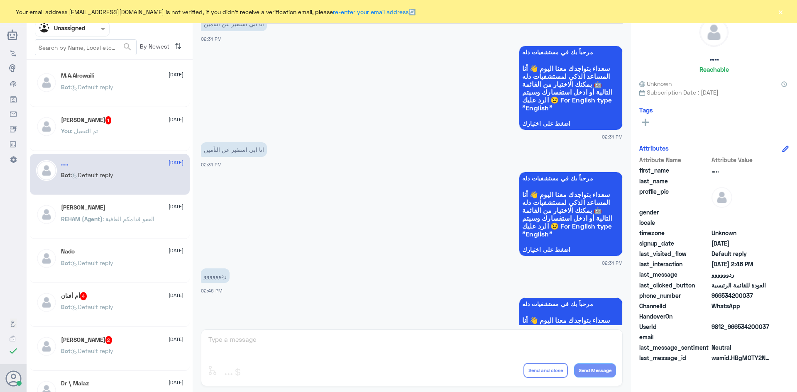
scroll to position [1318, 0]
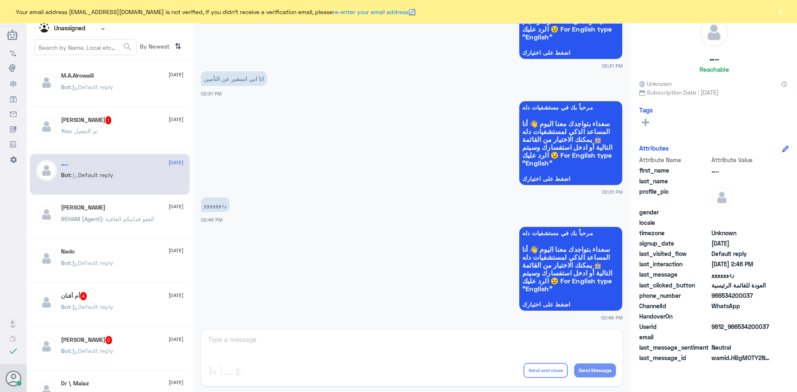
click at [138, 134] on div "You : تم التفعيل" at bounding box center [122, 138] width 123 height 19
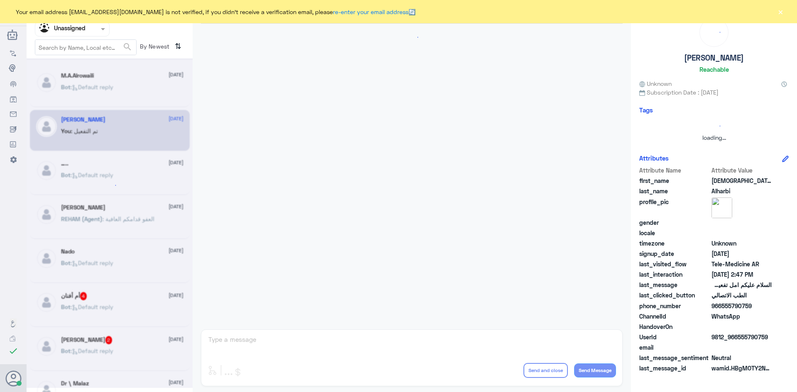
scroll to position [201, 0]
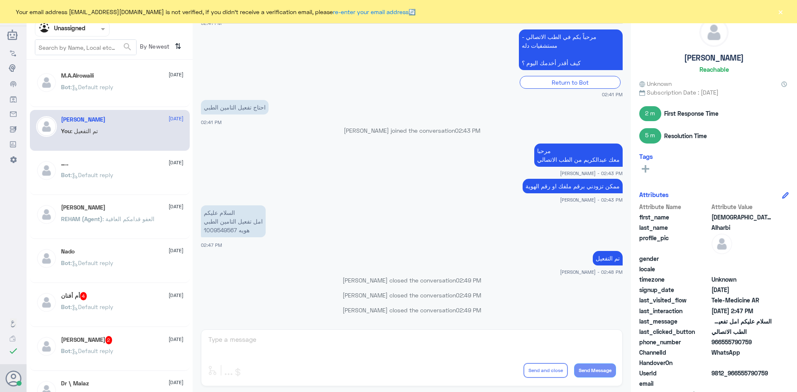
click at [782, 10] on button "×" at bounding box center [781, 11] width 8 height 8
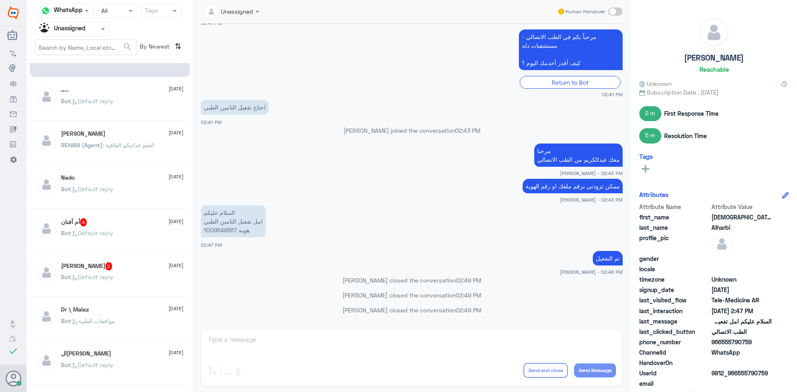
scroll to position [83, 0]
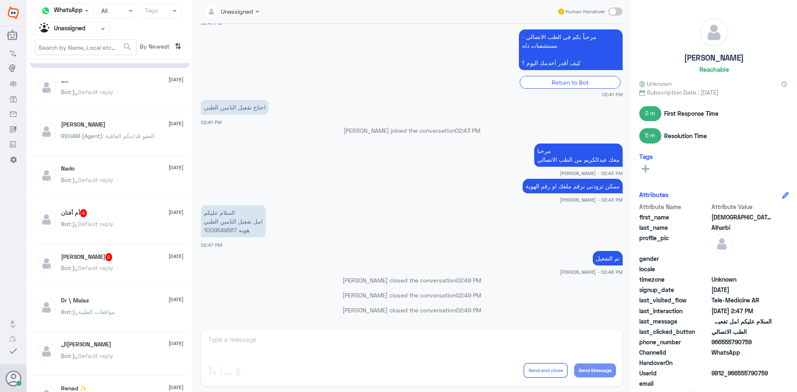
click at [126, 211] on div "أم أفنان 4 [DATE]" at bounding box center [122, 213] width 123 height 8
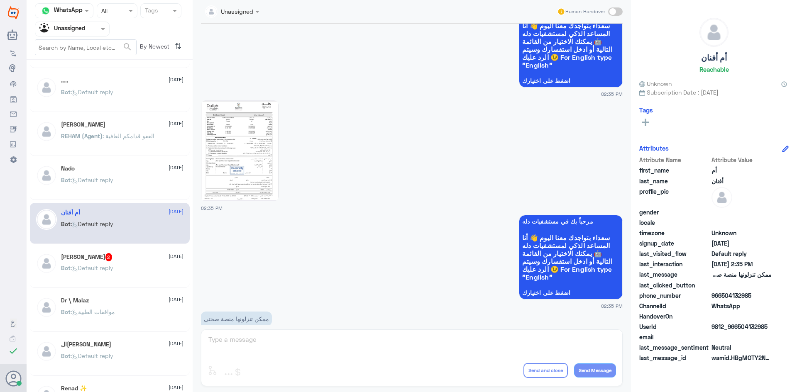
scroll to position [322, 0]
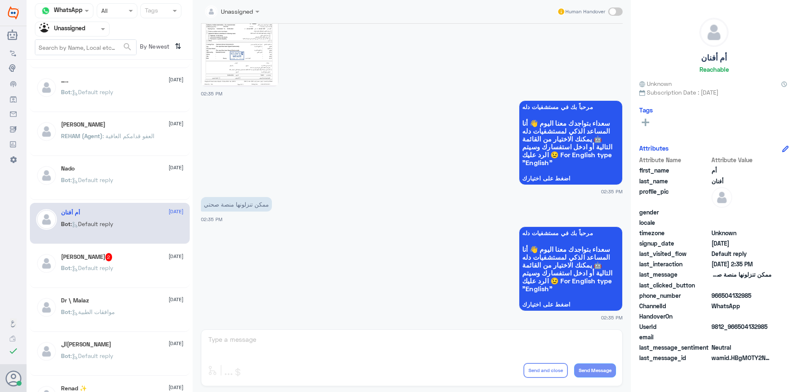
click at [615, 12] on span at bounding box center [615, 11] width 15 height 8
click at [0, 0] on input "checkbox" at bounding box center [0, 0] width 0 height 0
click at [350, 343] on textarea at bounding box center [412, 344] width 409 height 20
paste textarea "مرحبا معك [PERSON_NAME] من الطب الاتصالي"
type textarea "مرحبا معك [PERSON_NAME] من الطب الاتصالي"
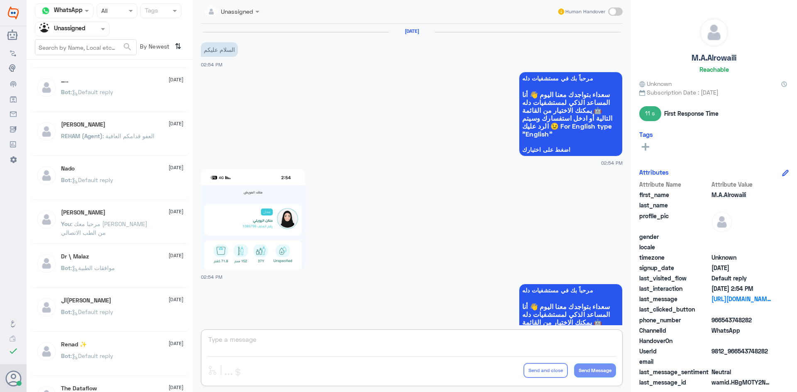
scroll to position [57, 0]
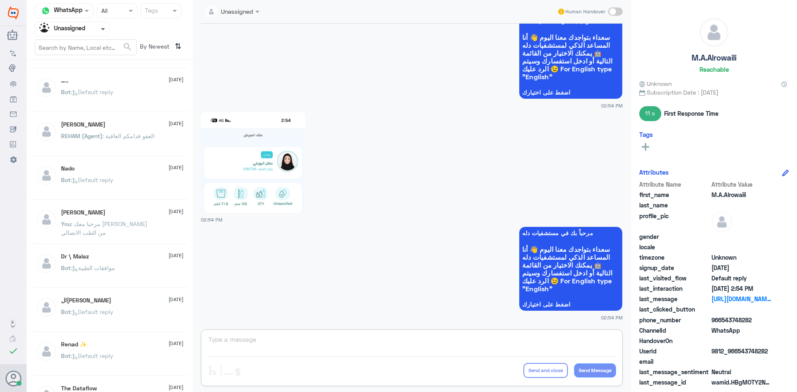
click at [104, 30] on span at bounding box center [103, 29] width 4 height 3
click at [82, 52] on div "All" at bounding box center [72, 48] width 75 height 15
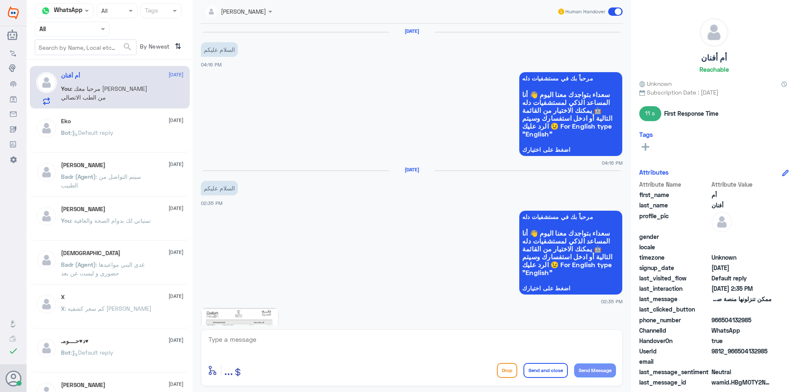
scroll to position [373, 0]
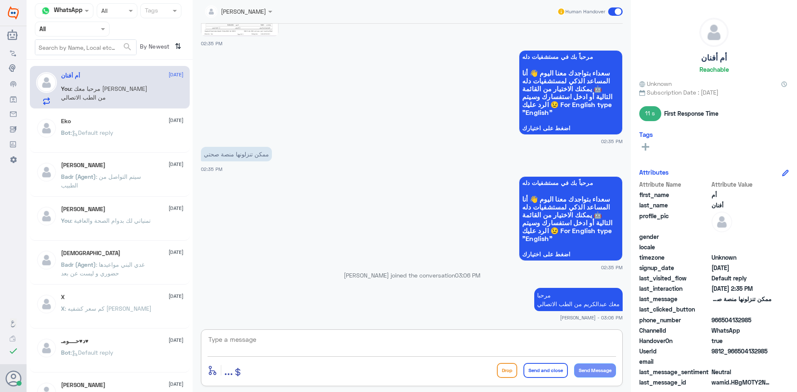
click at [294, 343] on textarea at bounding box center [412, 344] width 409 height 20
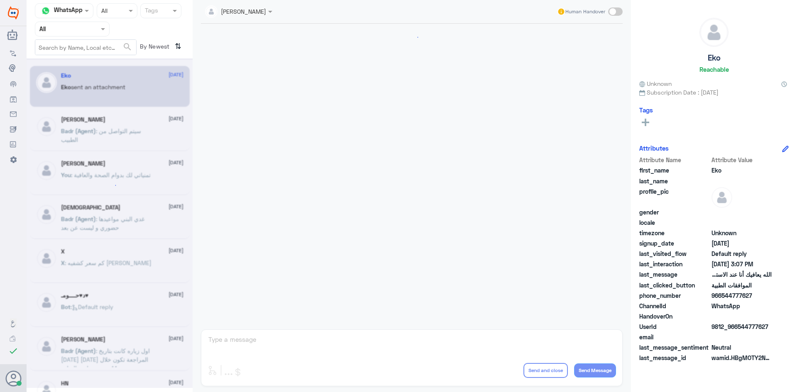
scroll to position [793, 0]
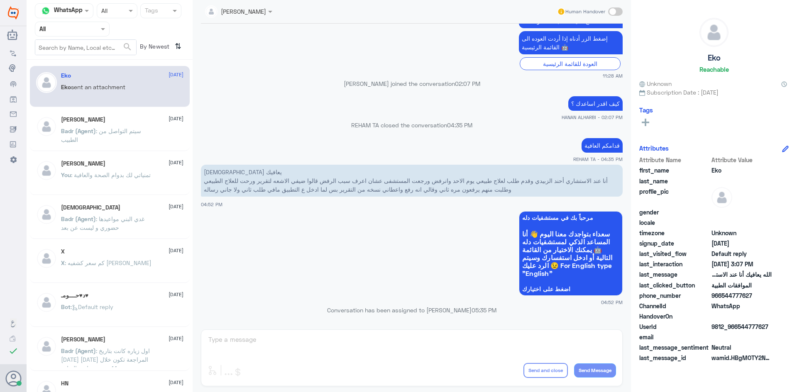
click at [121, 125] on div "[PERSON_NAME] [DATE][PERSON_NAME] (Agent) : سيتم التواصل من الطبيب" at bounding box center [122, 131] width 123 height 31
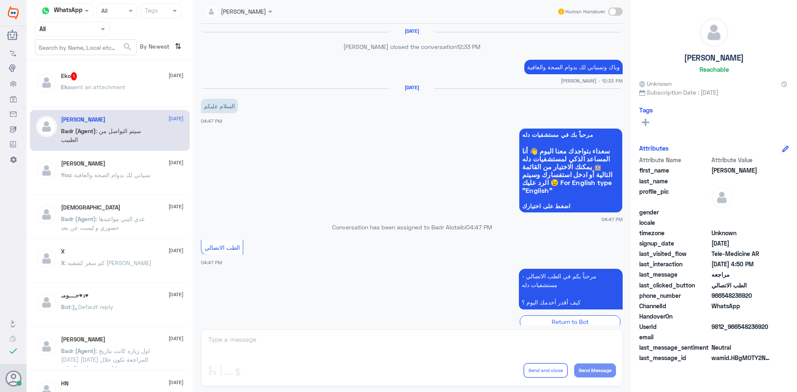
scroll to position [307, 0]
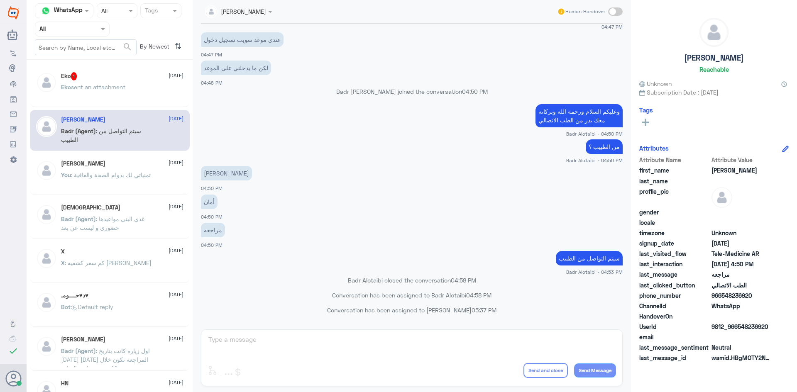
click at [129, 86] on div "Eko sent an attachment" at bounding box center [122, 94] width 123 height 19
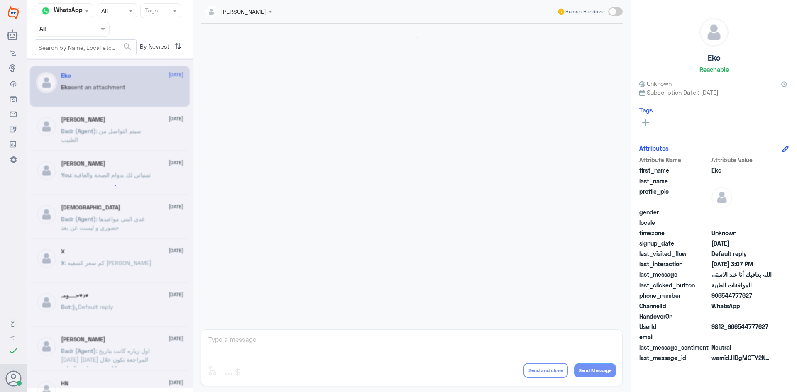
scroll to position [793, 0]
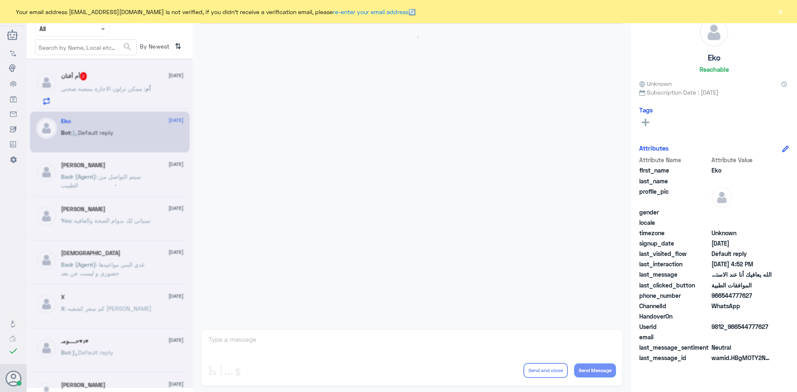
scroll to position [516, 0]
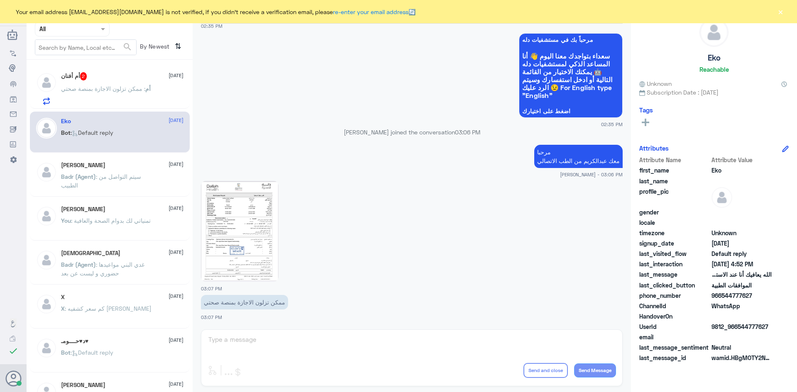
click at [137, 83] on div "أم أفنان 2 18 August أم : ممكن تزلون الاجازة بمنصة صحتي" at bounding box center [122, 88] width 123 height 33
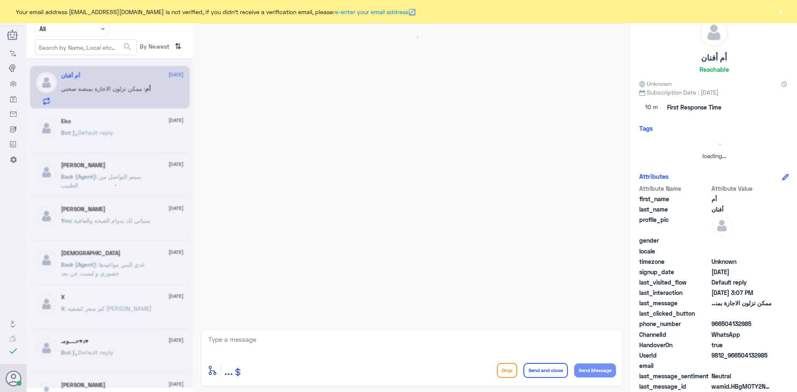
scroll to position [573, 0]
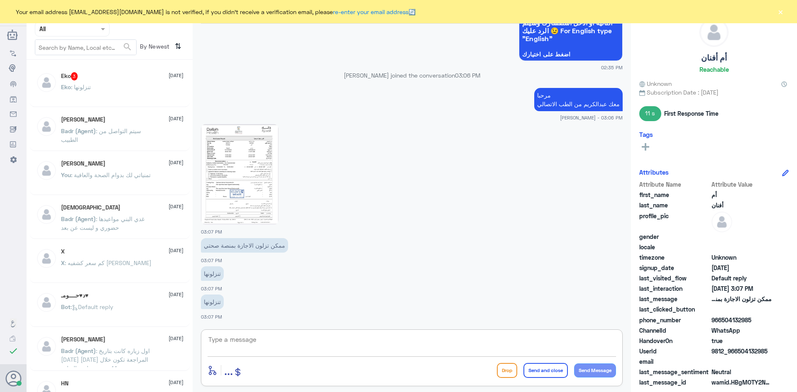
click at [284, 341] on textarea at bounding box center [412, 344] width 409 height 20
paste textarea "بإمكانك التواصل مع قسم التقارير الطبية على الواتس 0550181732"
type textarea "بإمكانك التواصل مع قسم التقارير الطبية على الواتس 0550181732"
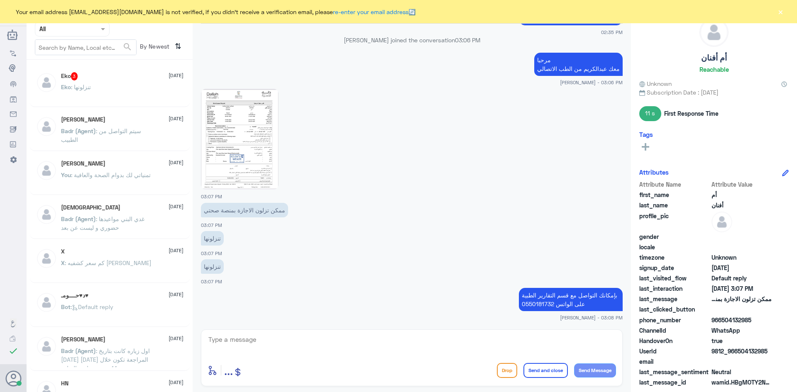
click at [783, 13] on button "×" at bounding box center [781, 11] width 8 height 8
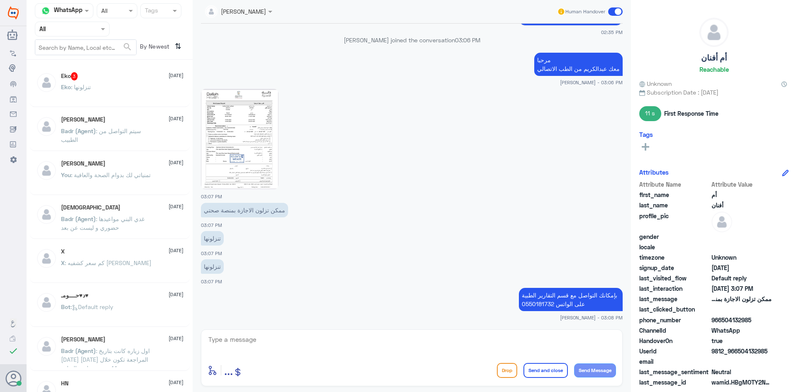
click at [611, 12] on span at bounding box center [615, 11] width 15 height 8
click at [0, 0] on input "checkbox" at bounding box center [0, 0] width 0 height 0
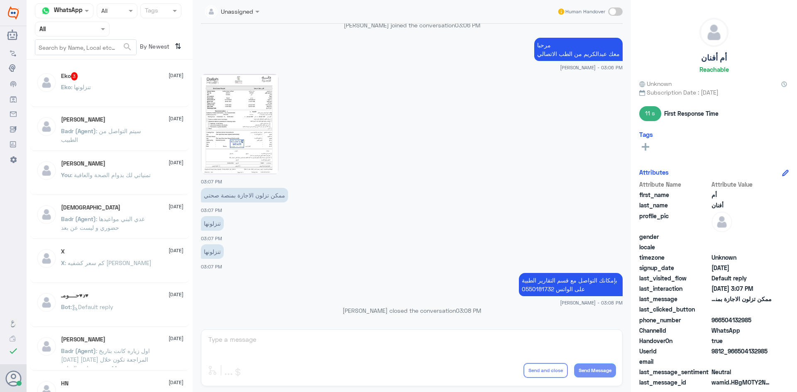
click at [99, 82] on div "Eko 3 18 August Eko : تنزلونها" at bounding box center [122, 87] width 123 height 31
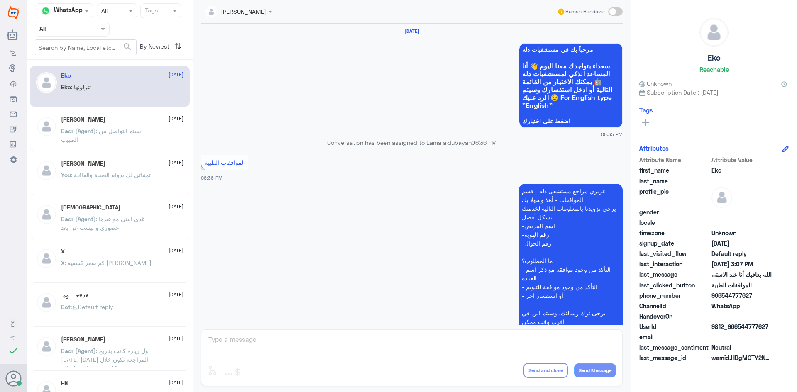
scroll to position [793, 0]
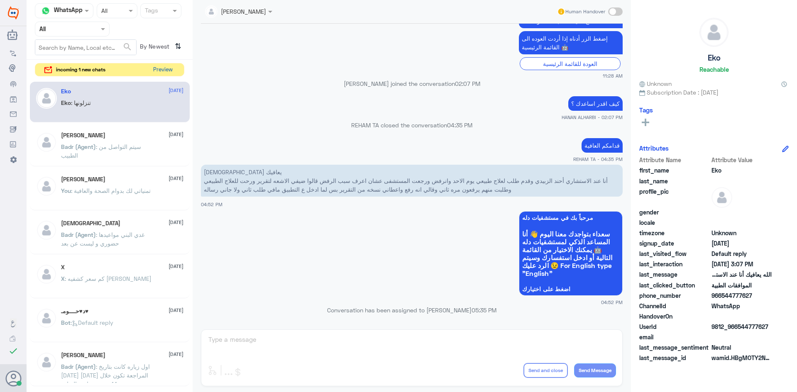
click at [158, 75] on button "Preview" at bounding box center [163, 70] width 26 height 13
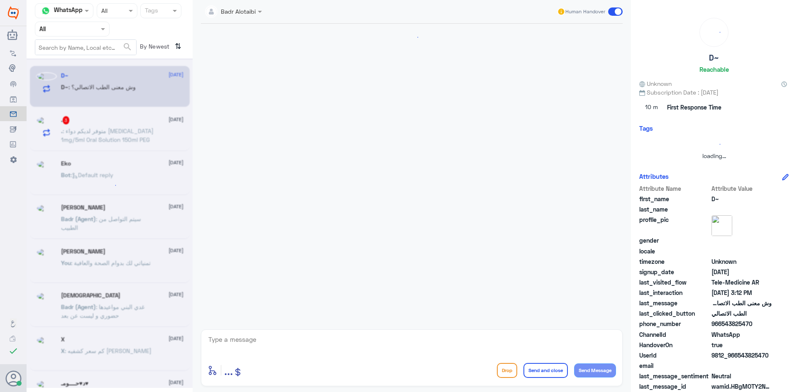
scroll to position [193, 0]
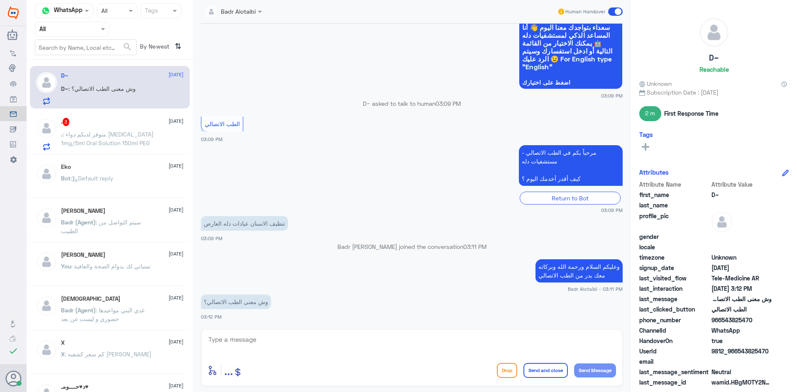
click at [105, 118] on div ". 3 18 August" at bounding box center [122, 122] width 123 height 8
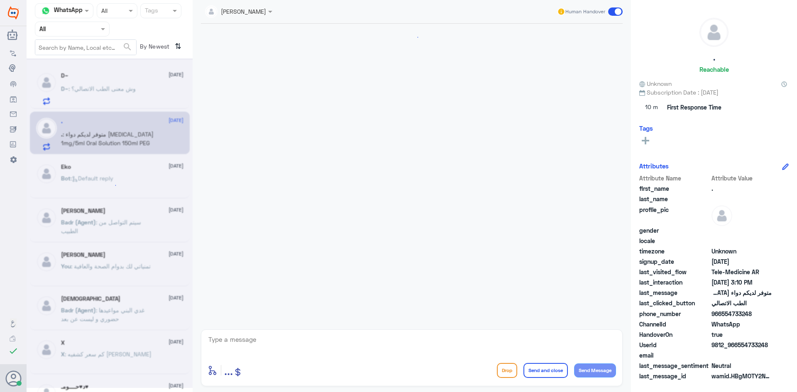
scroll to position [566, 0]
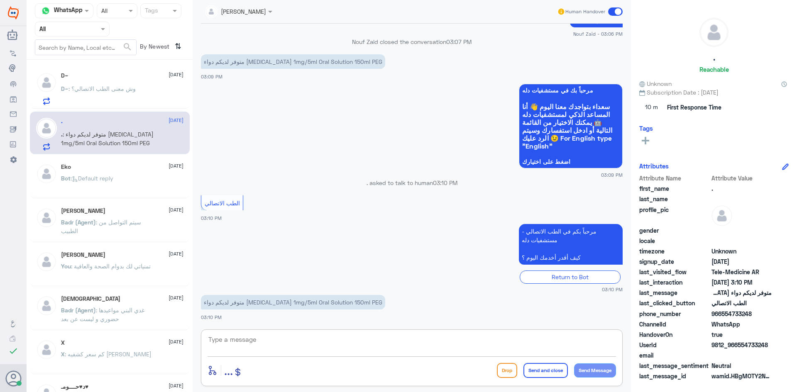
click at [287, 343] on textarea at bounding box center [412, 344] width 409 height 20
paste textarea "مرحبا معك عبدالكريم من الطب الاتصالي"
type textarea "مرحبا معك عبدالكريم من الطب الاتصالي"
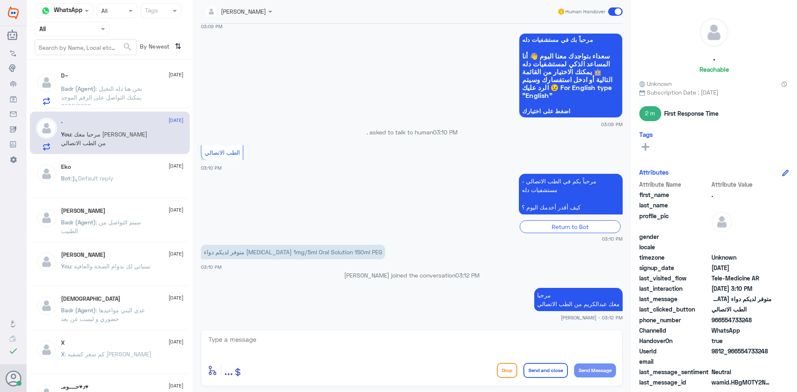
click at [142, 90] on span ": نحن هنا دله النخيل يمكنك التواصل على الرقم الموحد 920012222" at bounding box center [101, 97] width 81 height 25
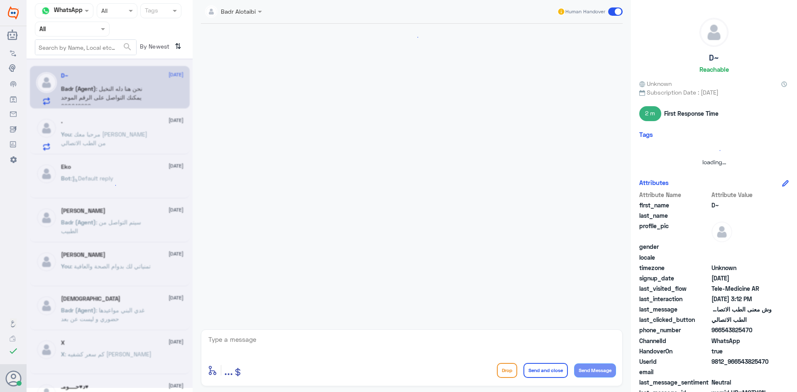
scroll to position [237, 0]
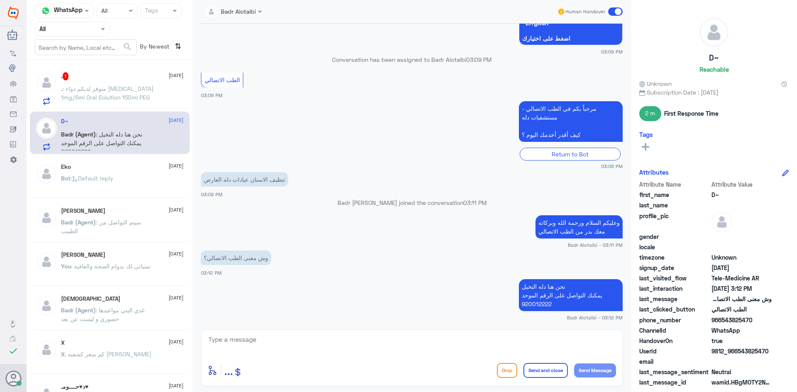
click at [135, 91] on span ": متوفر لديكم دواء glycopyrrolate 1mg/5ml Oral Solution 150ml PEG" at bounding box center [107, 93] width 93 height 16
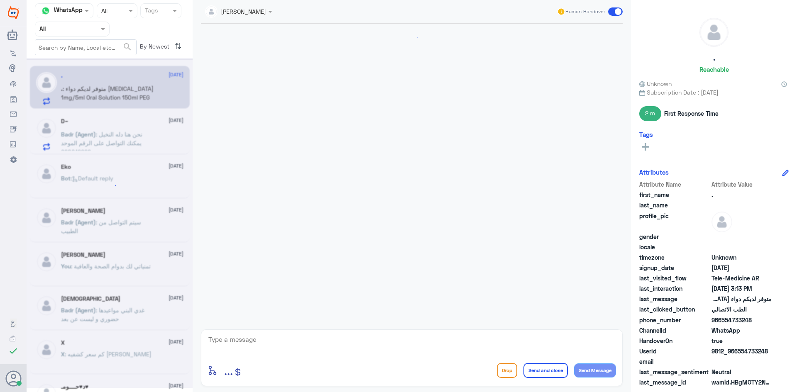
scroll to position [521, 0]
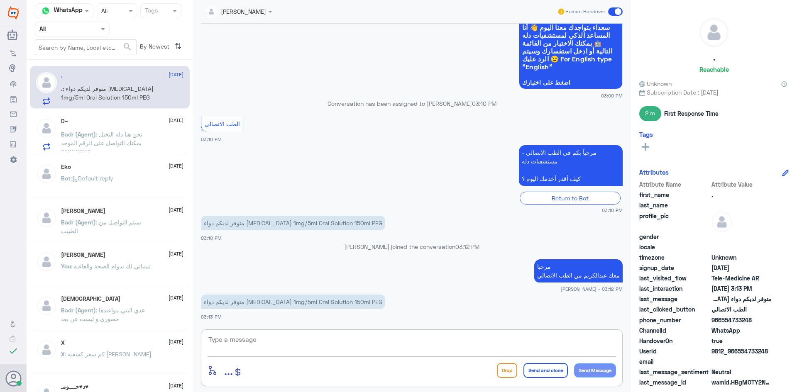
click at [304, 339] on textarea at bounding box center [412, 344] width 409 height 20
type textarea "ل"
type textarea "حالياً غير متوفر في صيدليات دله - النخيل"
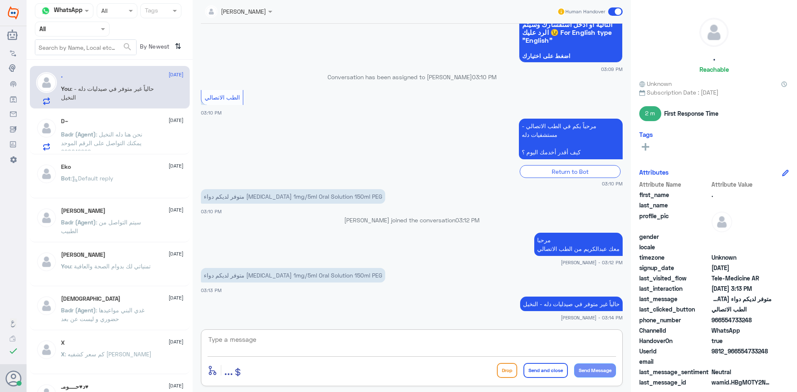
scroll to position [576, 0]
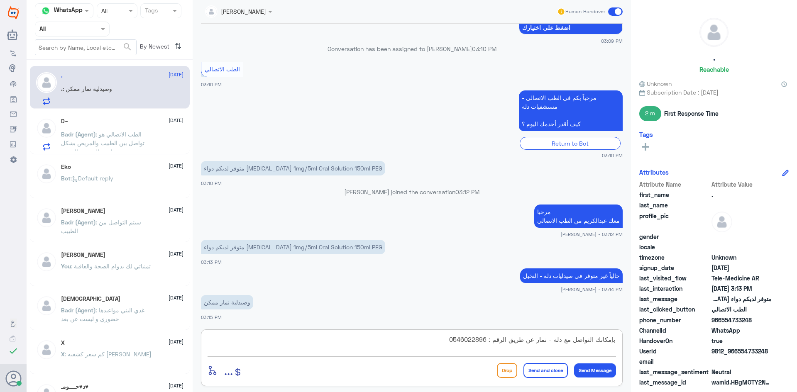
type textarea "بإمكانك التواصل مع دله - نمار عن طريق الرقم : 0546022896"
click at [558, 377] on button "Send and close" at bounding box center [546, 370] width 44 height 15
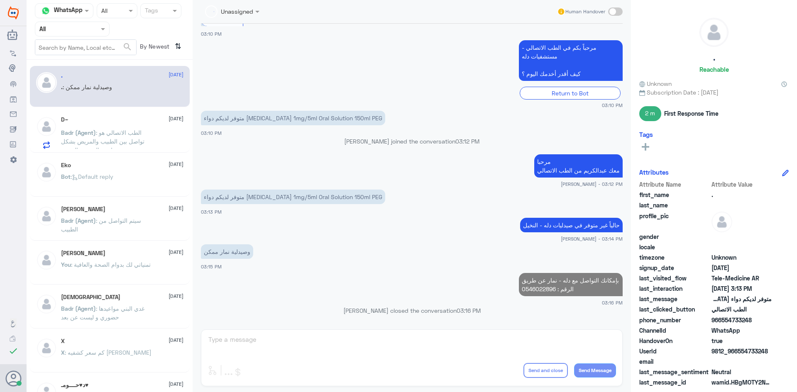
scroll to position [609, 0]
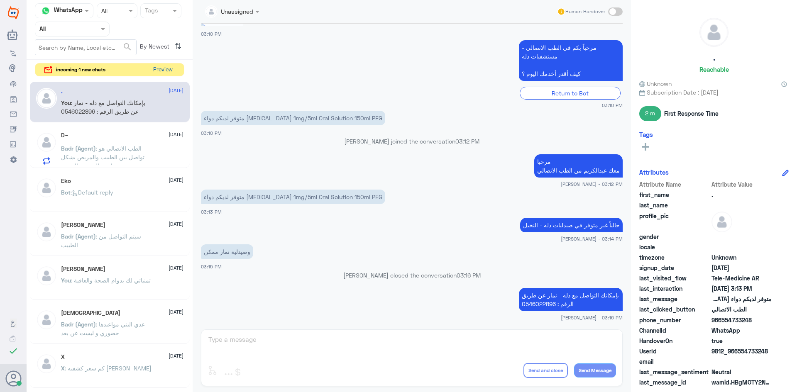
click at [161, 68] on button "Preview" at bounding box center [163, 70] width 26 height 13
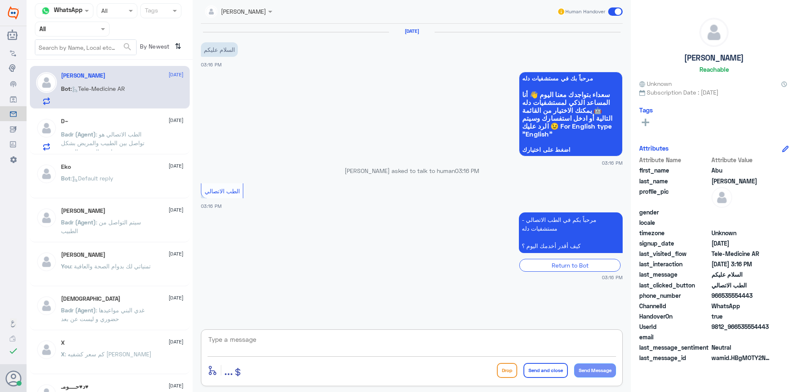
click at [405, 345] on textarea at bounding box center [412, 344] width 409 height 20
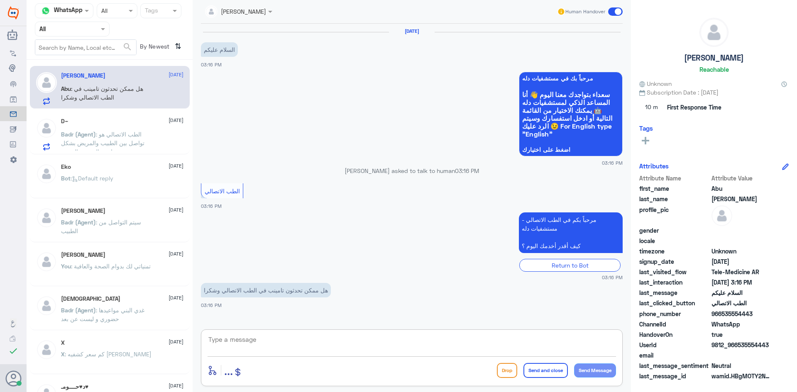
paste textarea "مرحبا معك عبدالكريم من الطب الاتصالي"
type textarea "مرحبا معك عبدالكريم من الطب الاتصالي"
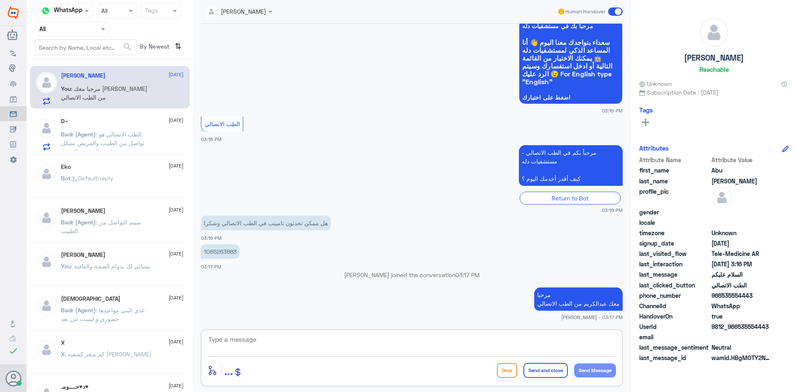
click at [315, 344] on textarea at bounding box center [412, 344] width 409 height 20
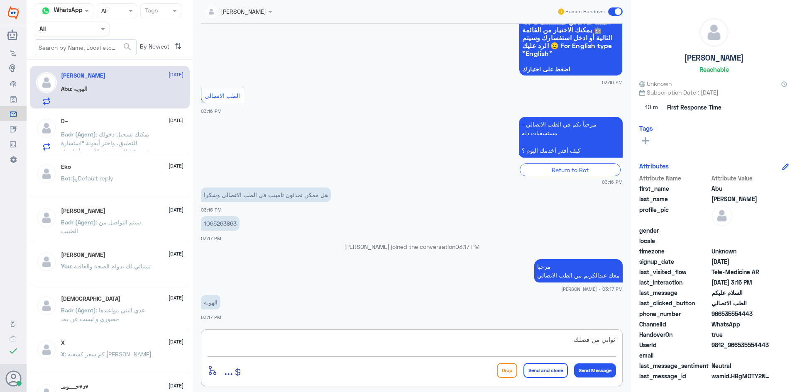
type textarea "ثواني من فضلك"
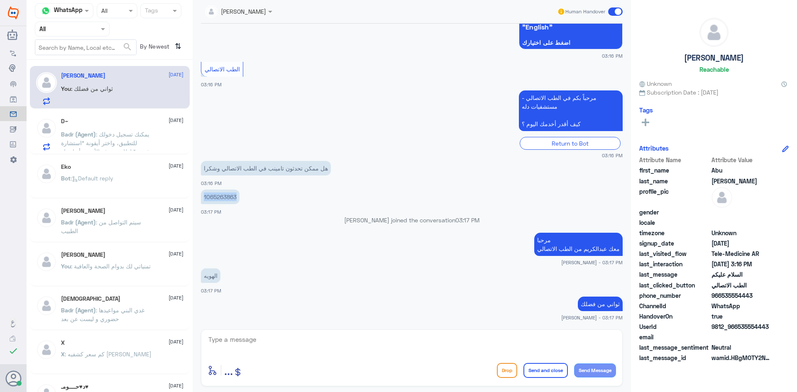
drag, startPoint x: 237, startPoint y: 197, endPoint x: 203, endPoint y: 197, distance: 34.5
click at [203, 197] on p "1065263863" at bounding box center [220, 197] width 39 height 15
copy p "1065263863"
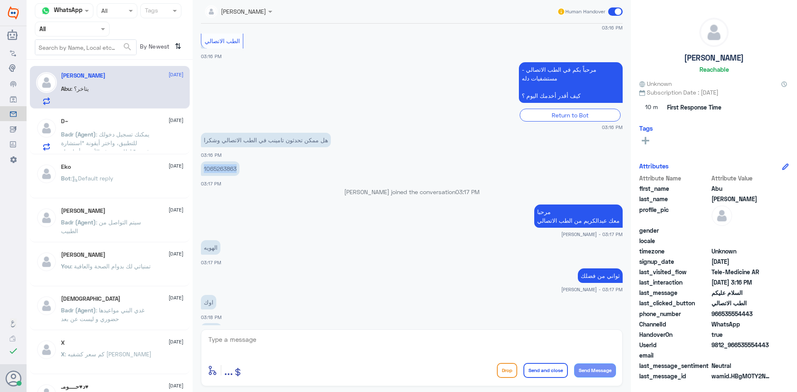
scroll to position [135, 0]
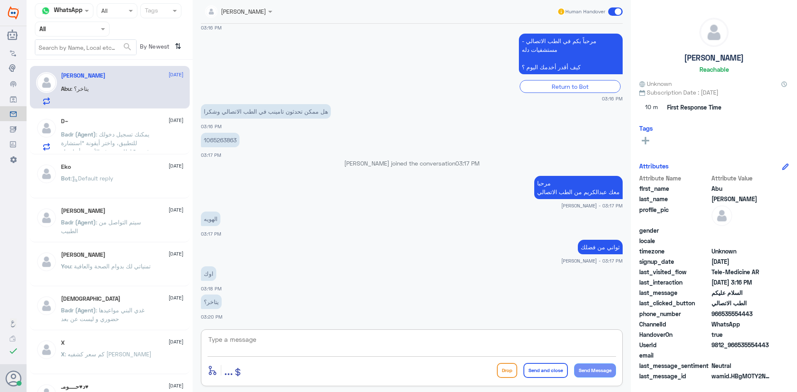
click at [309, 345] on textarea at bounding box center [412, 344] width 409 height 20
type textarea "تم تحديث التأمين"
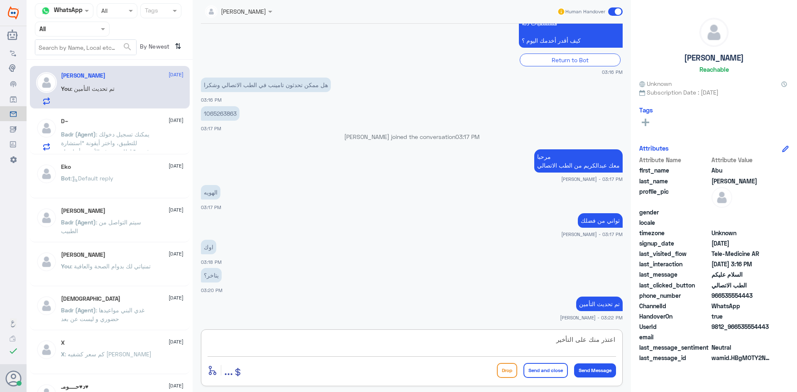
type textarea "اعتذر منك على التأخير"
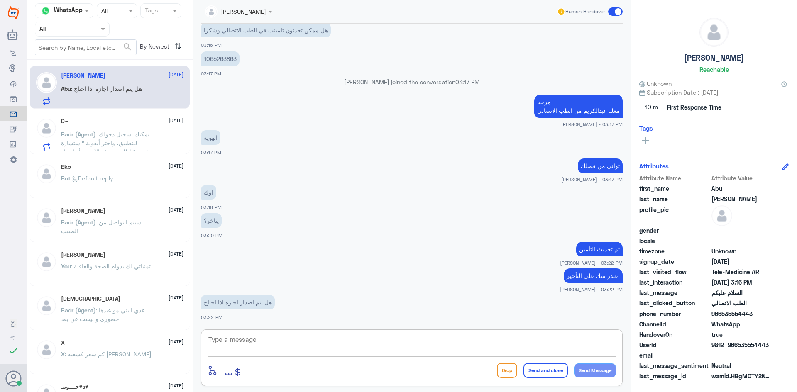
scroll to position [245, 0]
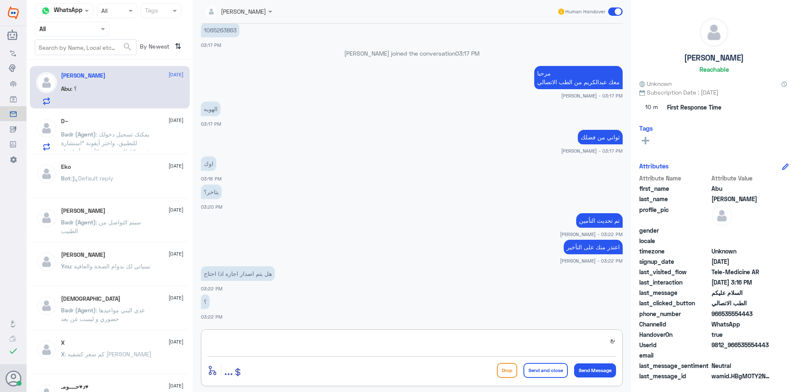
type textarea "ن"
type textarea "اي نعم"
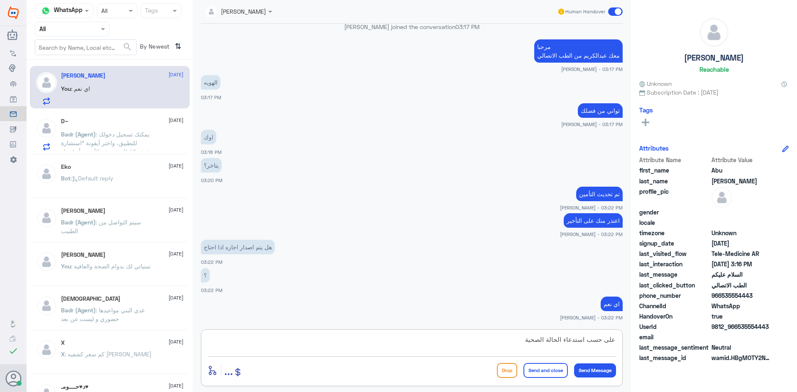
type textarea "على حسب استدعاء الحالة الصحية"
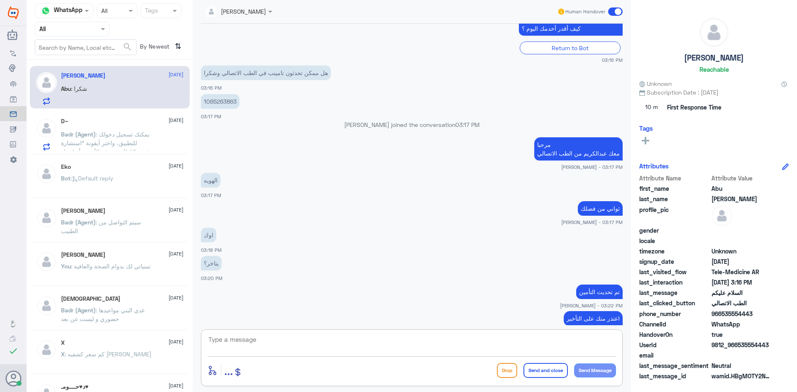
scroll to position [327, 0]
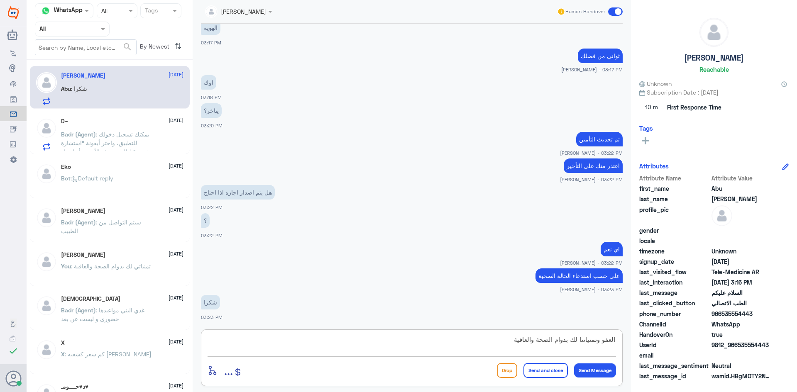
type textarea "العفو وتمنياتنا لك بدوام الصحة والعافية"
click at [534, 372] on button "Send and close" at bounding box center [546, 370] width 44 height 15
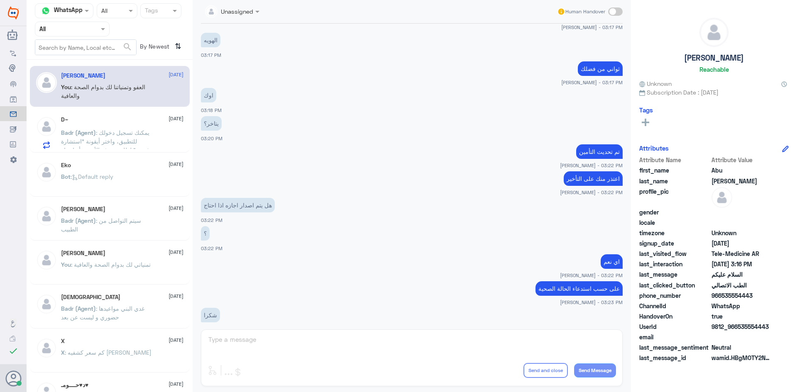
scroll to position [229, 0]
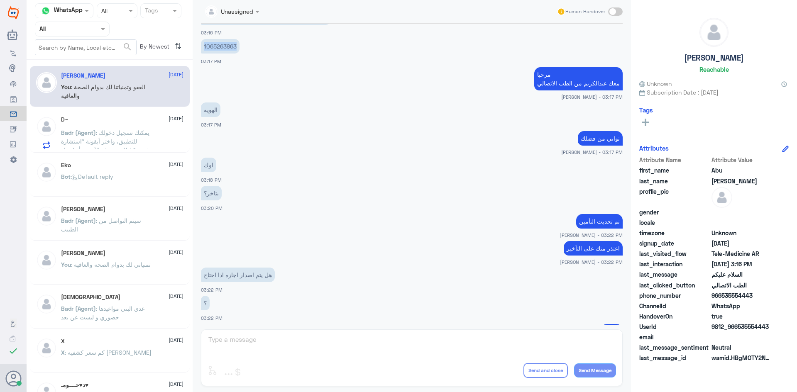
drag, startPoint x: 239, startPoint y: 47, endPoint x: 202, endPoint y: 50, distance: 36.7
click at [202, 50] on p "1065263863" at bounding box center [220, 46] width 39 height 15
copy p "1065263863"
click at [238, 46] on p "1065263863" at bounding box center [220, 46] width 39 height 15
drag, startPoint x: 238, startPoint y: 46, endPoint x: 194, endPoint y: 49, distance: 43.7
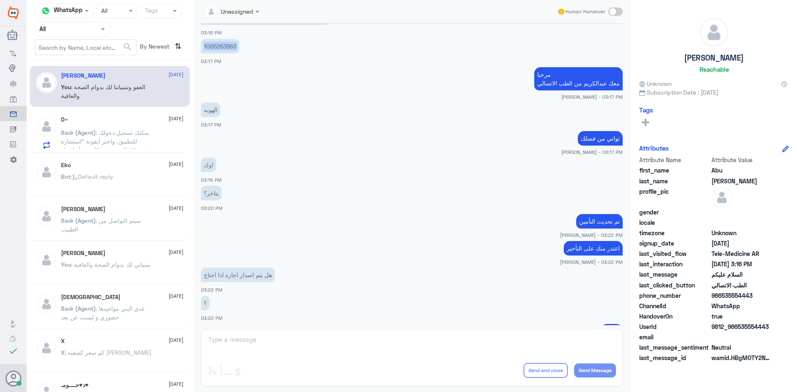
click at [194, 49] on div "Unassigned Human Handover 18 Aug 2025 مرحباً بك في مستشفيات دله سعداء بتواجدك م…" at bounding box center [412, 197] width 439 height 395
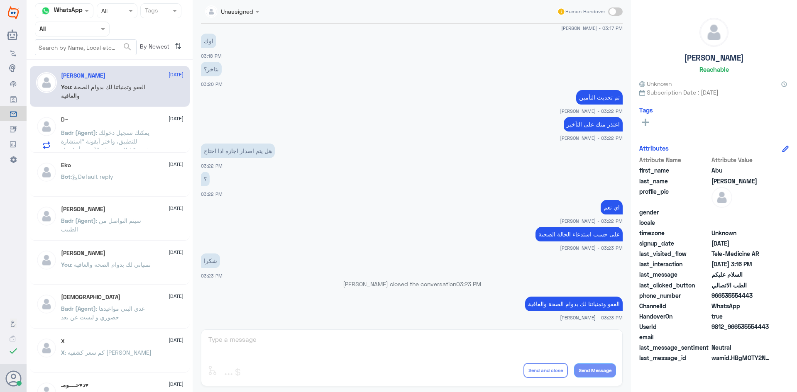
scroll to position [354, 0]
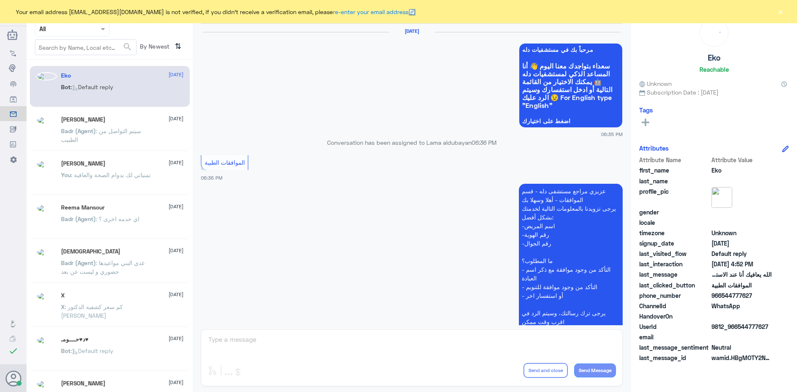
scroll to position [793, 0]
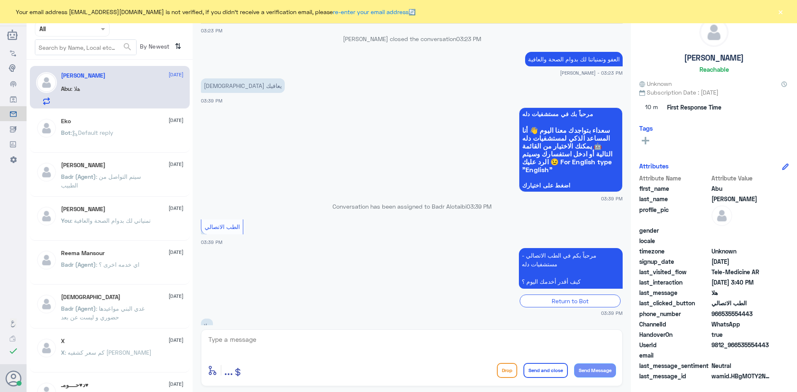
scroll to position [333, 0]
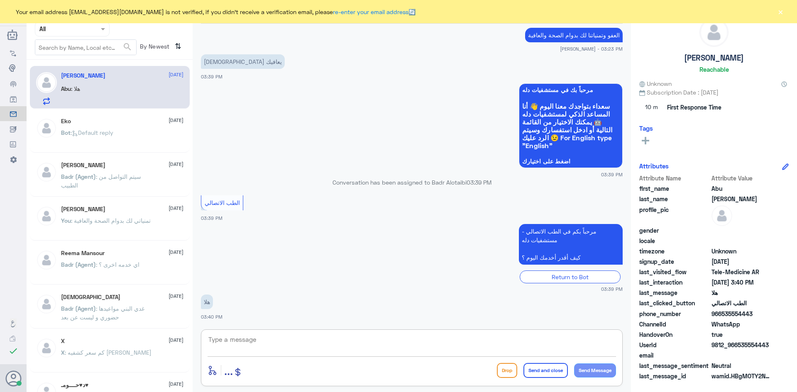
click at [373, 336] on textarea at bounding box center [412, 344] width 409 height 20
type textarea "هلا وسهلا"
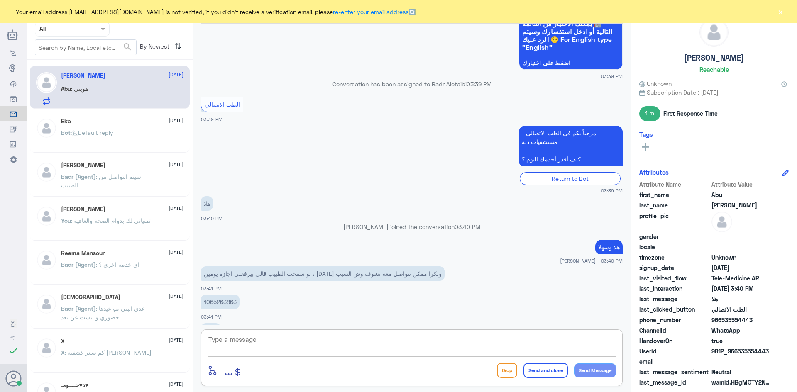
scroll to position [445, 0]
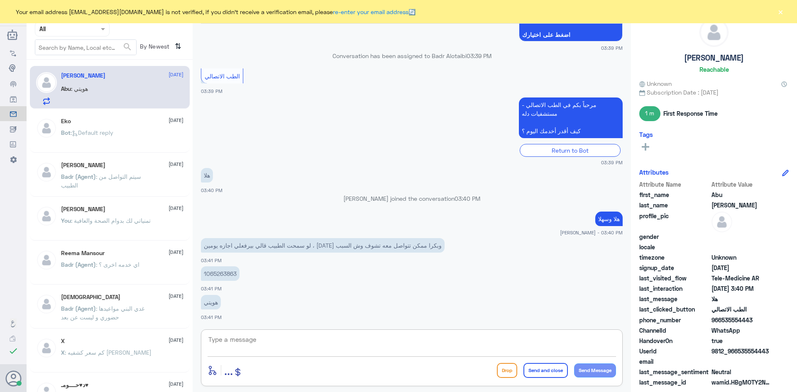
click at [345, 347] on textarea at bounding box center [412, 344] width 409 height 20
type textarea "سبب الإجازة ؟"
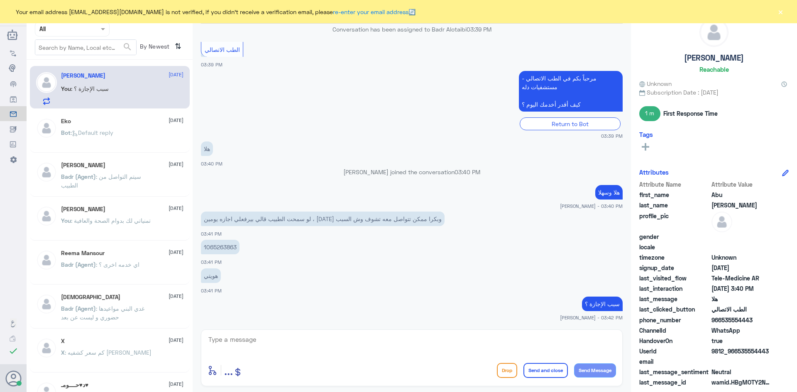
drag, startPoint x: 756, startPoint y: 321, endPoint x: 721, endPoint y: 321, distance: 34.5
click at [721, 321] on span "966535554443" at bounding box center [742, 320] width 60 height 9
copy span "535554443"
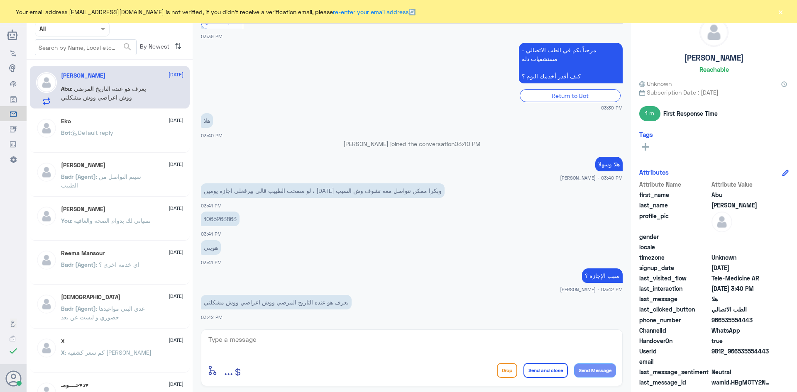
click at [581, 336] on textarea at bounding box center [412, 344] width 409 height 20
click at [493, 342] on textarea at bounding box center [412, 344] width 409 height 20
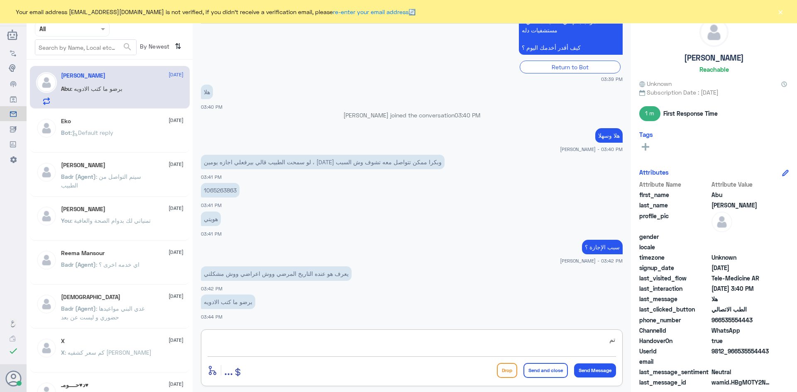
type textarea "ت"
type textarea "تمام راح يتواصل معك الطبيب"
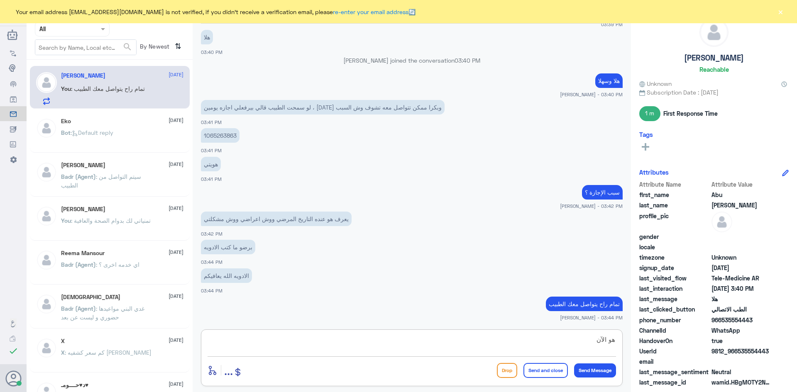
scroll to position [612, 0]
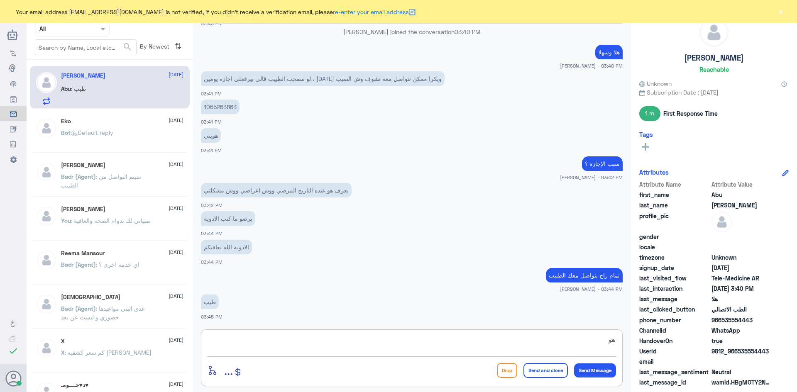
type textarea "ه"
click at [782, 11] on button "×" at bounding box center [781, 11] width 8 height 8
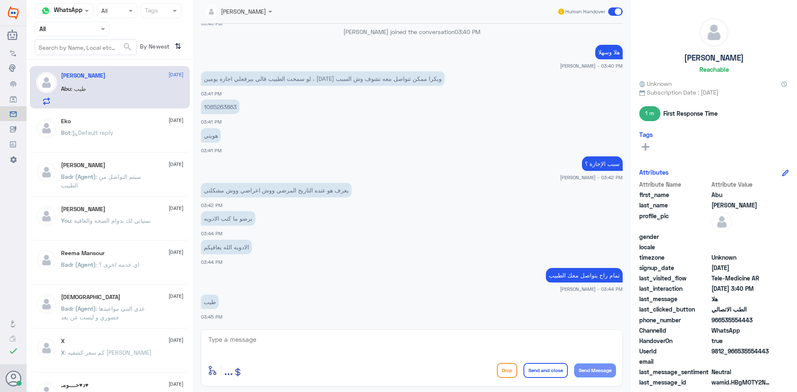
click at [614, 10] on span at bounding box center [615, 11] width 15 height 8
click at [0, 0] on input "checkbox" at bounding box center [0, 0] width 0 height 0
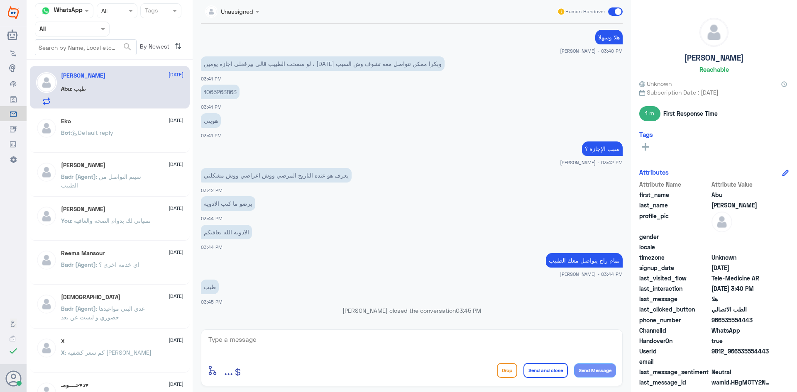
click at [611, 12] on span at bounding box center [615, 11] width 15 height 8
click at [0, 0] on input "checkbox" at bounding box center [0, 0] width 0 height 0
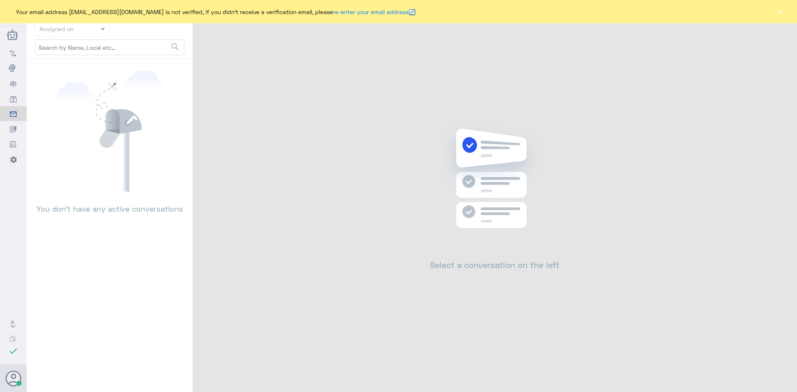
click at [784, 11] on button "×" at bounding box center [781, 11] width 8 height 8
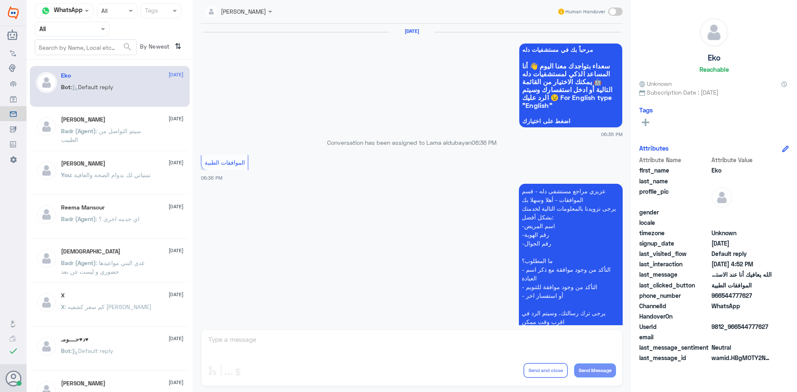
scroll to position [793, 0]
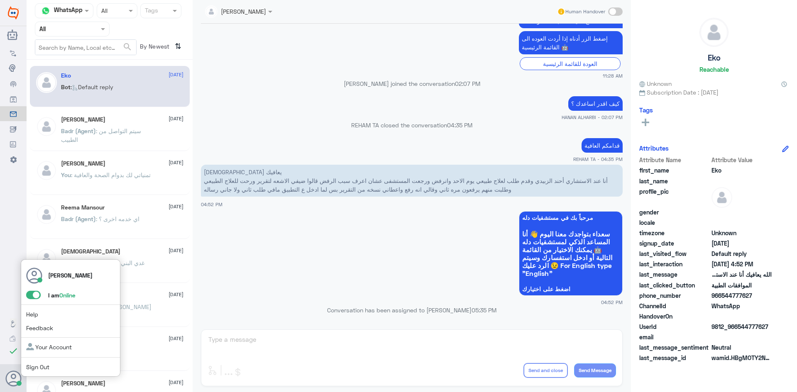
click at [30, 294] on span at bounding box center [33, 295] width 15 height 8
click at [0, 0] on input "checkbox" at bounding box center [0, 0] width 0 height 0
click at [36, 294] on span at bounding box center [33, 295] width 15 height 8
click at [0, 0] on input "checkbox" at bounding box center [0, 0] width 0 height 0
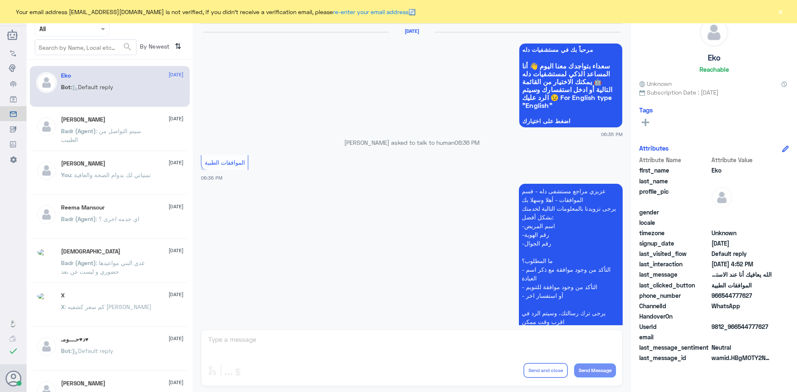
scroll to position [793, 0]
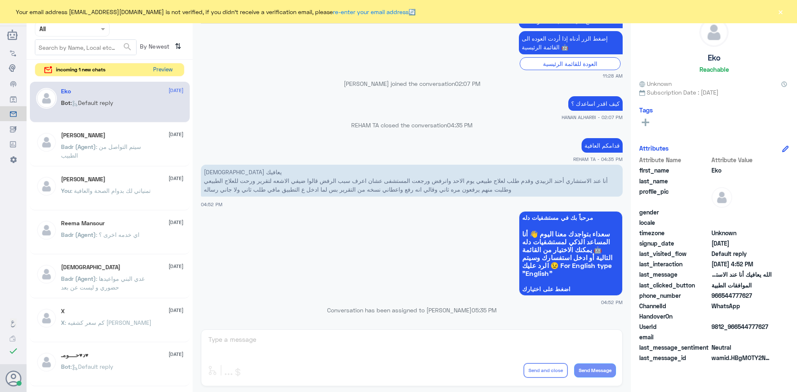
click at [168, 71] on button "Preview" at bounding box center [163, 70] width 26 height 13
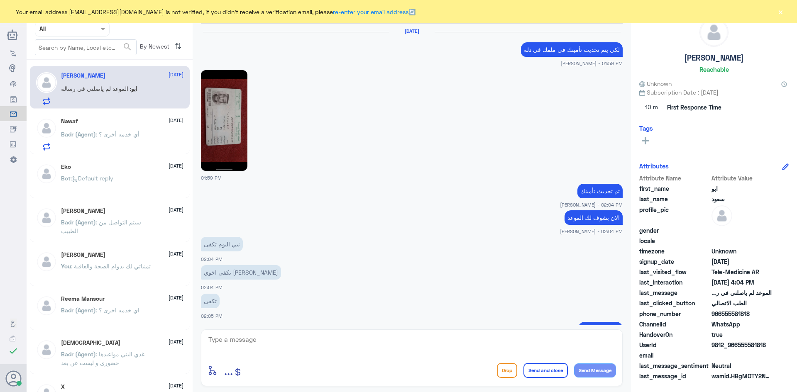
scroll to position [491, 0]
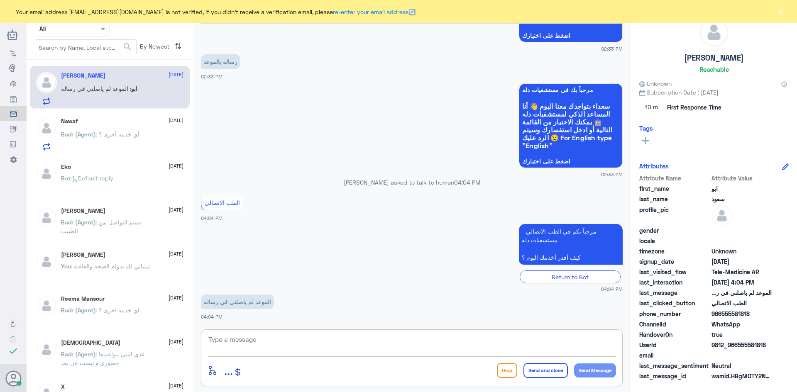
click at [318, 340] on textarea at bounding box center [412, 344] width 409 height 20
click at [286, 343] on textarea at bounding box center [412, 344] width 409 height 20
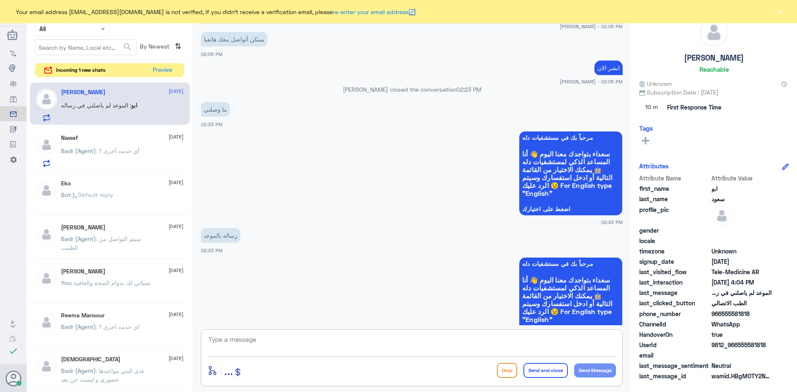
scroll to position [1049, 0]
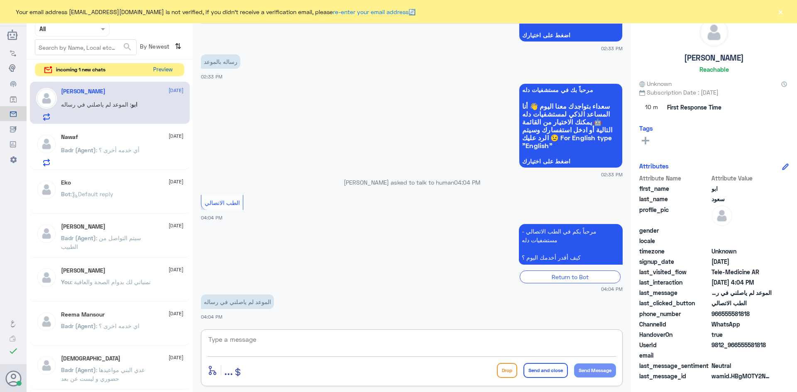
click at [163, 69] on button "Preview" at bounding box center [163, 70] width 26 height 13
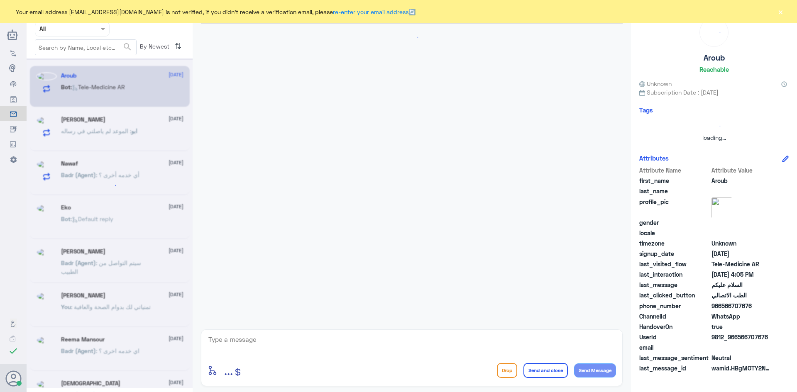
scroll to position [0, 0]
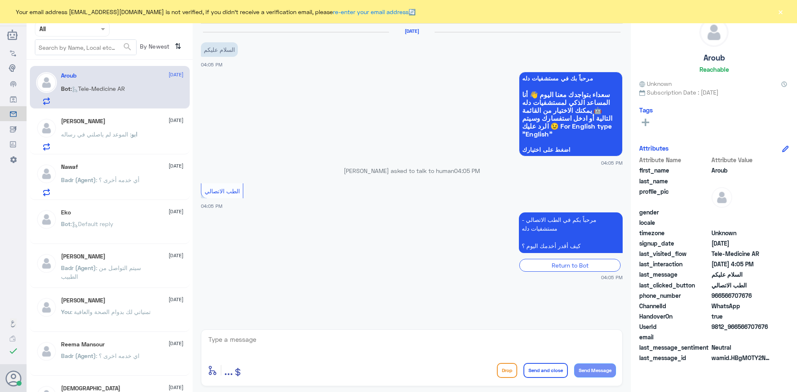
click at [282, 341] on textarea at bounding box center [412, 344] width 409 height 20
paste textarea "مرحبا معك [PERSON_NAME] من الطب الاتصالي"
type textarea "مرحبا معك [PERSON_NAME] من الطب الاتصالي"
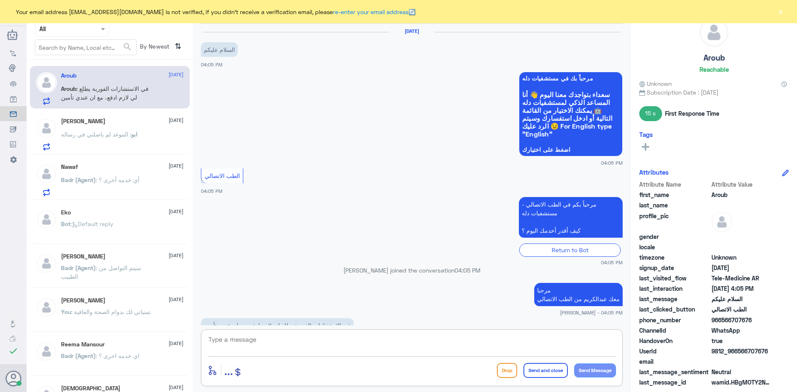
scroll to position [24, 0]
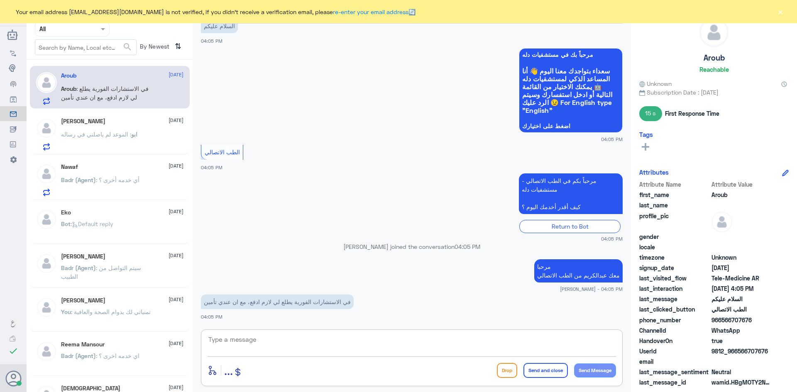
click at [328, 338] on textarea at bounding box center [412, 344] width 409 height 20
type textarea "ممكن تزودني برقم الهوية او رقم الملف"
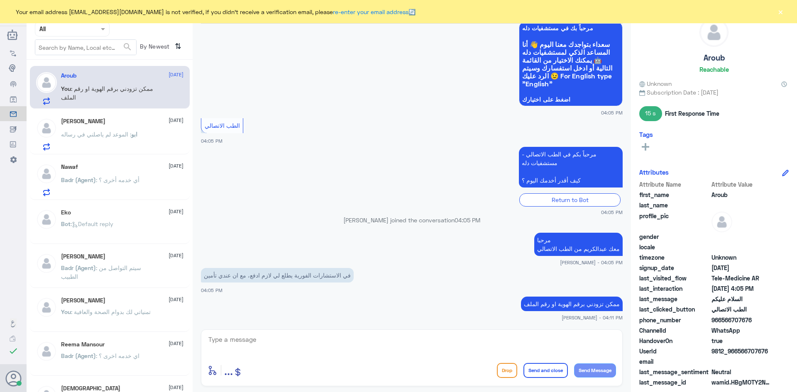
drag, startPoint x: 770, startPoint y: 351, endPoint x: 737, endPoint y: 354, distance: 32.5
click at [737, 354] on span "9812_966566707676" at bounding box center [742, 351] width 60 height 9
copy span "566707676"
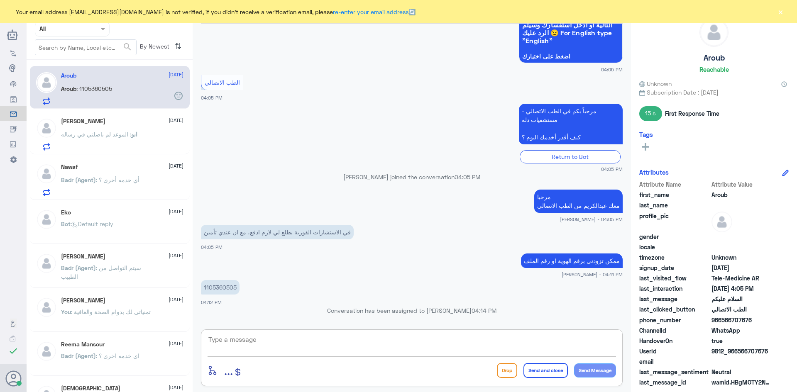
click at [282, 343] on textarea at bounding box center [412, 344] width 409 height 20
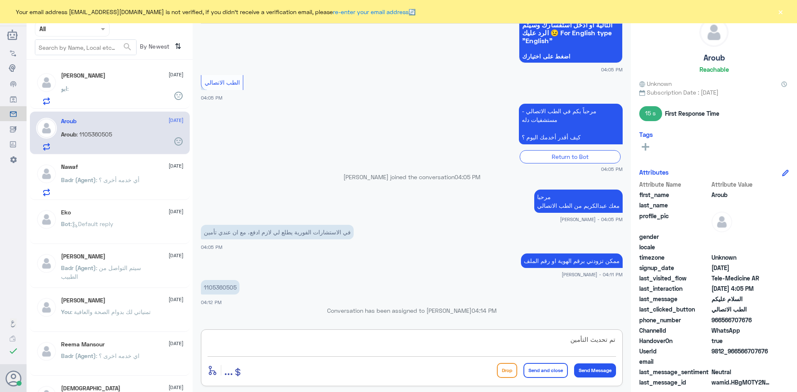
type textarea "تم تحديث التأمين"
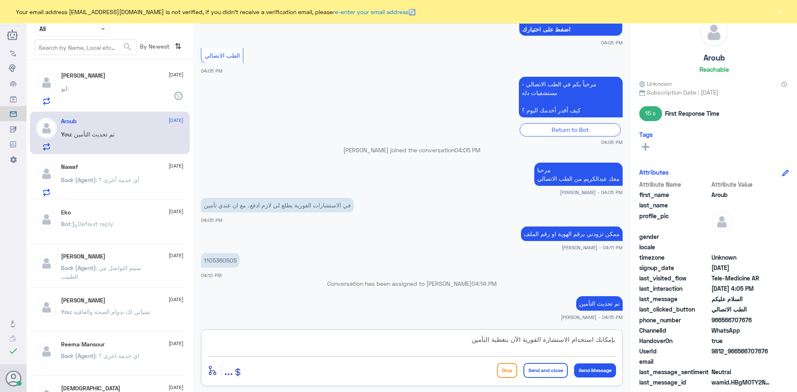
type textarea "بإمكانك استخدام الاستشارة الفورية الآن بتغطية التأمين"
click at [542, 369] on button "Send and close" at bounding box center [546, 370] width 44 height 15
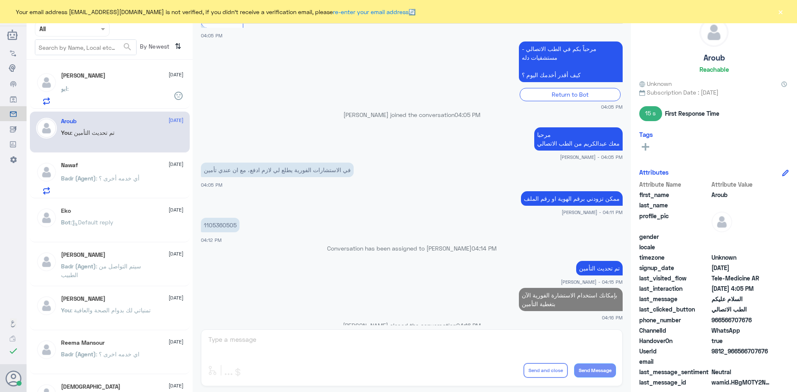
scroll to position [171, 0]
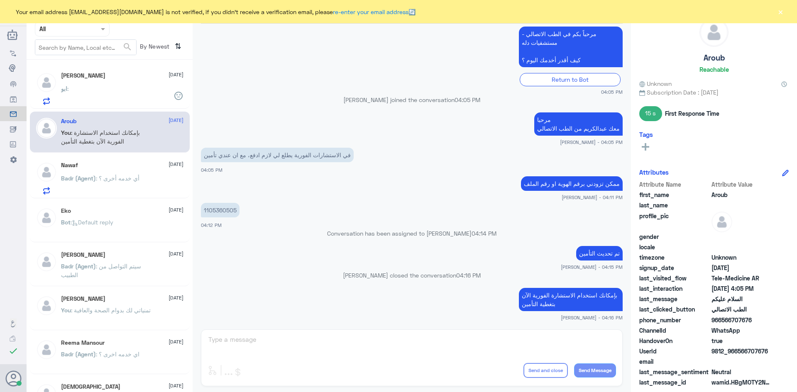
click at [100, 80] on div "[PERSON_NAME] [DATE] ابو :" at bounding box center [122, 88] width 123 height 33
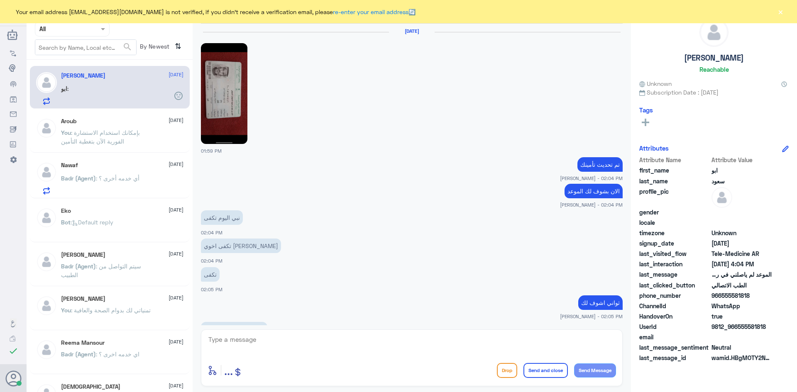
scroll to position [479, 0]
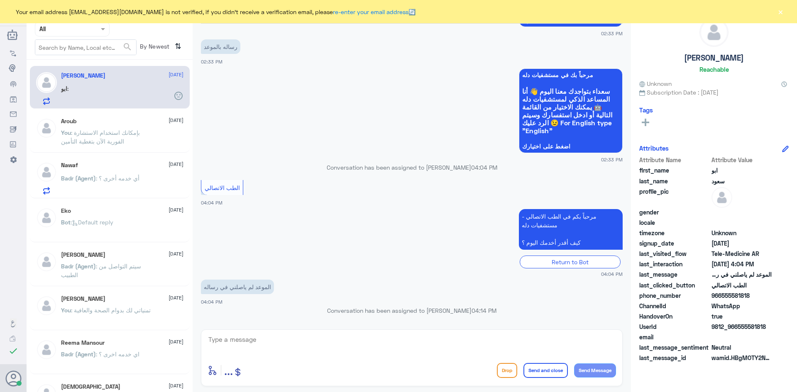
click at [103, 130] on span ": بإمكانك استخدام الاستشارة الفورية الآن بتغطية التأمين" at bounding box center [100, 137] width 79 height 16
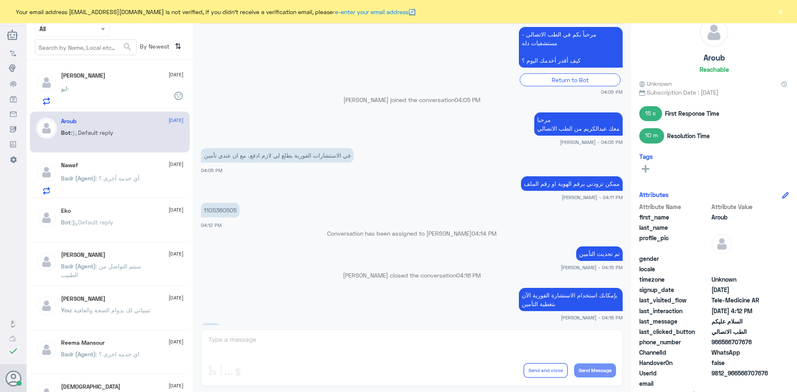
scroll to position [312, 0]
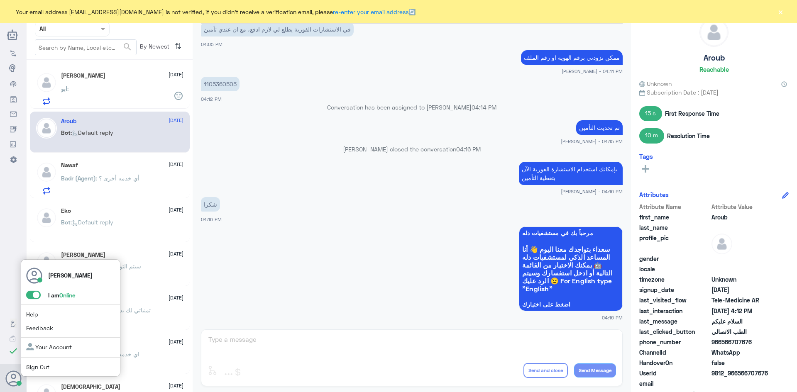
click at [30, 296] on span at bounding box center [33, 295] width 15 height 8
click at [0, 0] on input "checkbox" at bounding box center [0, 0] width 0 height 0
